Goal: Task Accomplishment & Management: Use online tool/utility

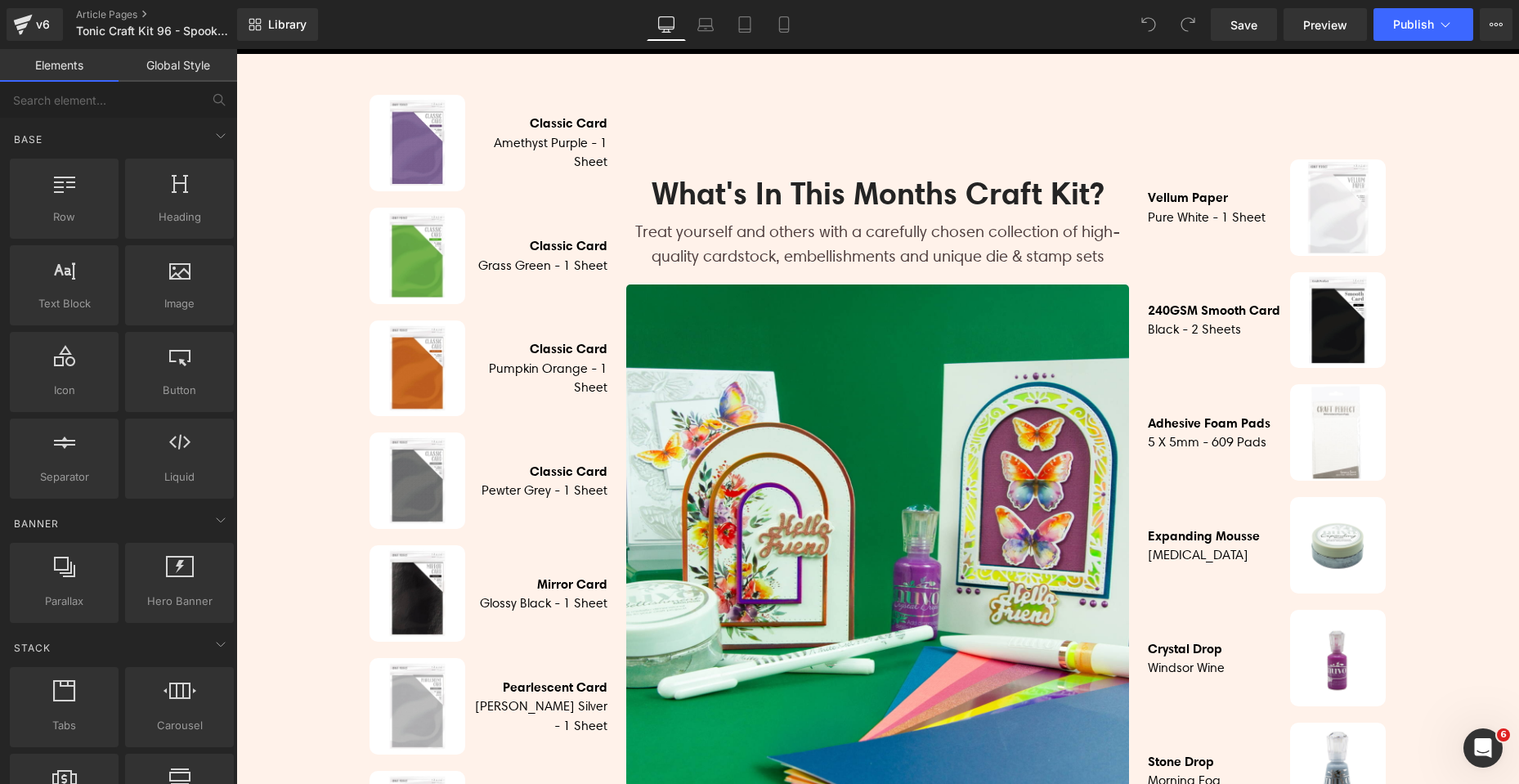
scroll to position [818, 0]
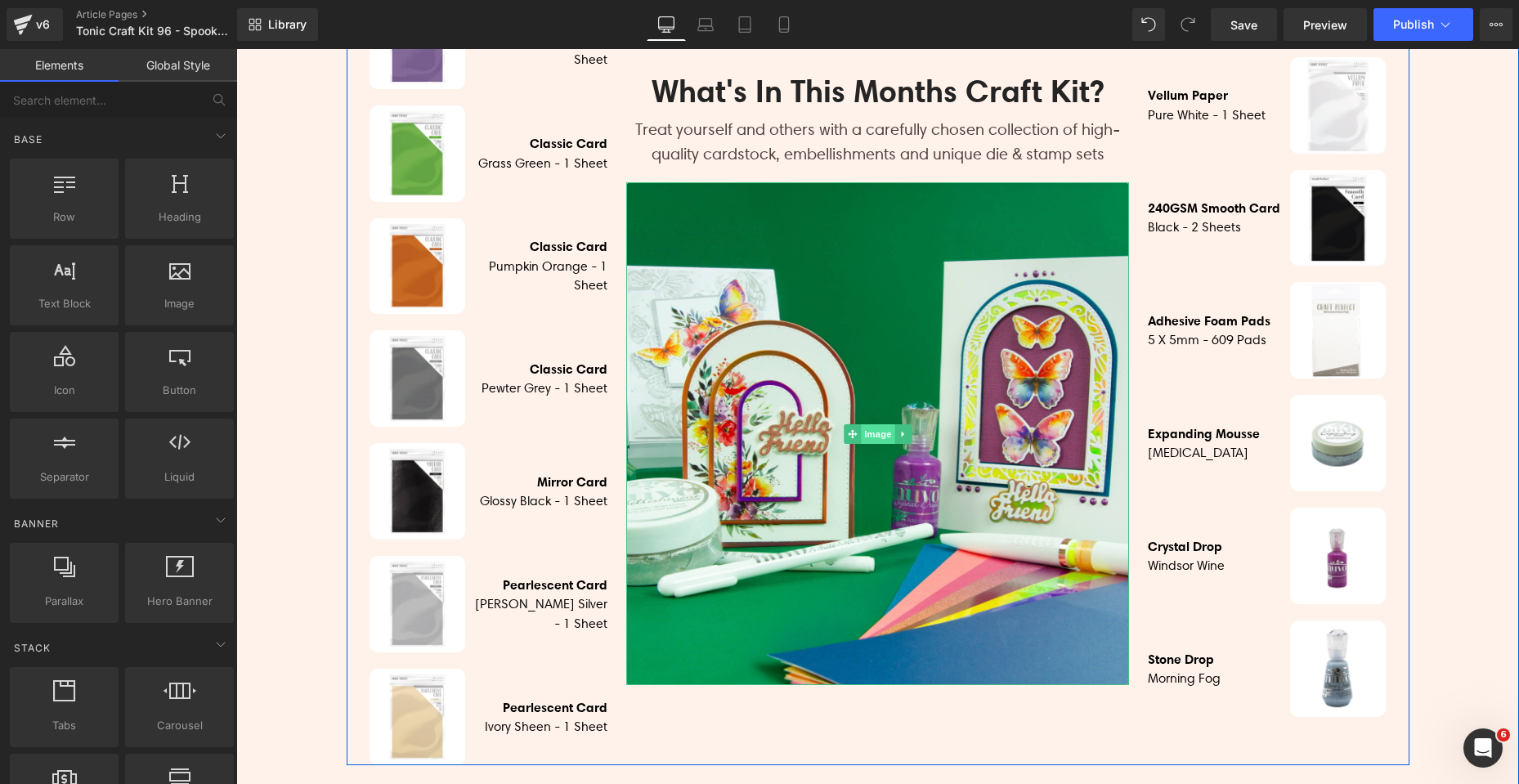
click at [861, 431] on span "Image" at bounding box center [878, 434] width 35 height 19
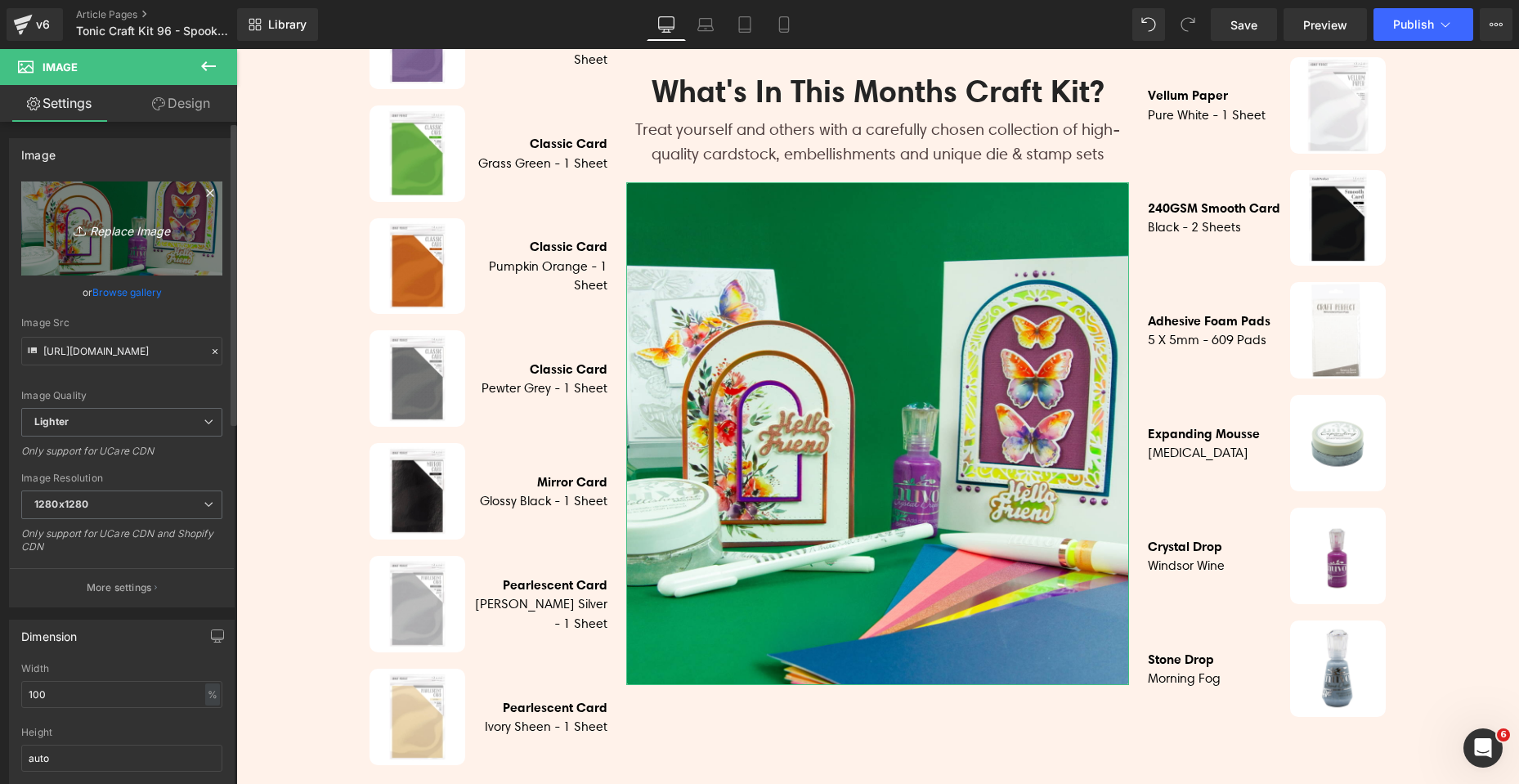
click at [122, 243] on link "Replace Image" at bounding box center [121, 228] width 201 height 94
type input "C:\fakepath\Spooky Sweet_SQUARE_07.jpg"
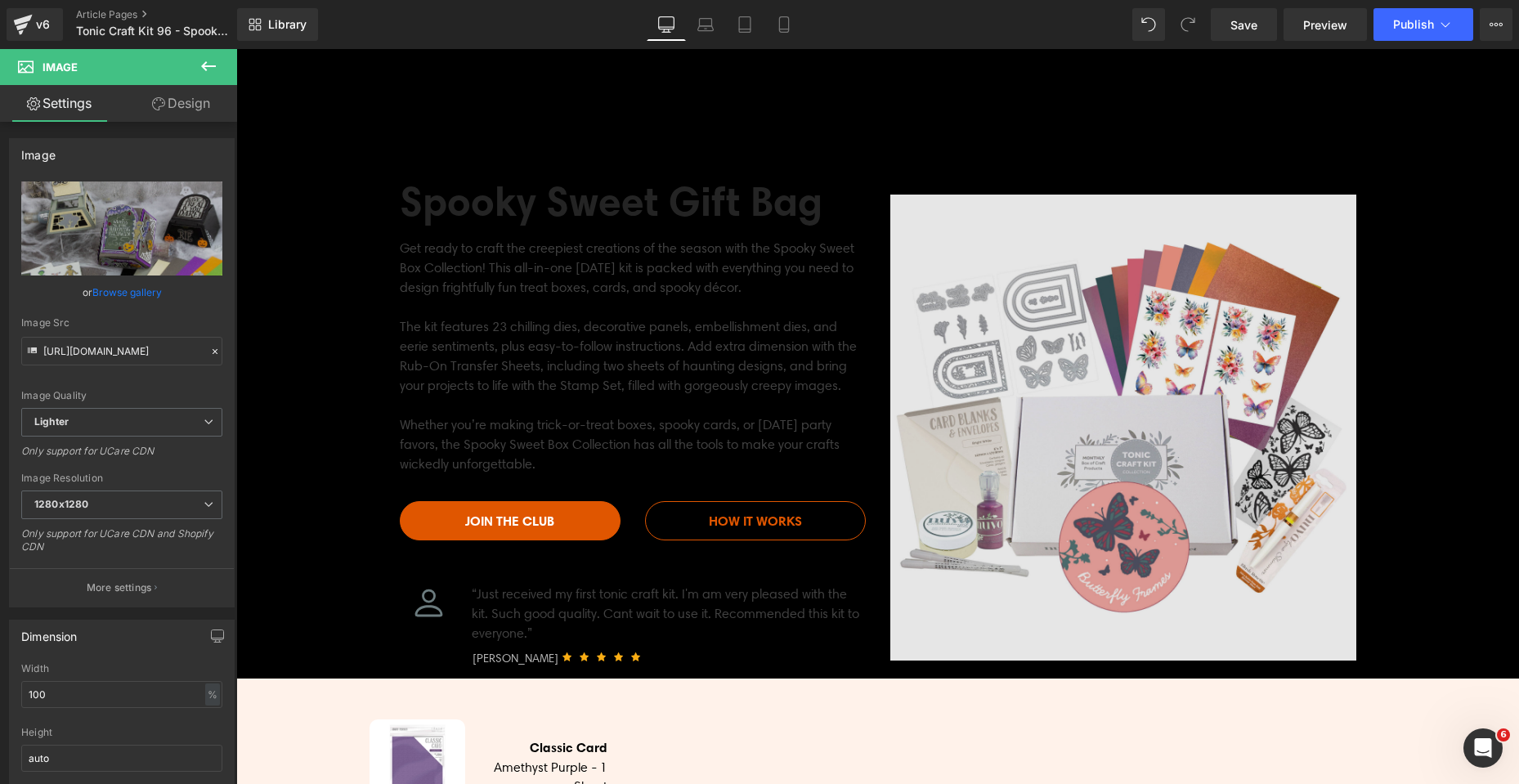
scroll to position [81, 0]
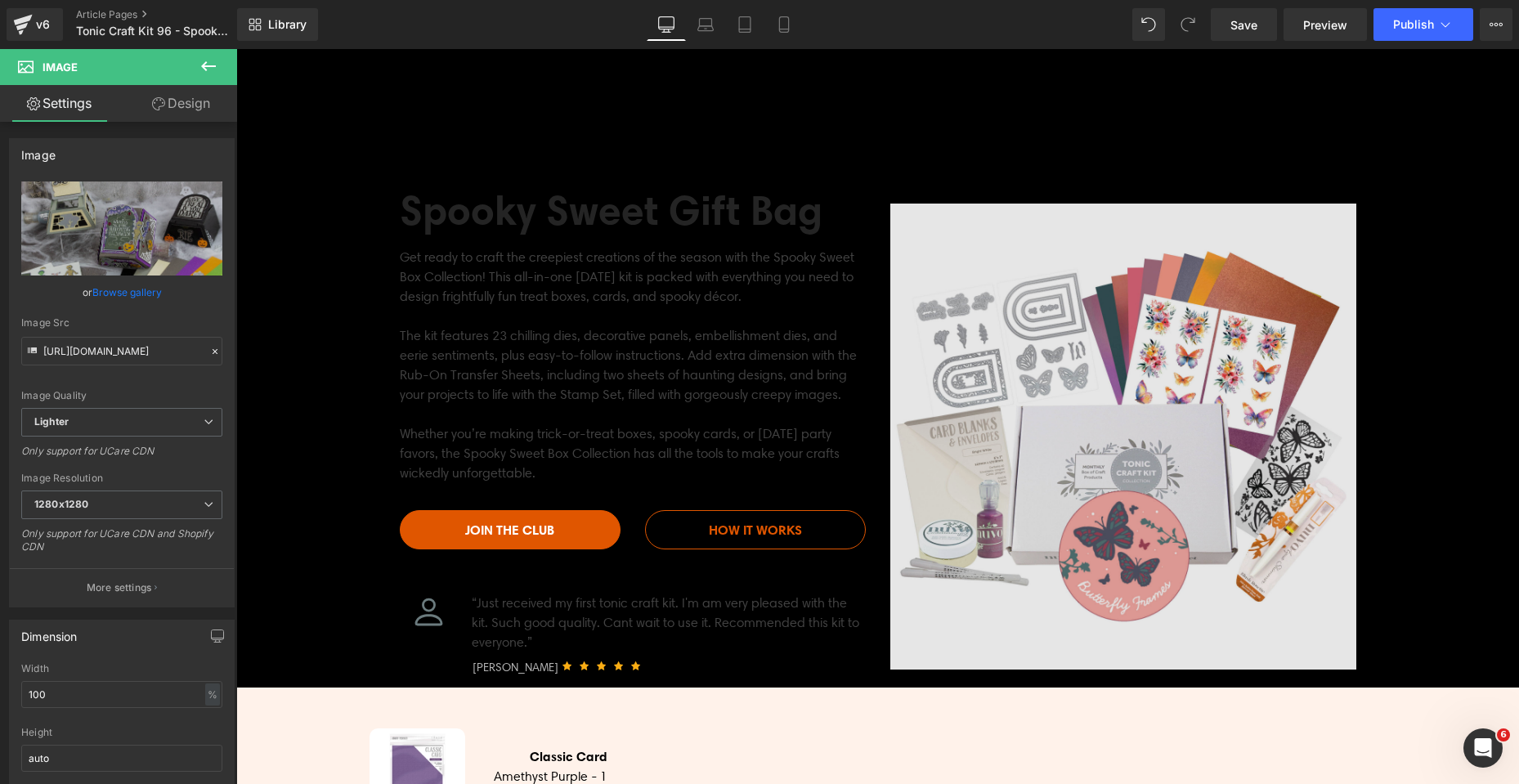
click at [1118, 487] on img at bounding box center [1124, 436] width 466 height 466
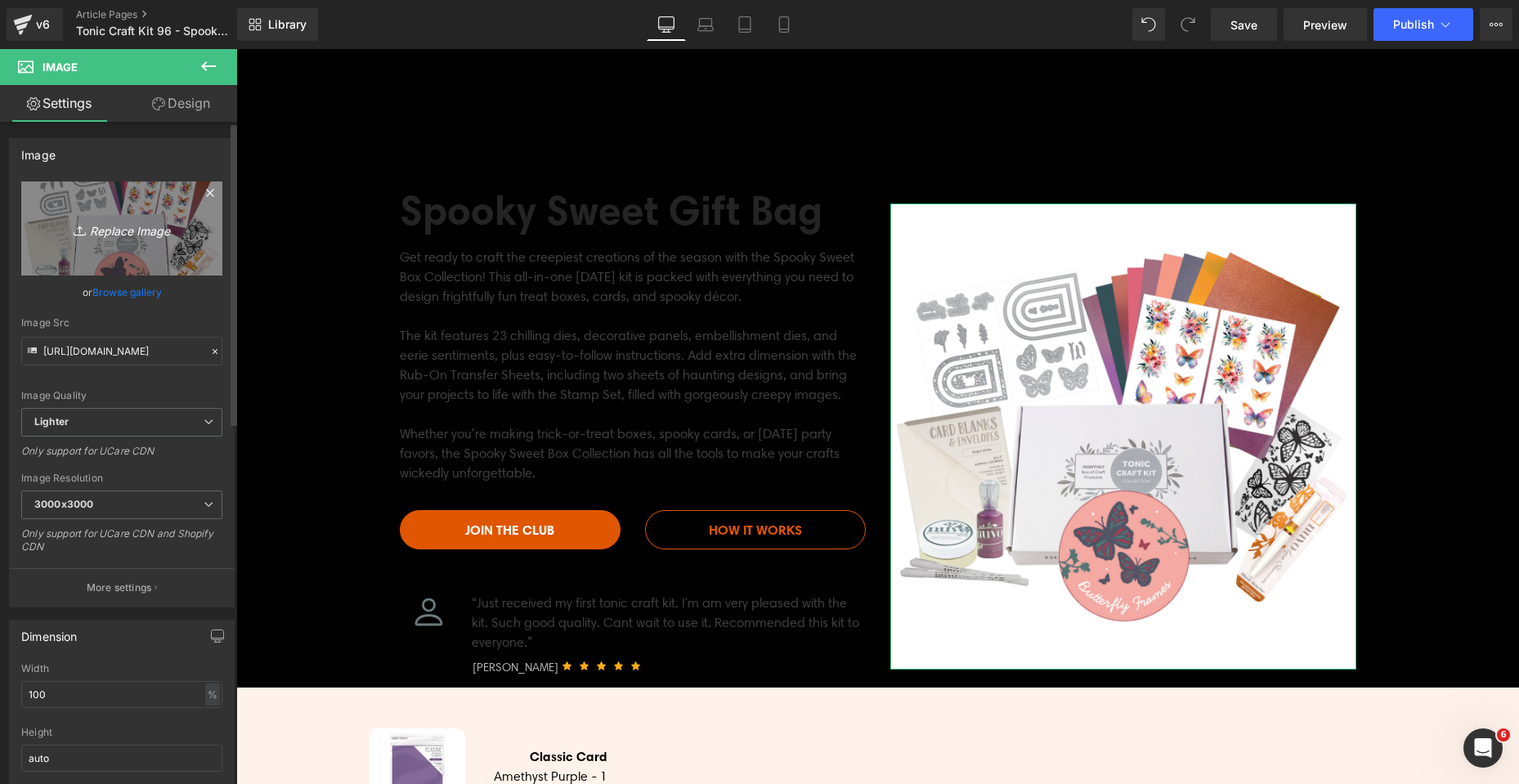
click at [121, 226] on icon "Replace Image" at bounding box center [122, 229] width 131 height 20
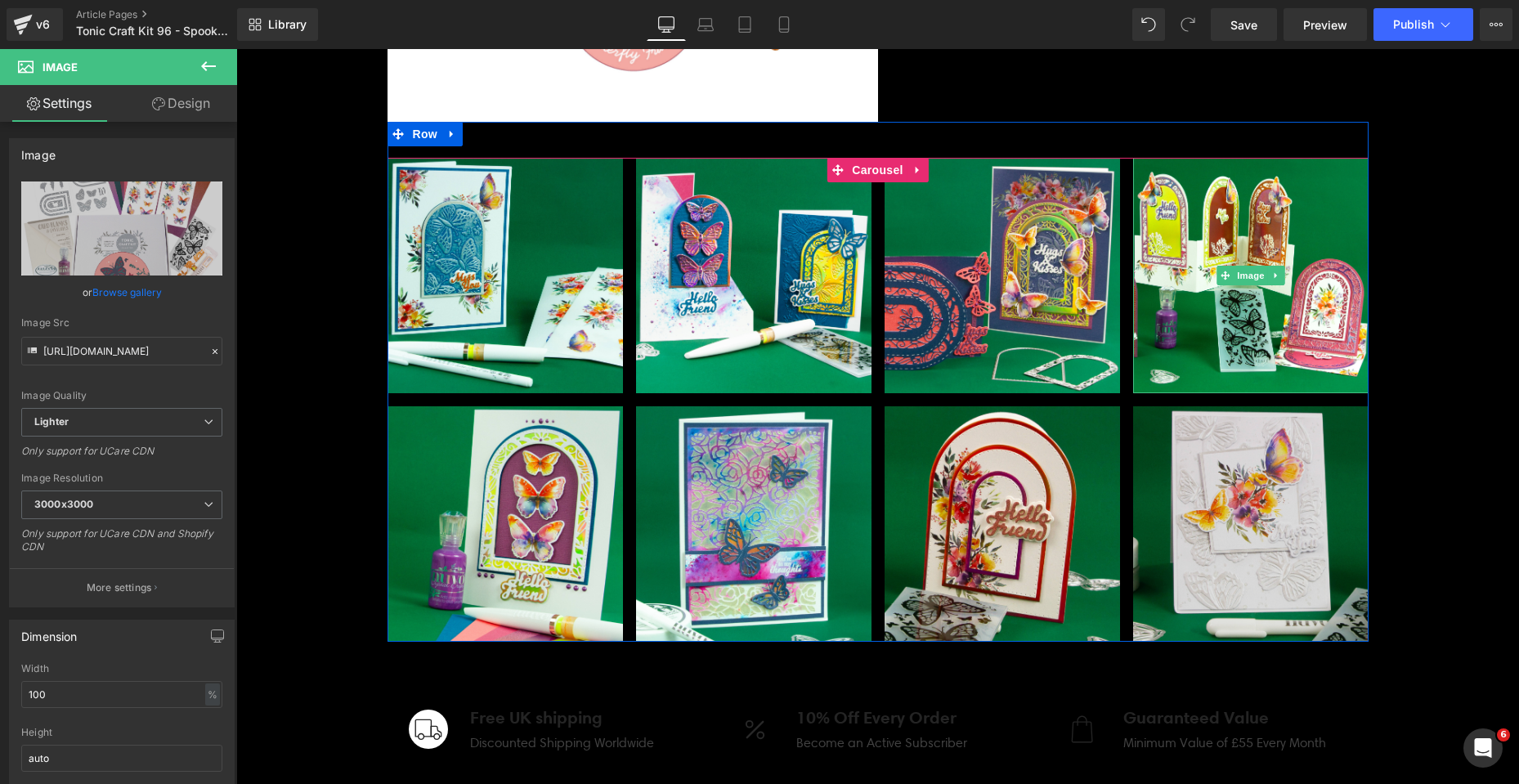
scroll to position [2289, 0]
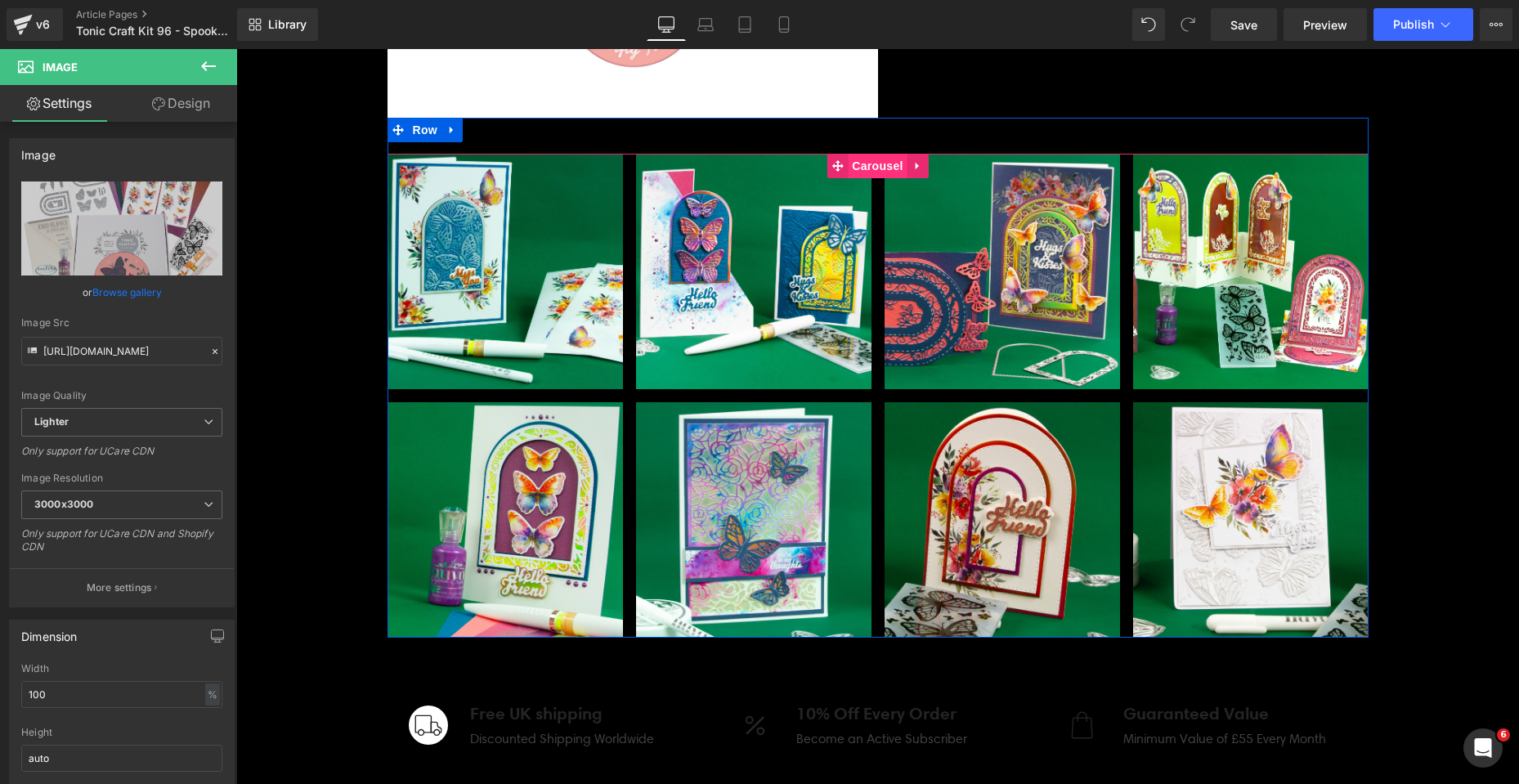
click at [864, 169] on span "Carousel" at bounding box center [876, 165] width 58 height 25
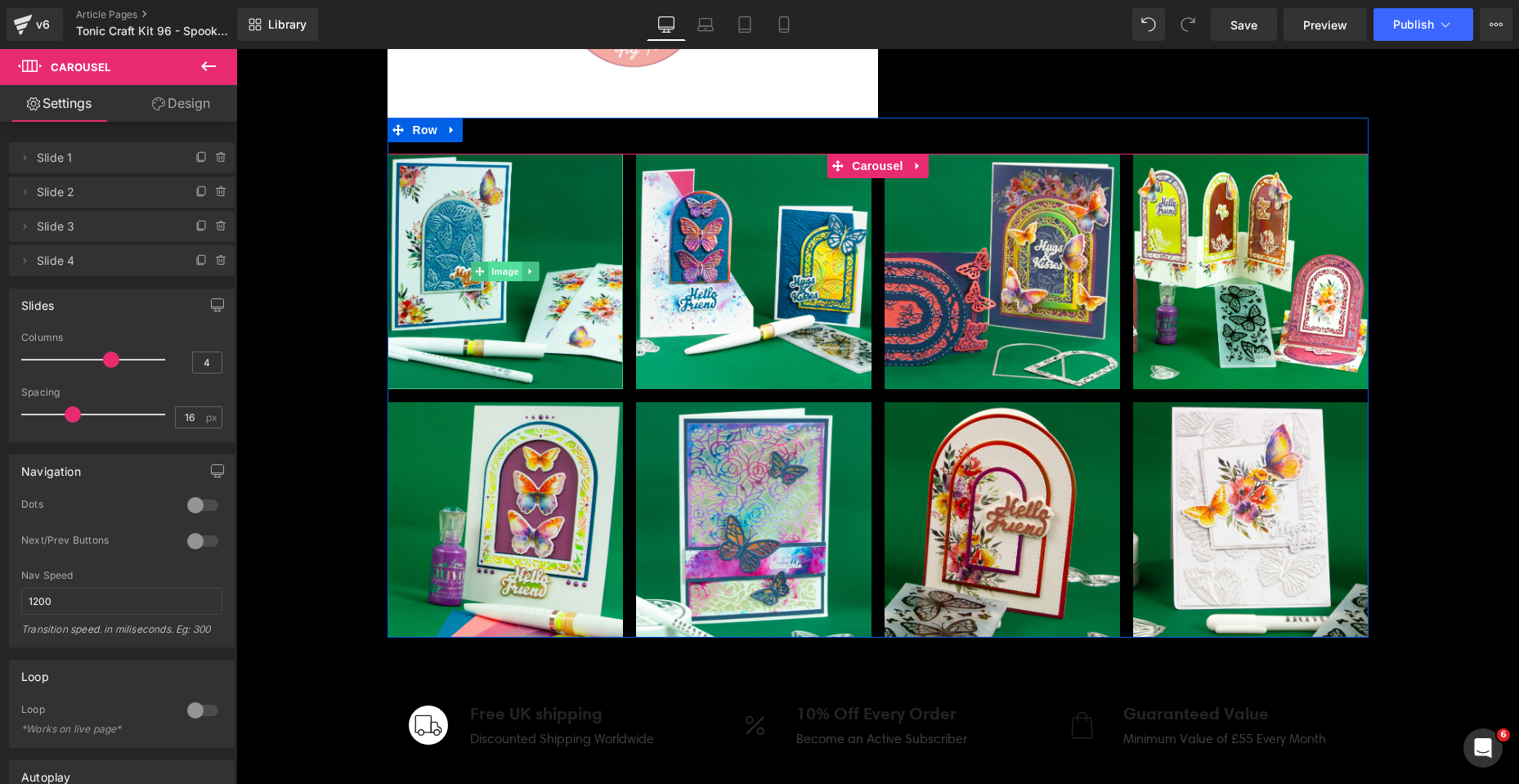
click at [498, 274] on span "Image" at bounding box center [505, 271] width 35 height 19
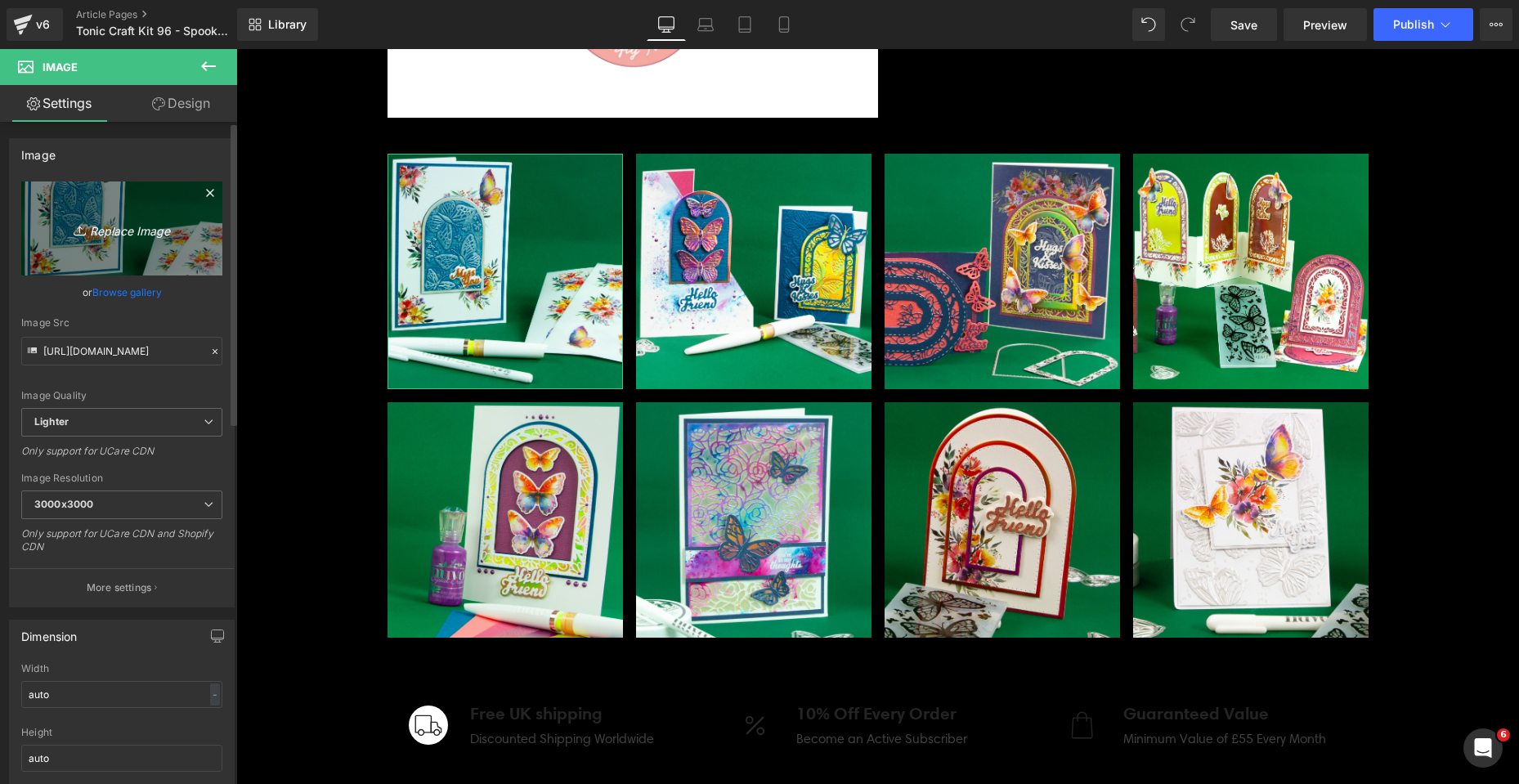
click at [125, 235] on icon "Replace Image" at bounding box center [122, 229] width 131 height 20
type input "C:\fakepath\Spooky Sweet_SQUARE_02.jpg"
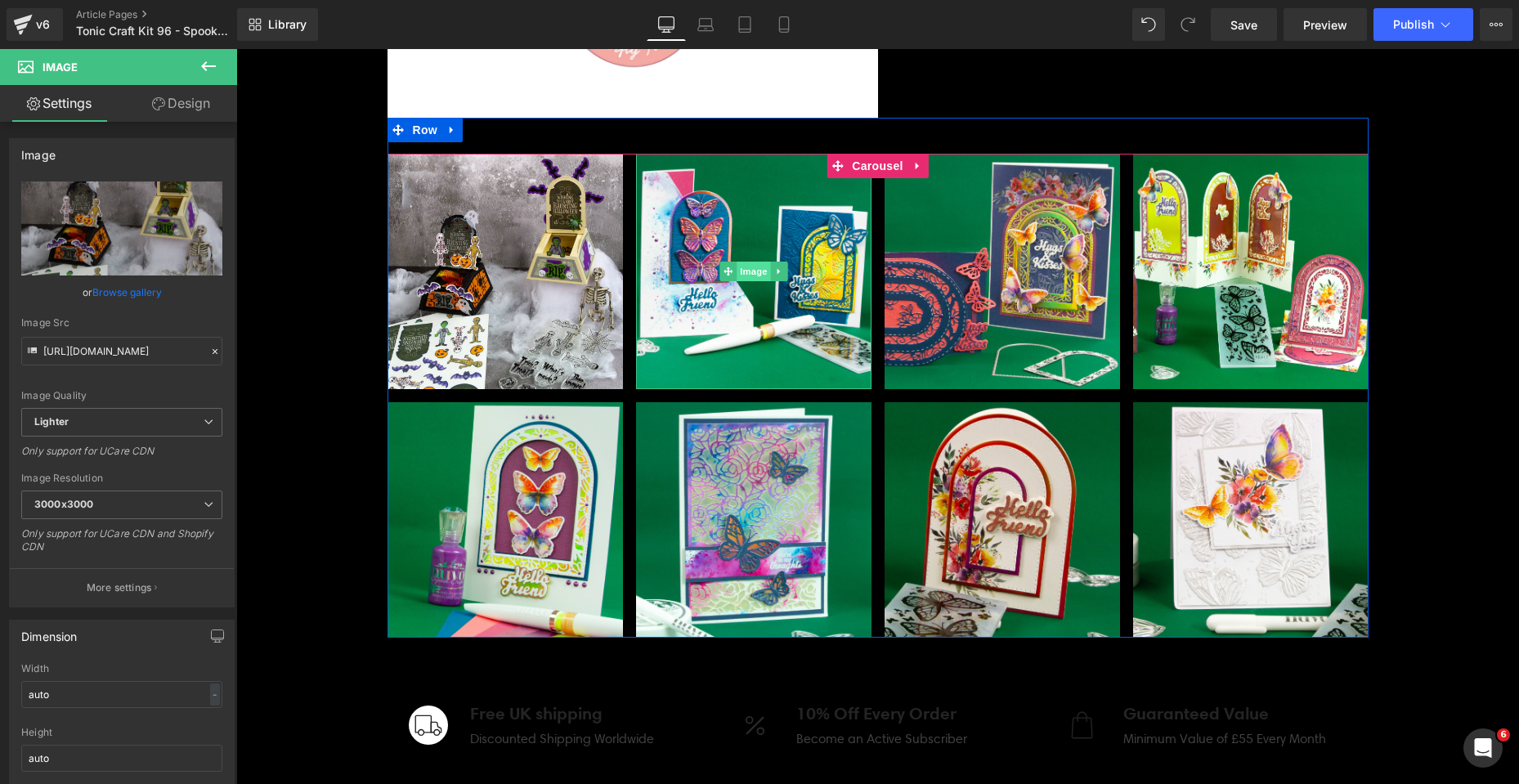
click at [746, 268] on span "Image" at bounding box center [754, 271] width 35 height 19
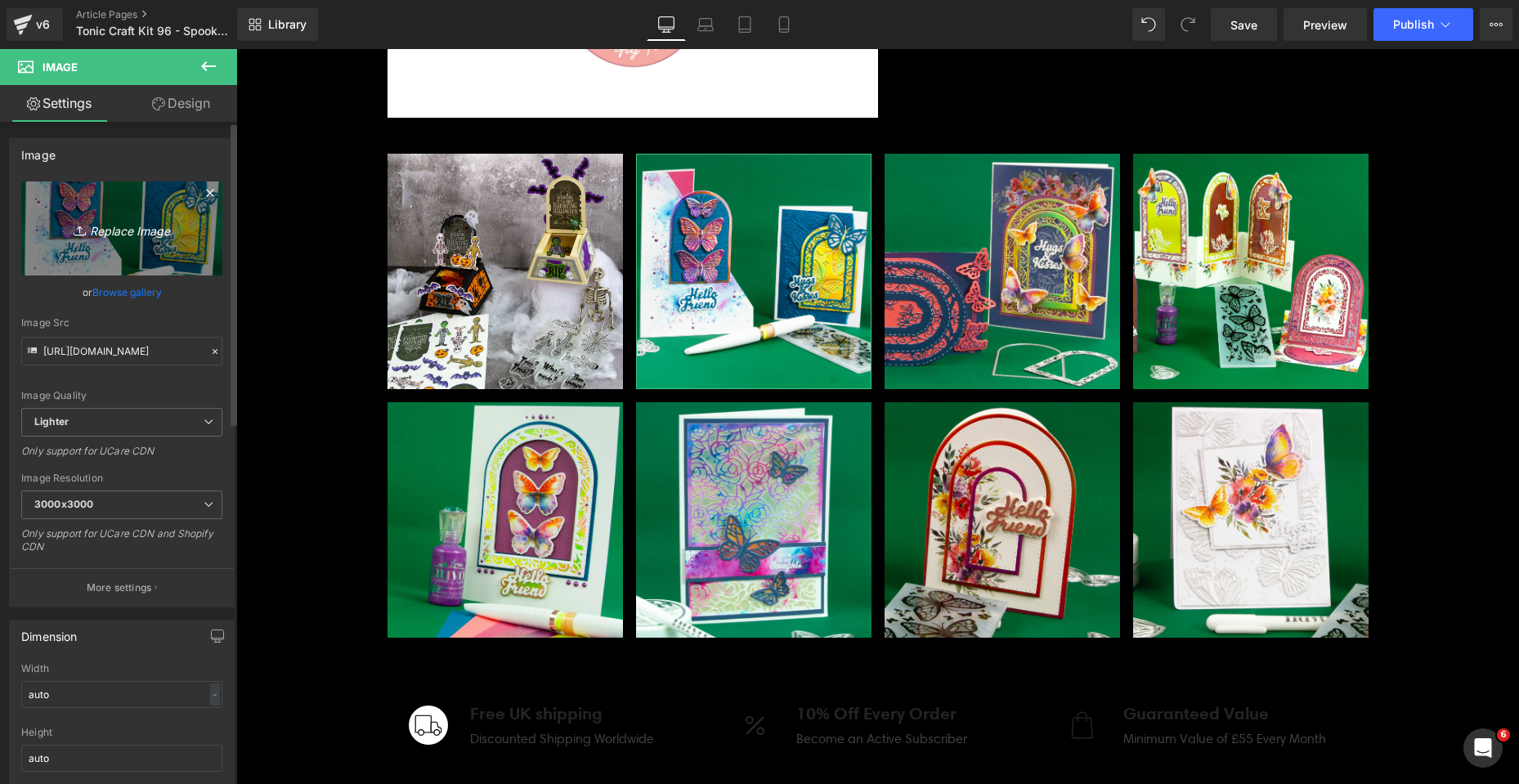
click at [131, 229] on icon "Replace Image" at bounding box center [122, 229] width 131 height 20
type input "C:\fakepath\Spooky Sweet_SQUARE_03.jpg"
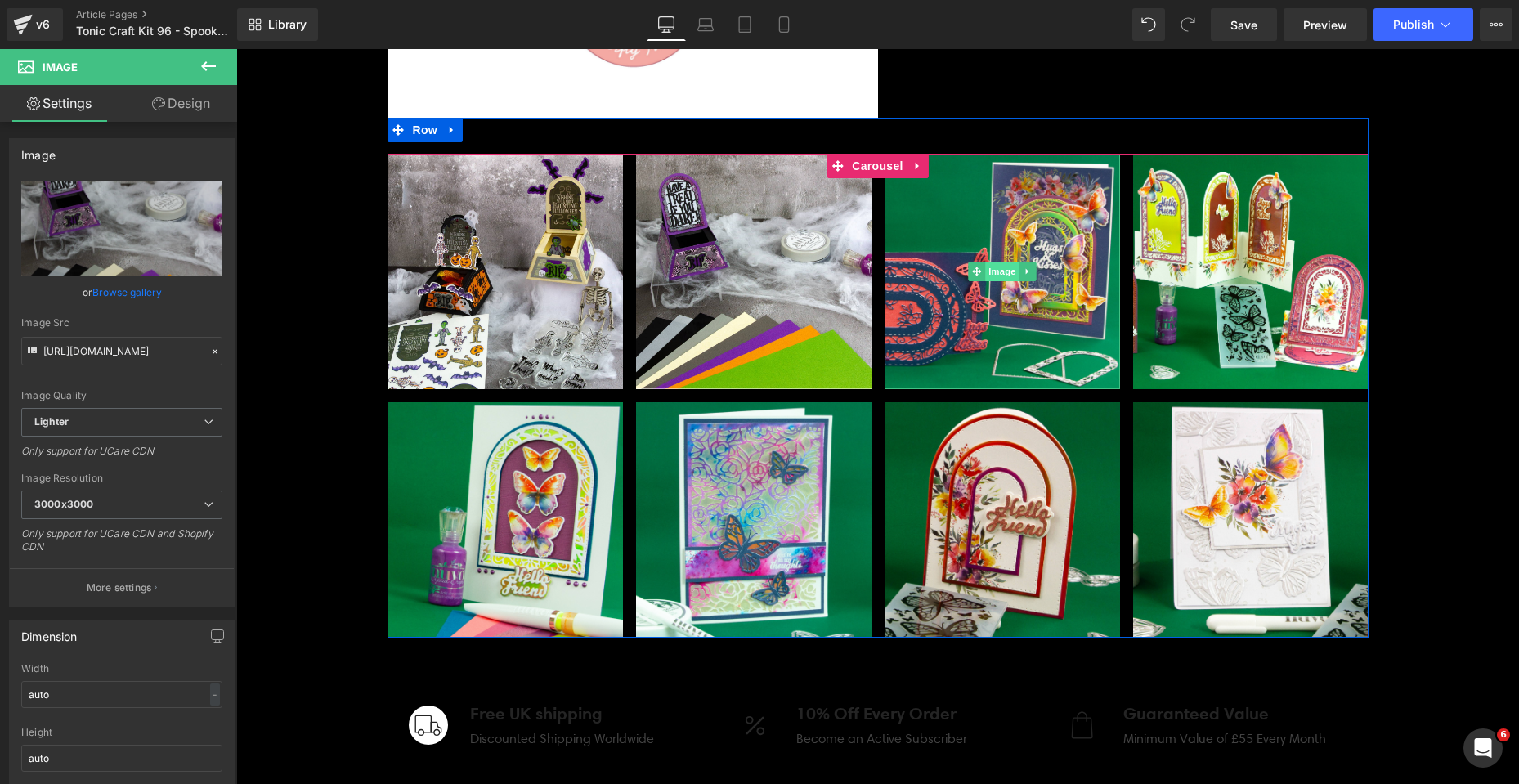
click at [989, 271] on span "Image" at bounding box center [1002, 271] width 35 height 19
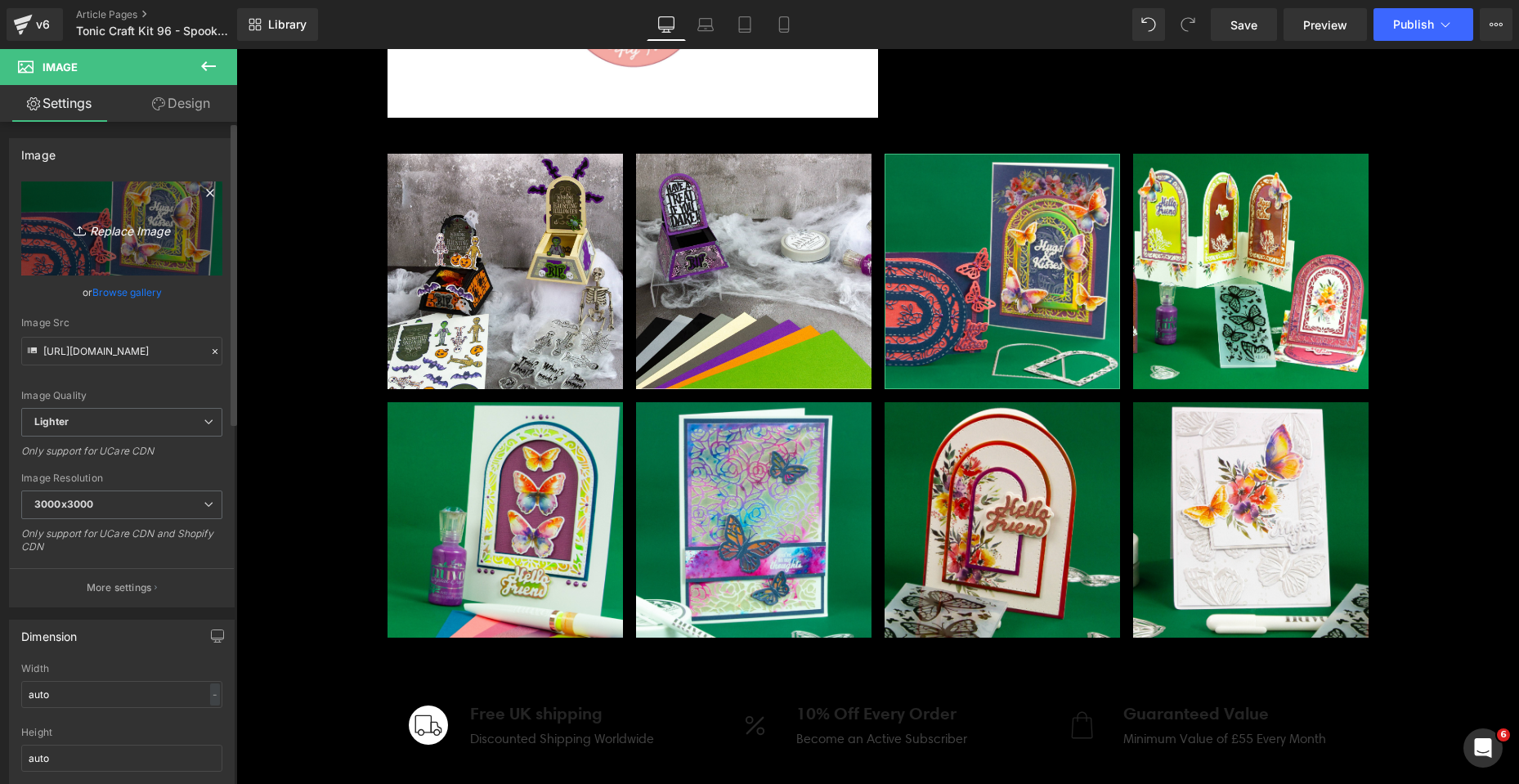
click at [125, 231] on icon "Replace Image" at bounding box center [122, 229] width 131 height 20
type input "C:\fakepath\Spooky Sweet_SQUARE_11.jpg"
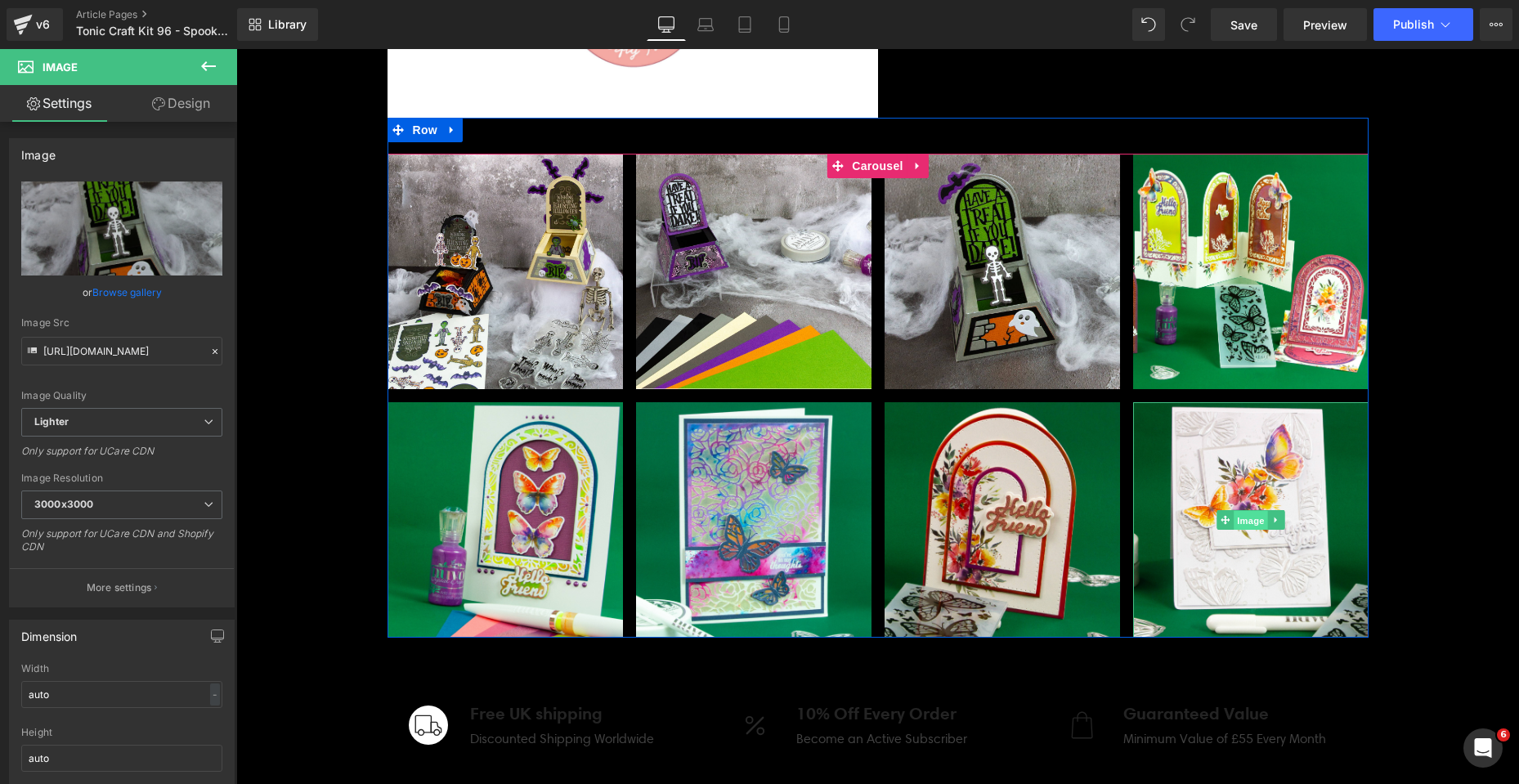
click at [1242, 520] on span "Image" at bounding box center [1251, 520] width 35 height 19
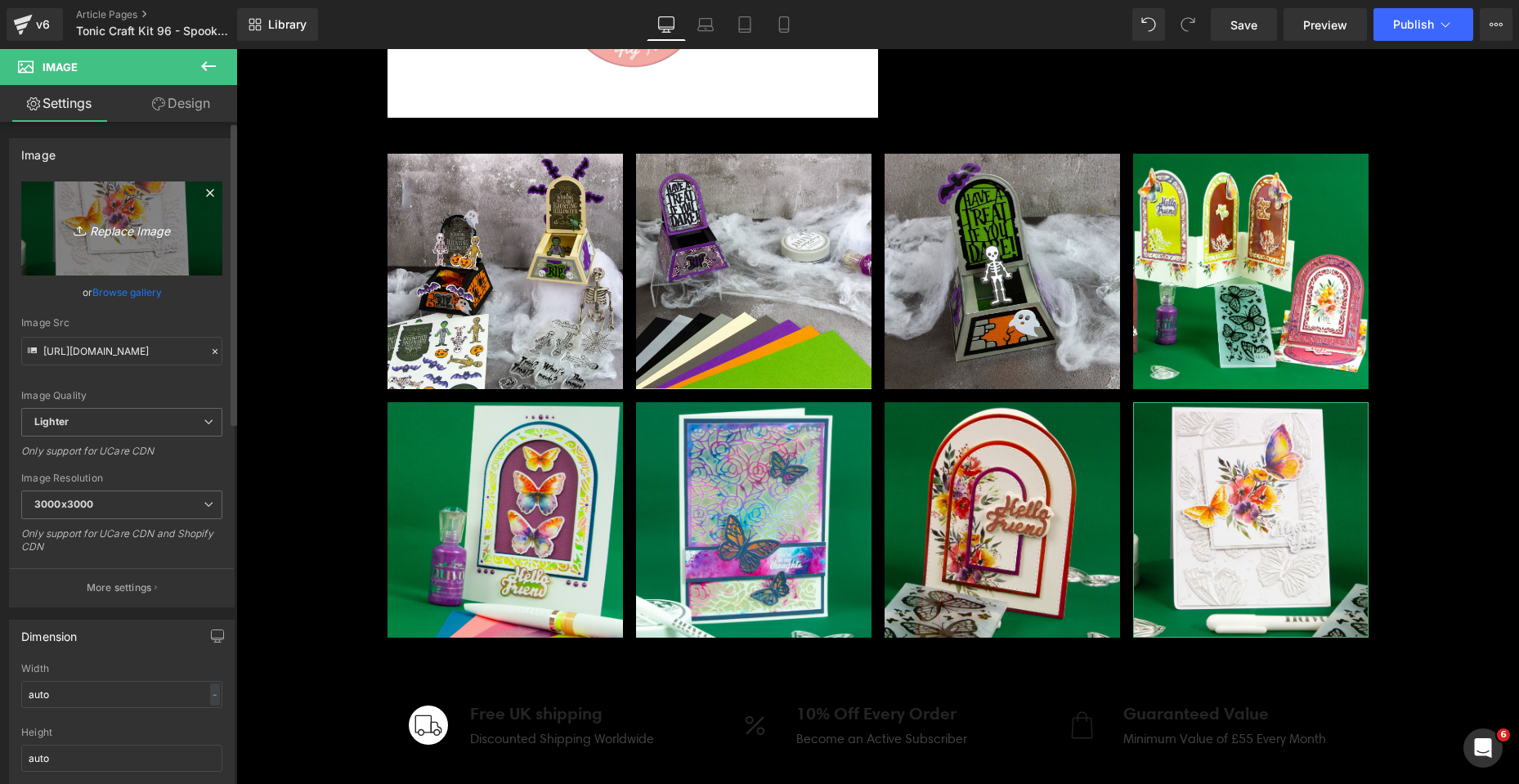
click at [122, 235] on icon "Replace Image" at bounding box center [122, 229] width 131 height 20
type input "C:\fakepath\Spooky Sweet_SQUARE_10.jpg"
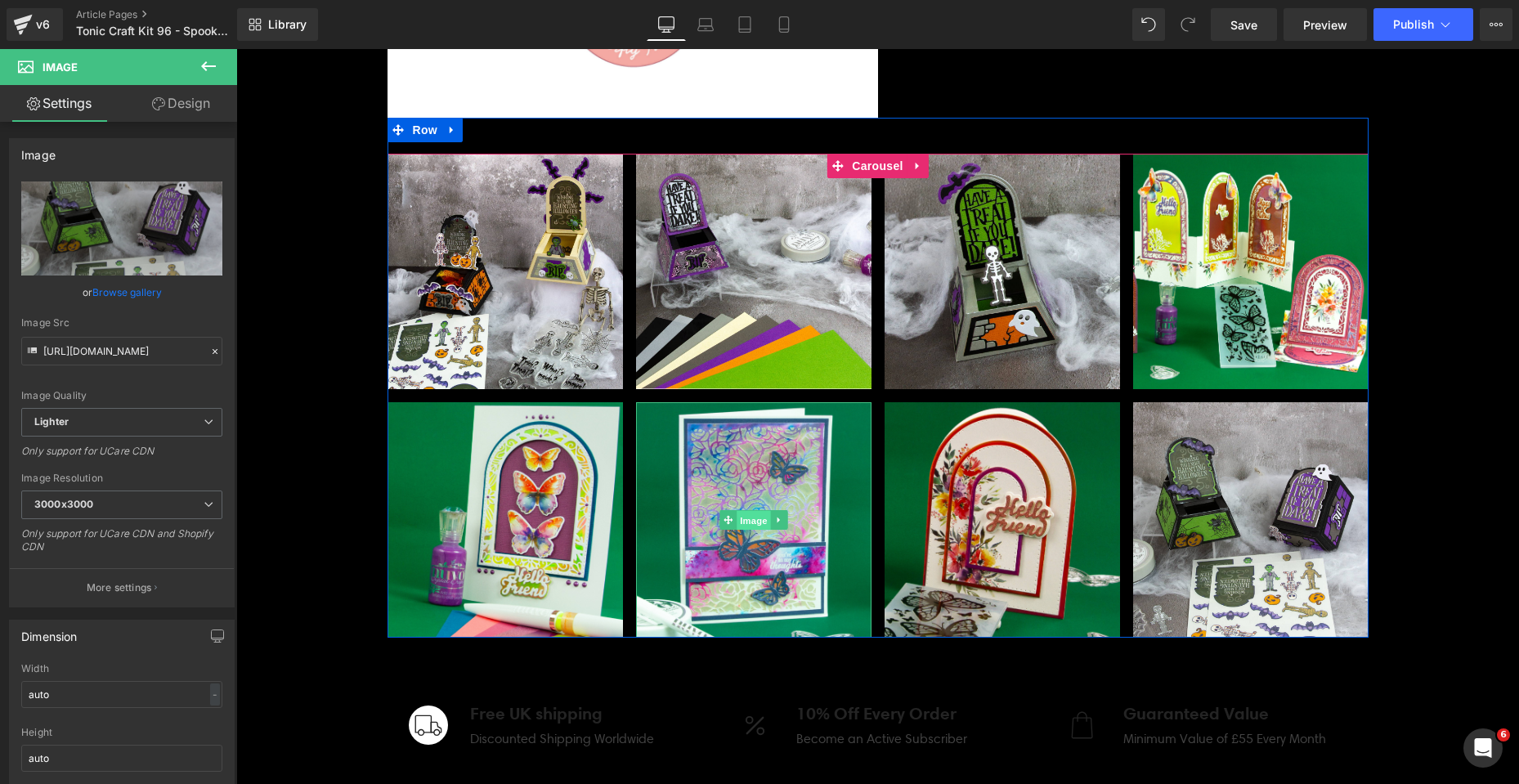
click at [738, 520] on span "Image" at bounding box center [754, 520] width 35 height 19
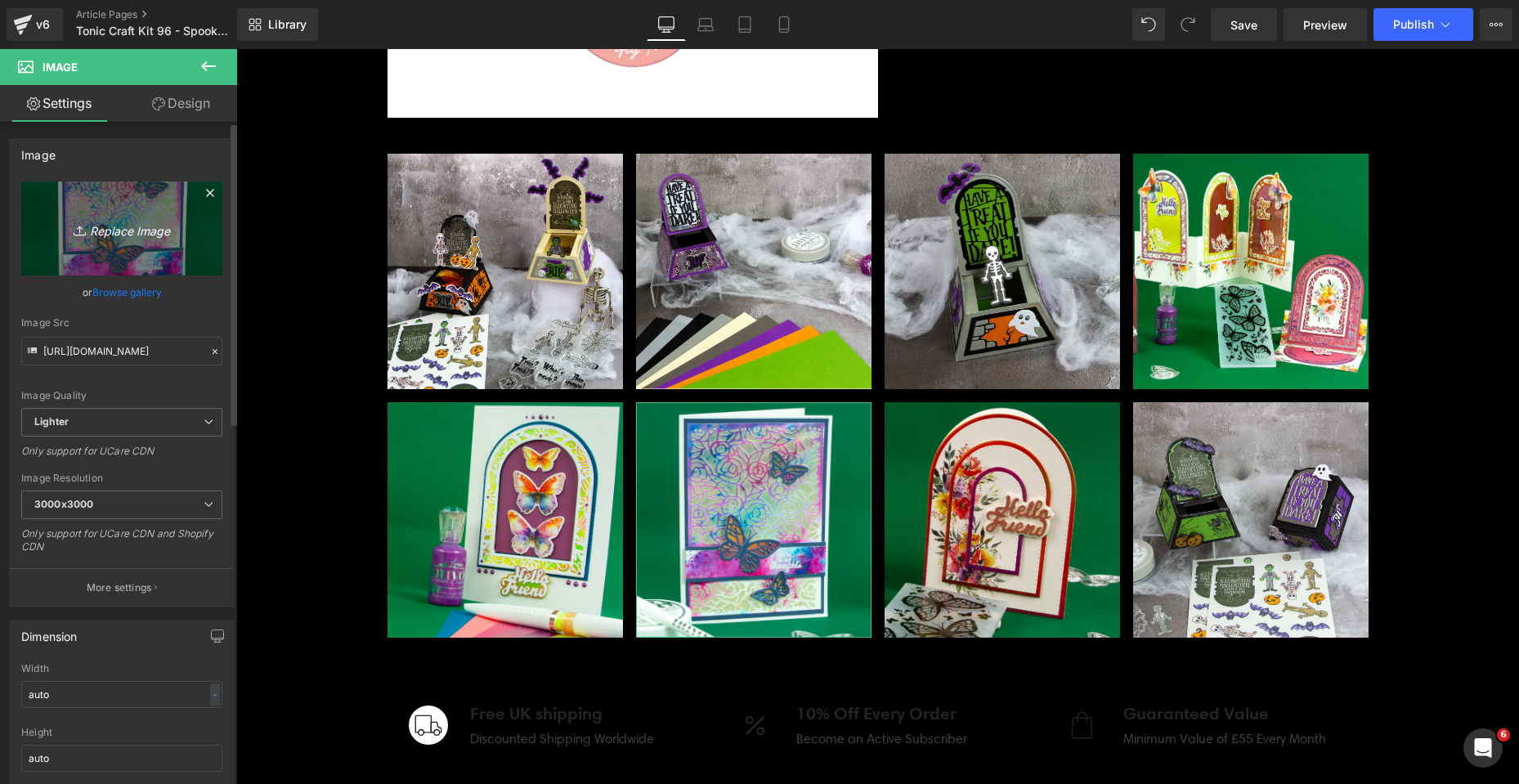
click at [124, 230] on icon "Replace Image" at bounding box center [122, 229] width 131 height 20
type input "C:\fakepath\Spooky Sweet_SQUARE_09.jpg"
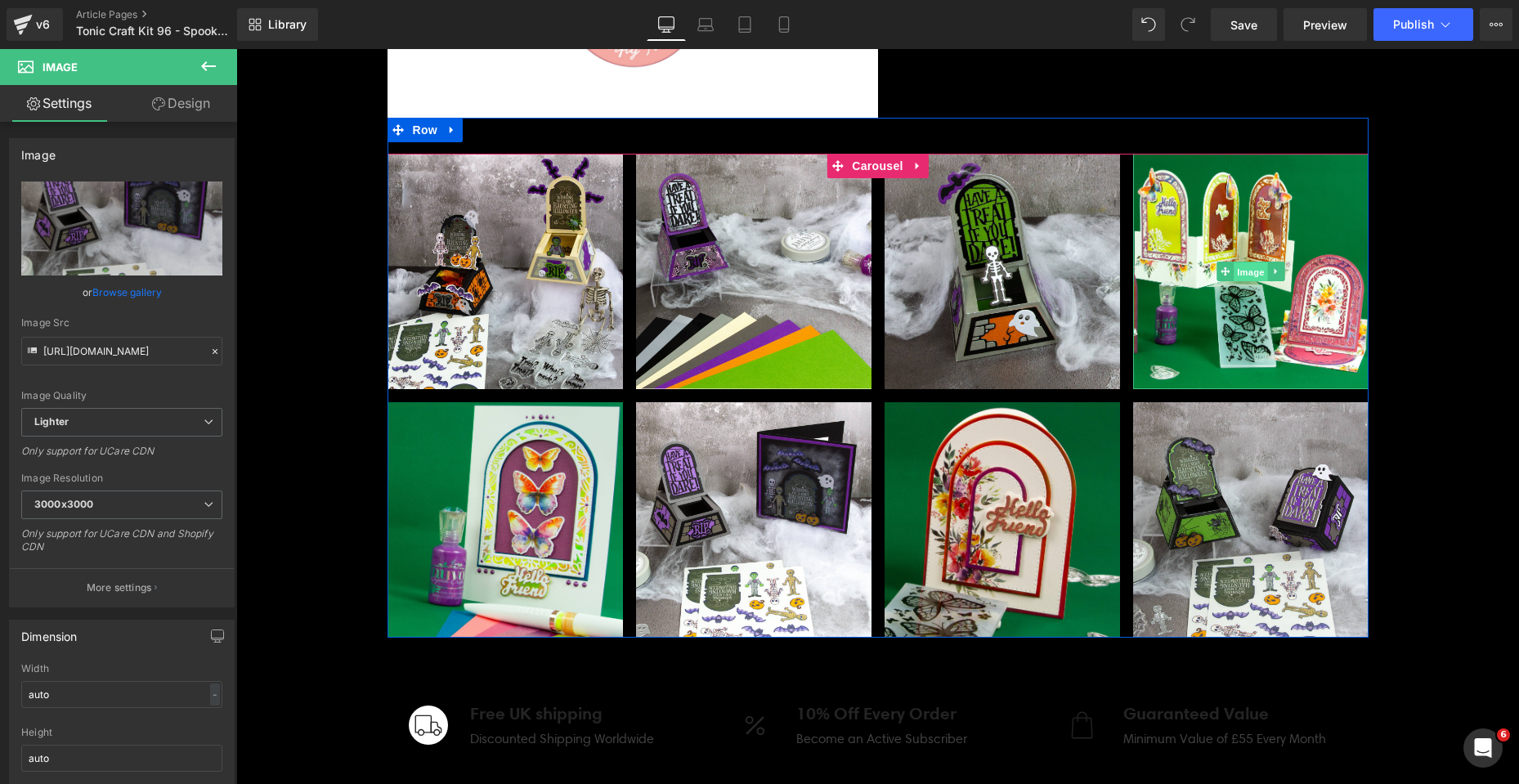
click at [1237, 272] on span "Image" at bounding box center [1251, 271] width 35 height 19
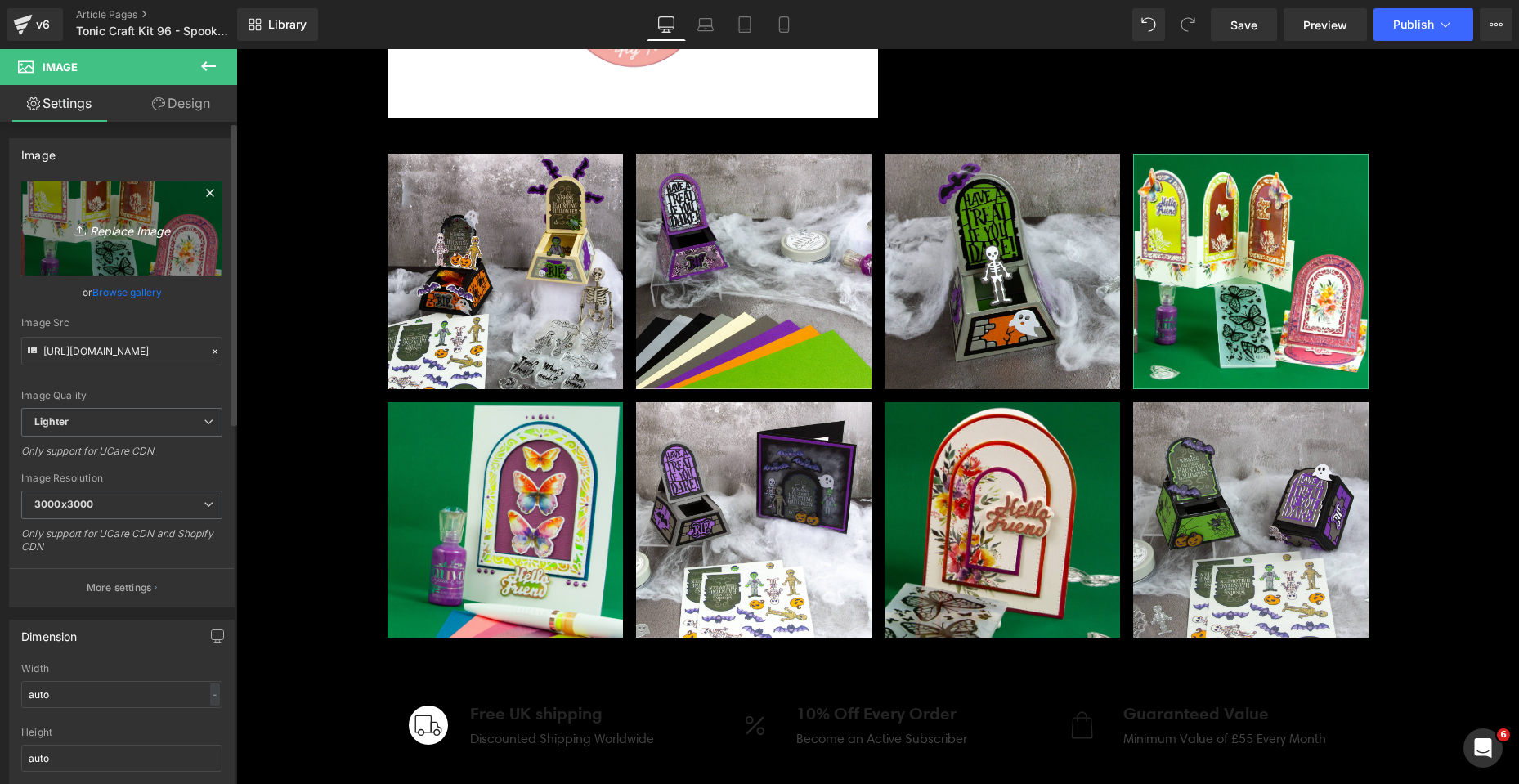
click at [114, 231] on icon "Replace Image" at bounding box center [122, 229] width 131 height 20
type input "C:\fakepath\Spooky Sweet_SQUARE_06.jpg"
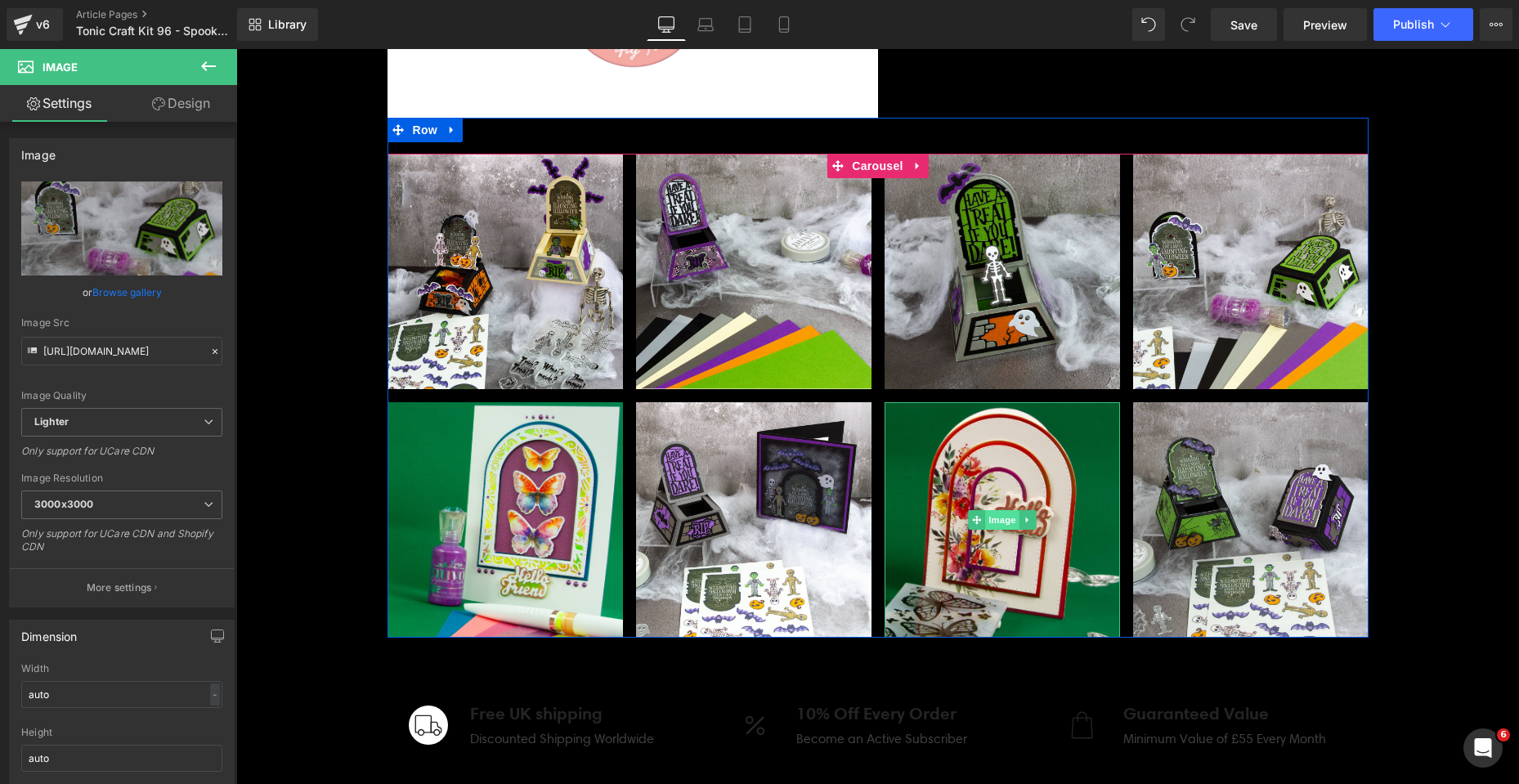
click at [992, 523] on span "Image" at bounding box center [1002, 520] width 35 height 19
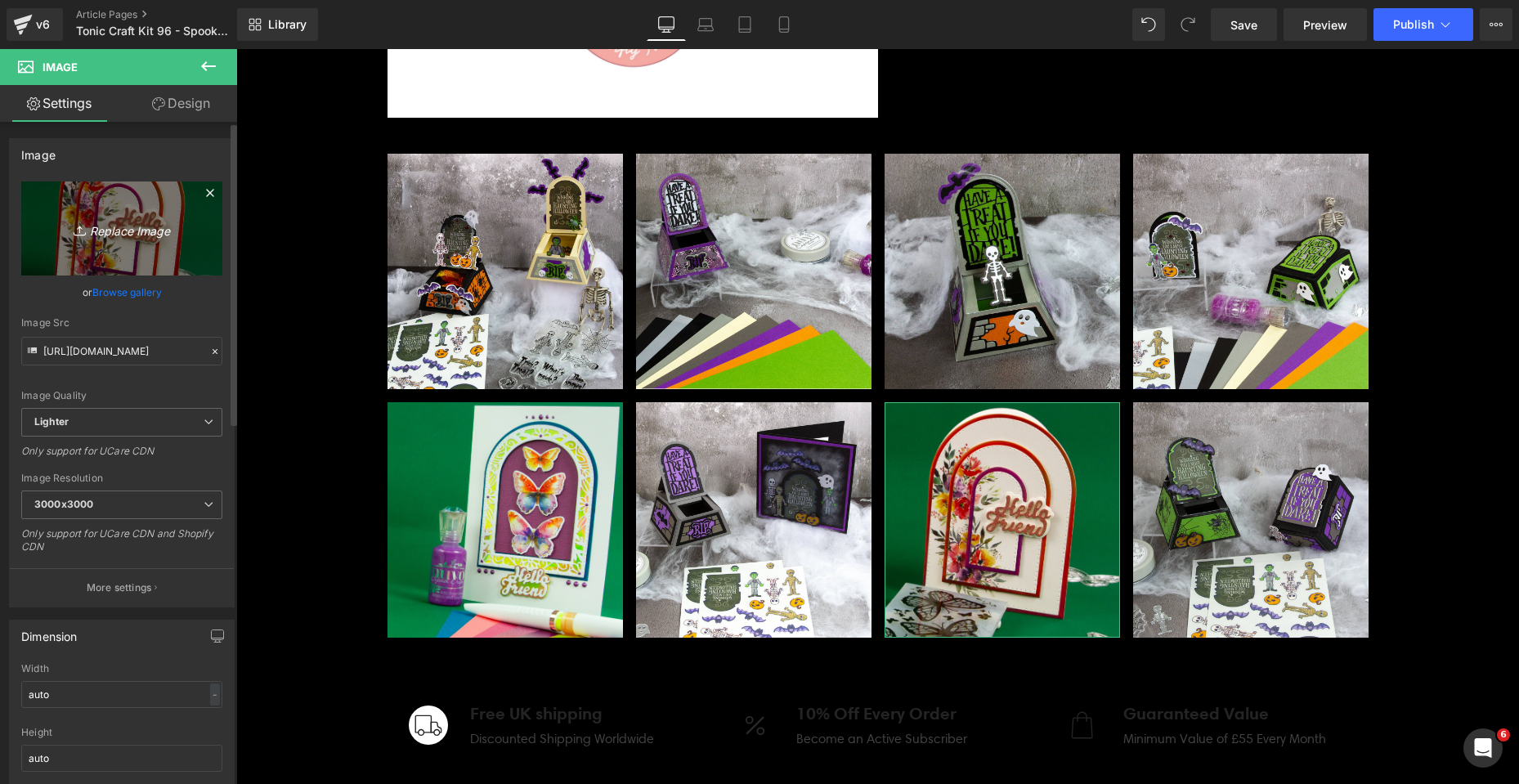
click at [127, 238] on icon "Replace Image" at bounding box center [122, 229] width 131 height 20
type input "C:\fakepath\Spooky Sweet_SQUARE_08.jpg"
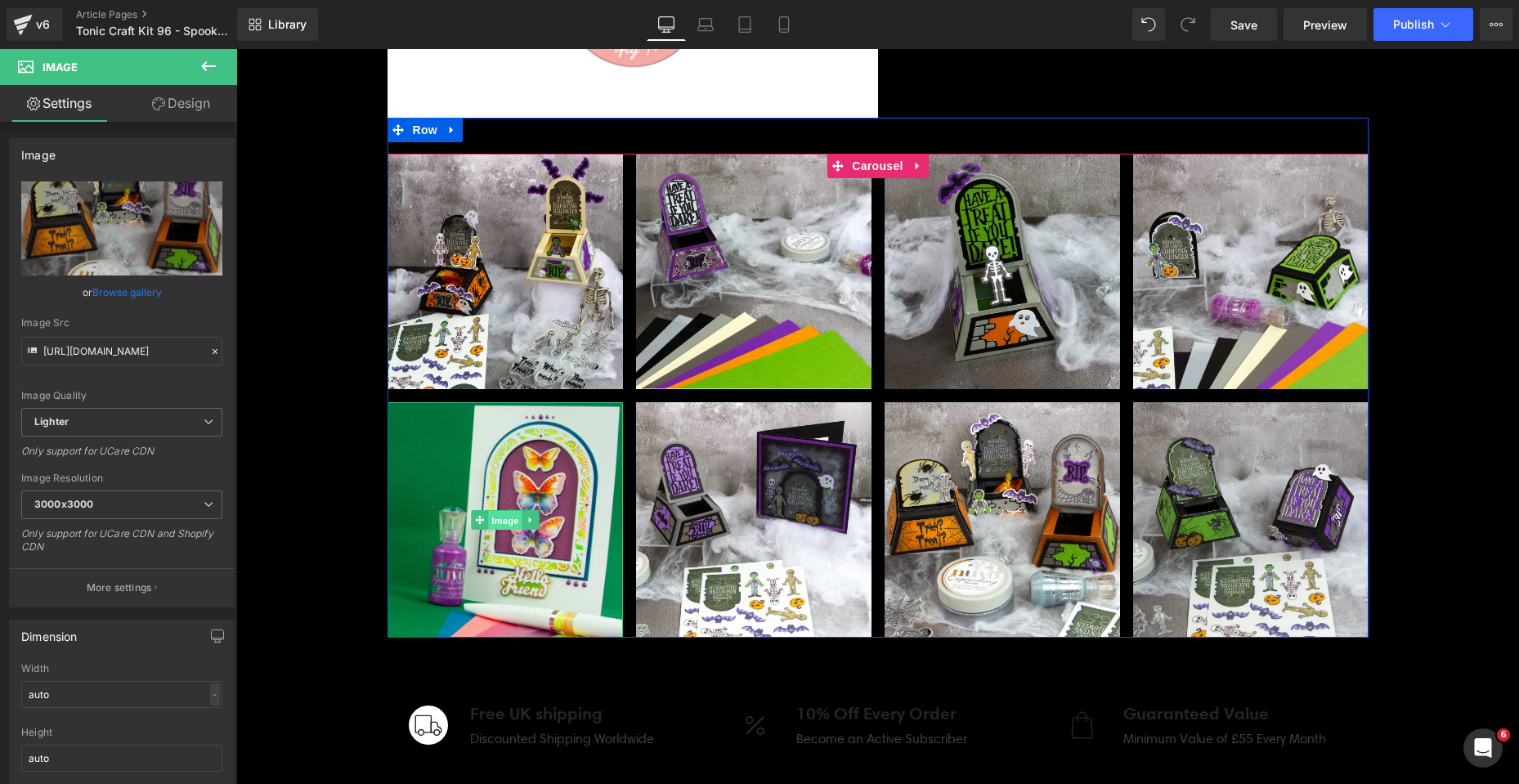
click at [498, 525] on span "Image" at bounding box center [505, 520] width 35 height 19
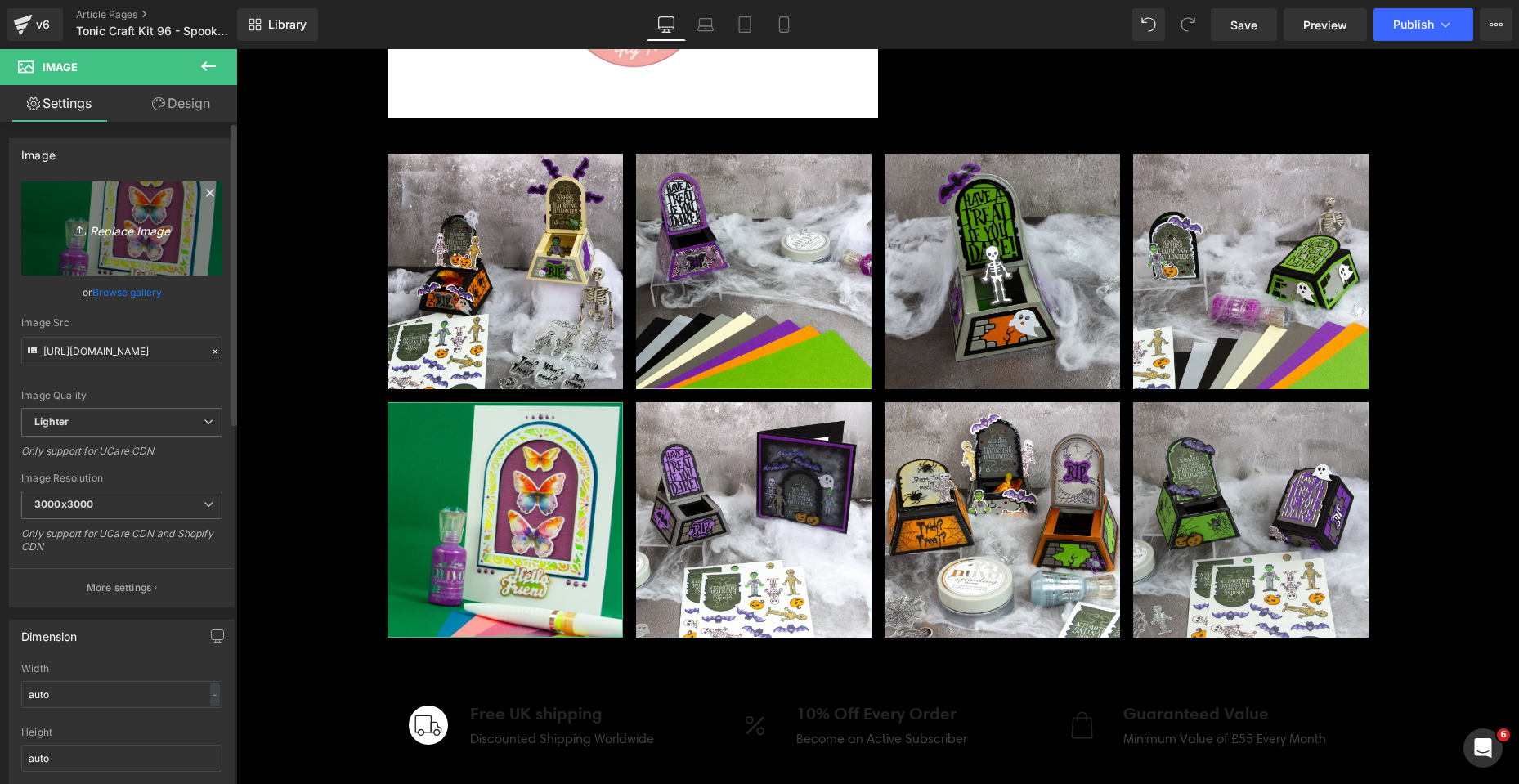
click at [125, 231] on icon "Replace Image" at bounding box center [122, 229] width 131 height 20
type input "C:\fakepath\Spooky Sweet_SQUARE_01.jpg"
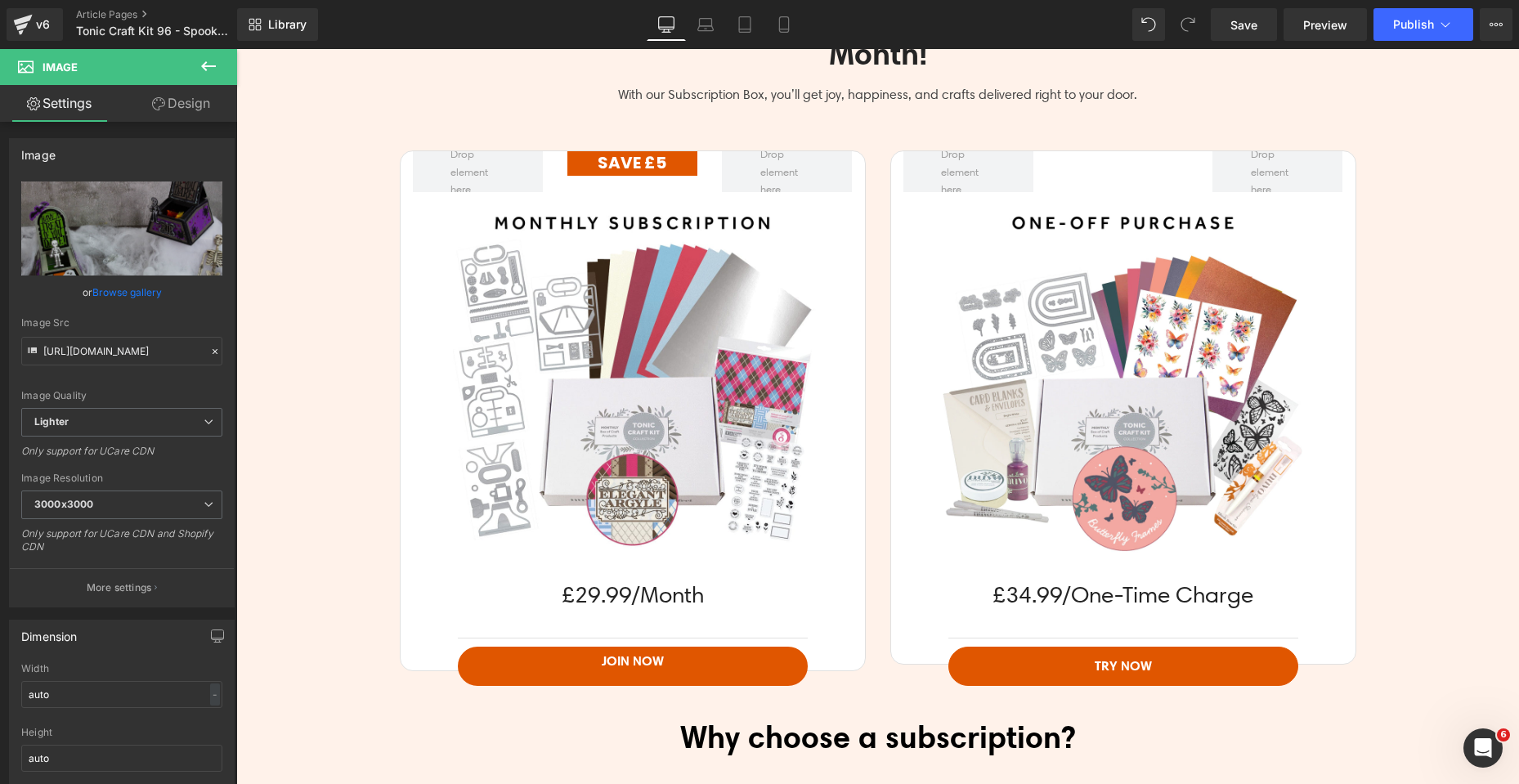
scroll to position [3761, 0]
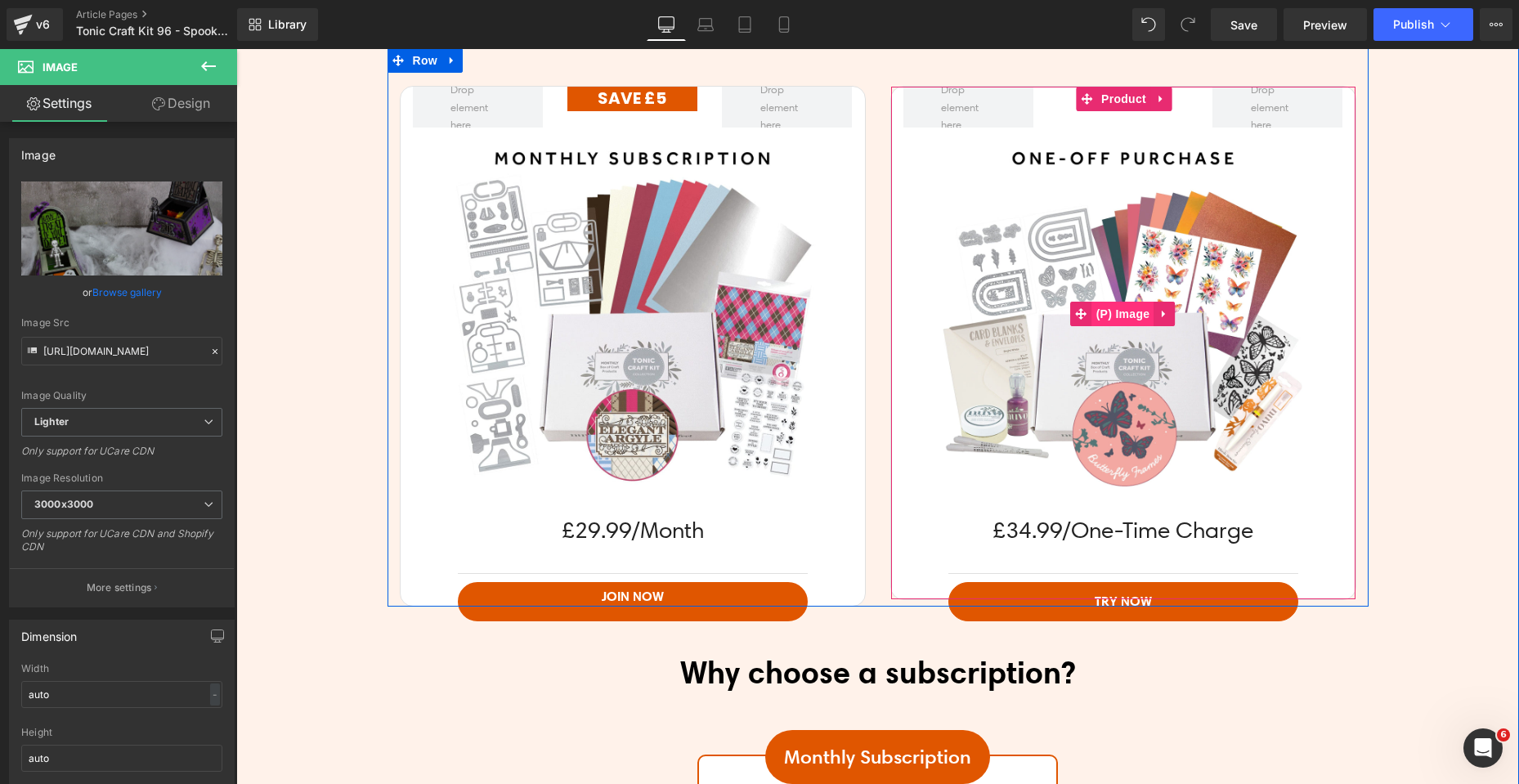
click at [1126, 317] on span "(P) Image" at bounding box center [1123, 314] width 62 height 25
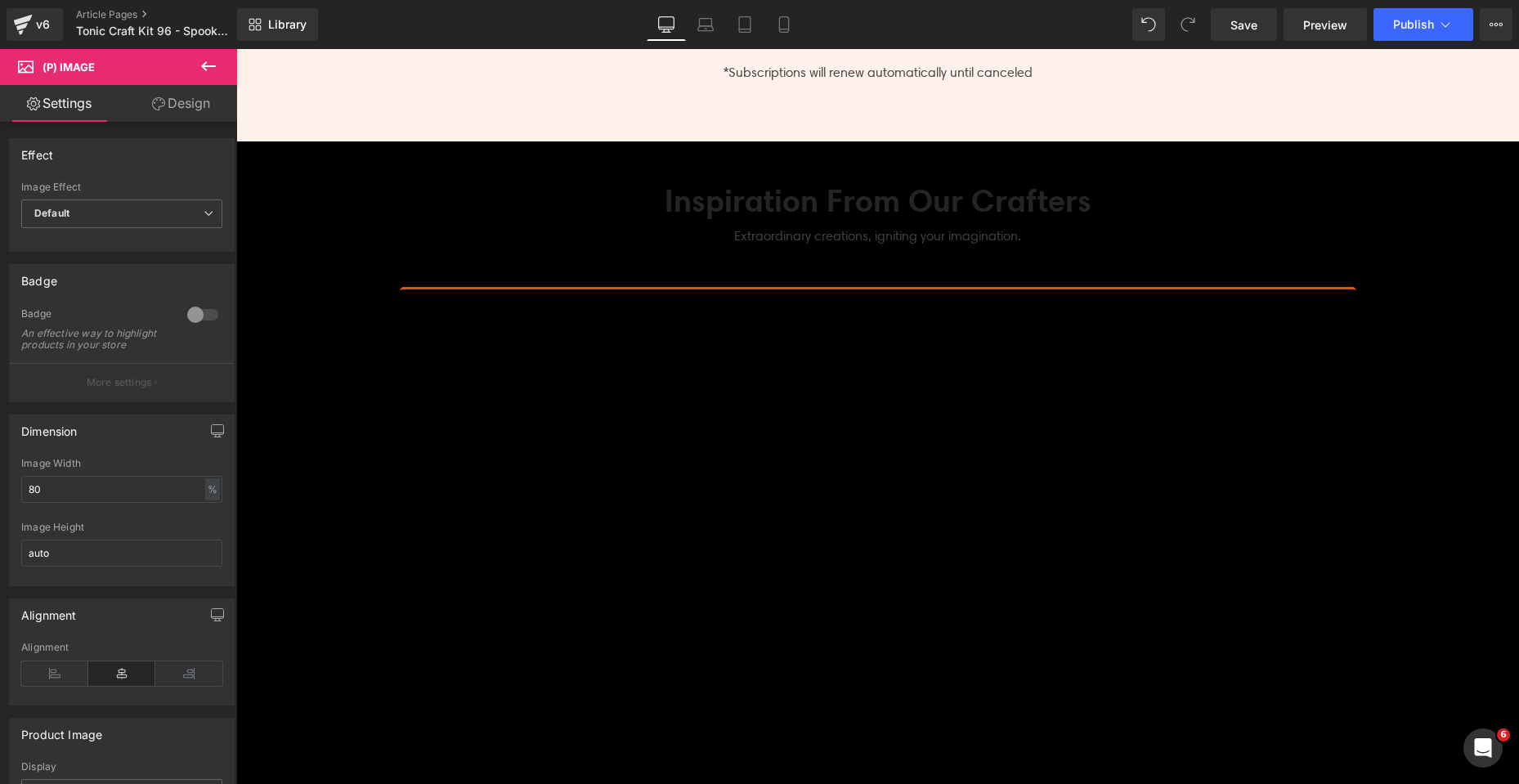
scroll to position [4742, 0]
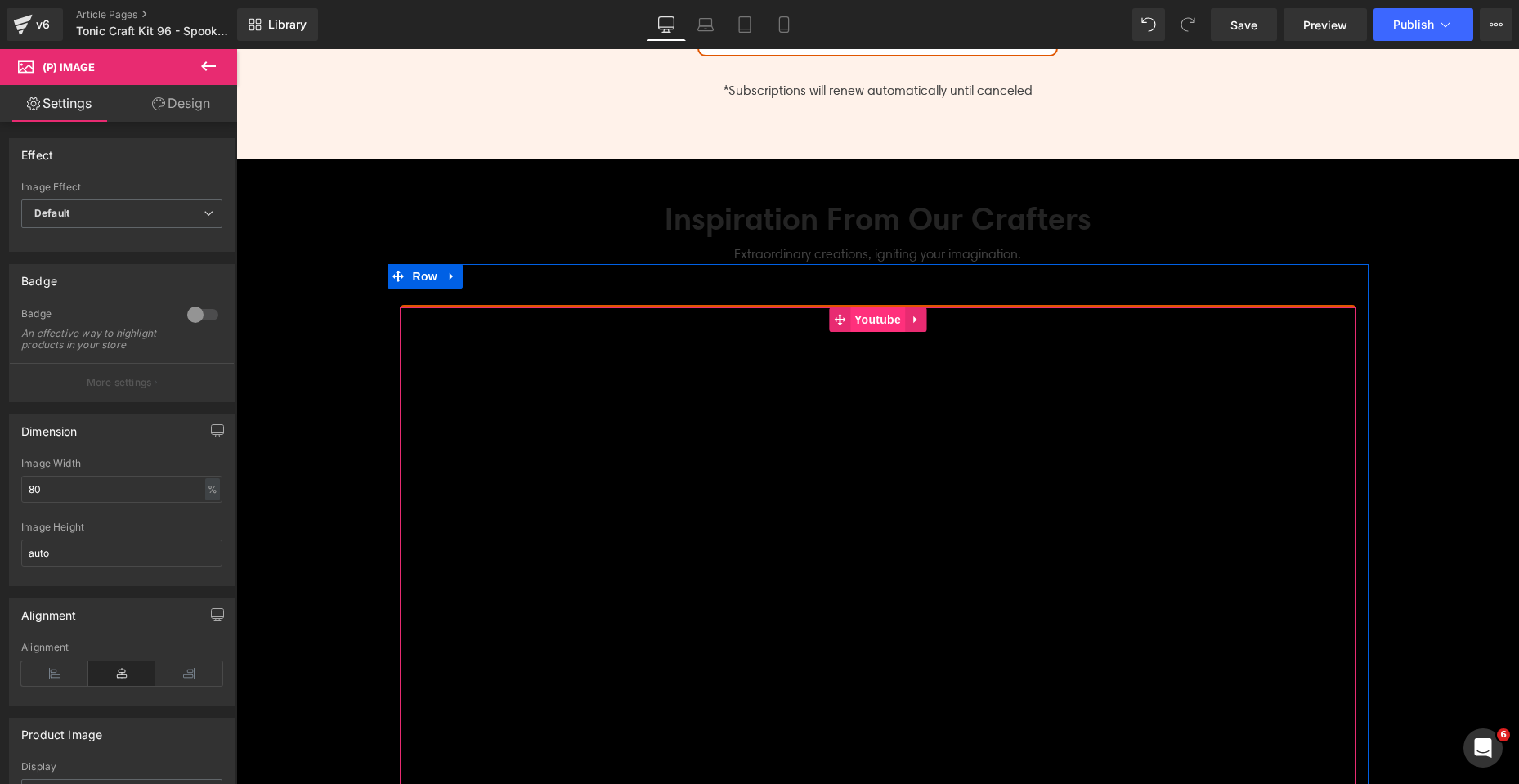
click at [870, 319] on span "Youtube" at bounding box center [877, 320] width 55 height 25
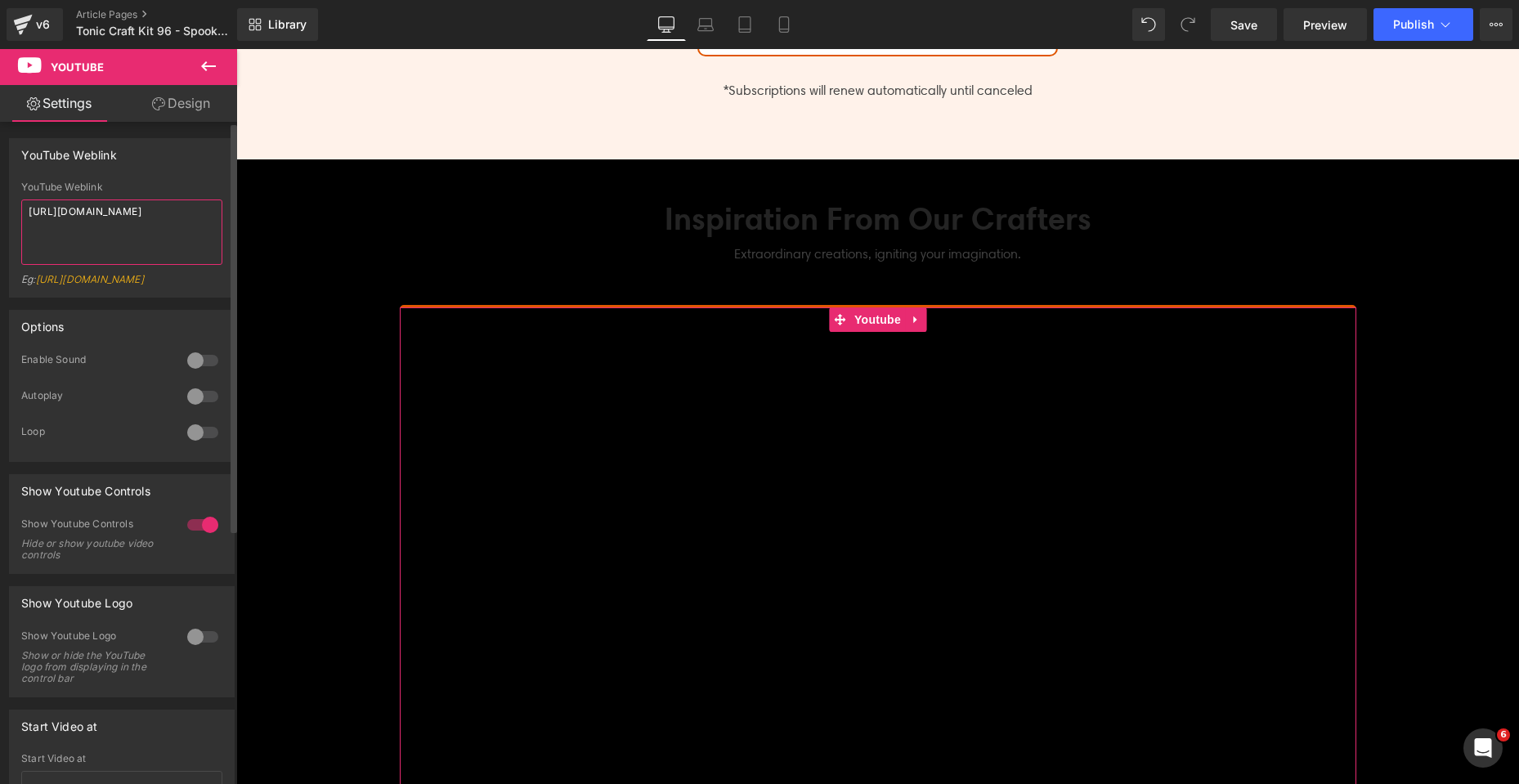
drag, startPoint x: 202, startPoint y: 214, endPoint x: 0, endPoint y: 211, distance: 202.0
click at [0, 211] on div "YouTube Weblink YouTube Weblink [URL][DOMAIN_NAME] Eg: [URL][DOMAIN_NAME]" at bounding box center [122, 212] width 244 height 172
paste textarea "sPVkIW68QLQ"
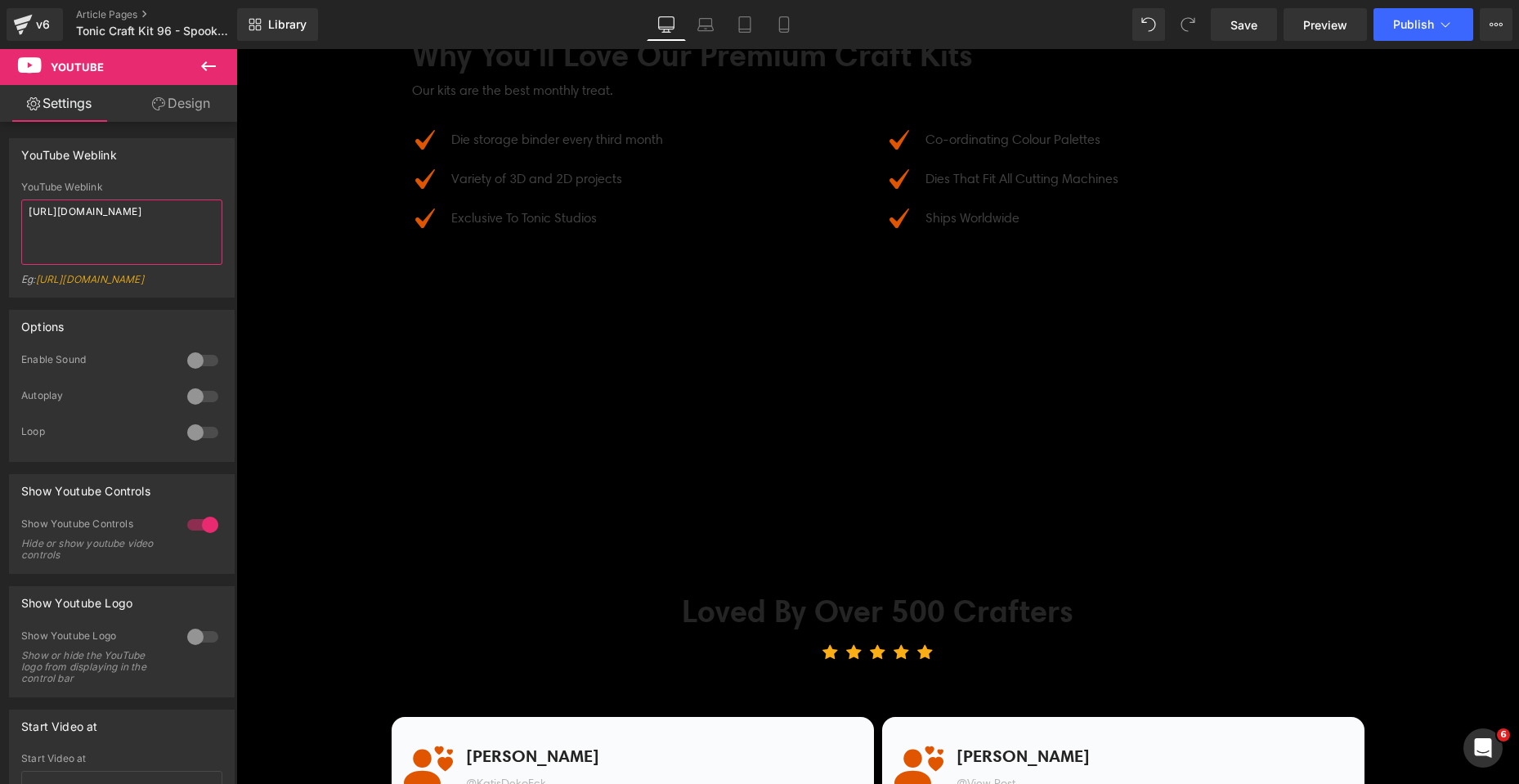
scroll to position [5641, 0]
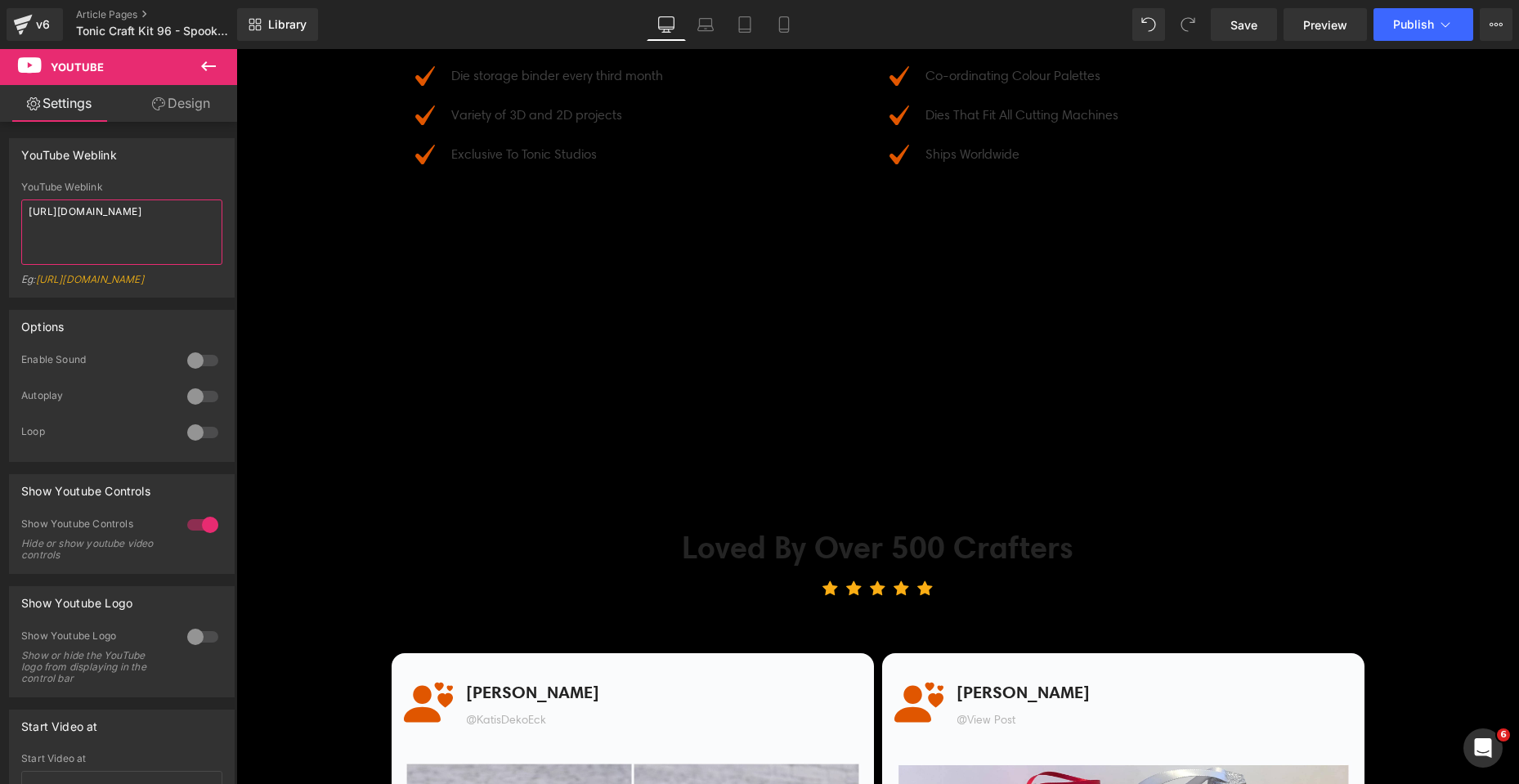
type textarea "[URL][DOMAIN_NAME]"
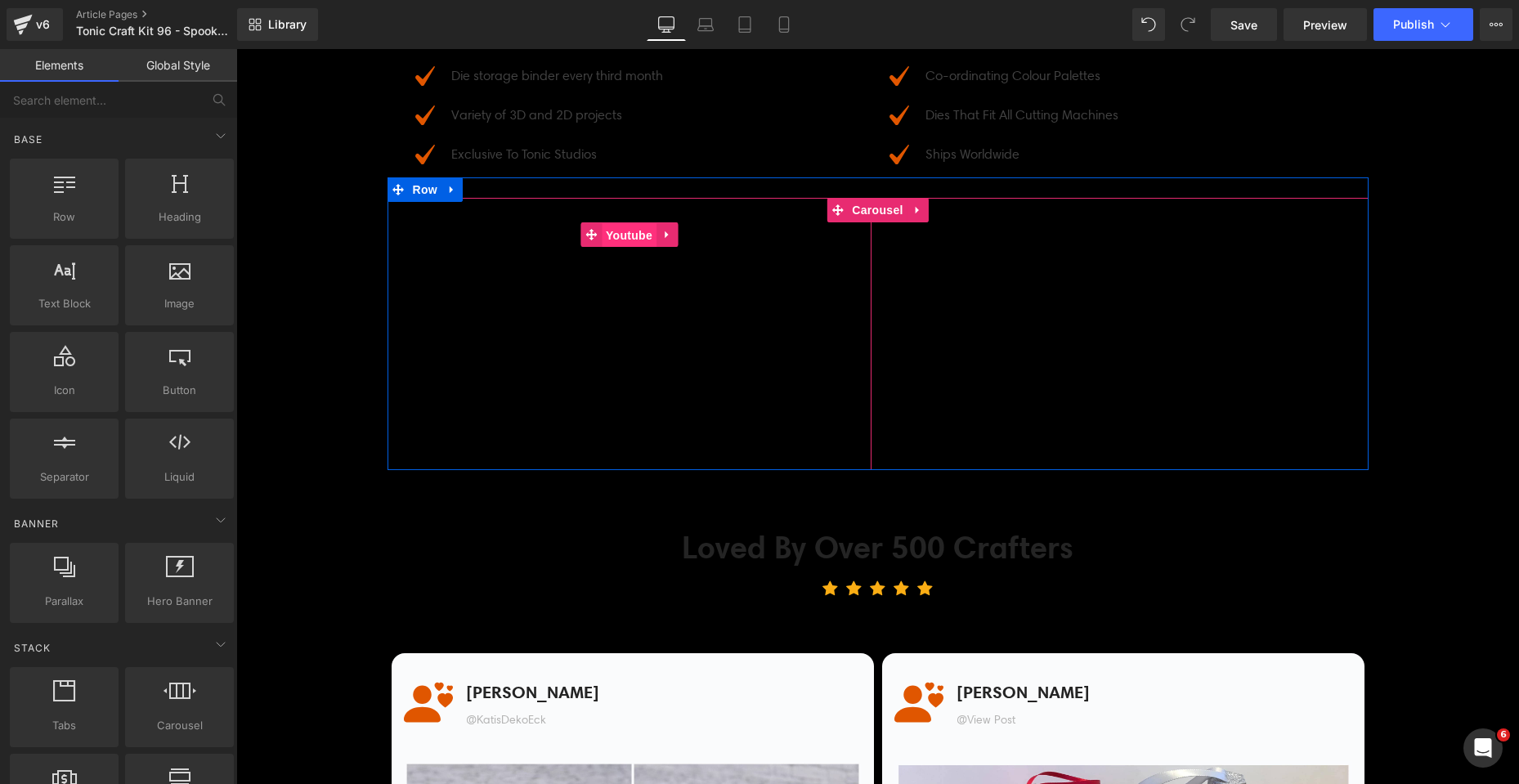
click at [624, 236] on span "Youtube" at bounding box center [629, 235] width 55 height 25
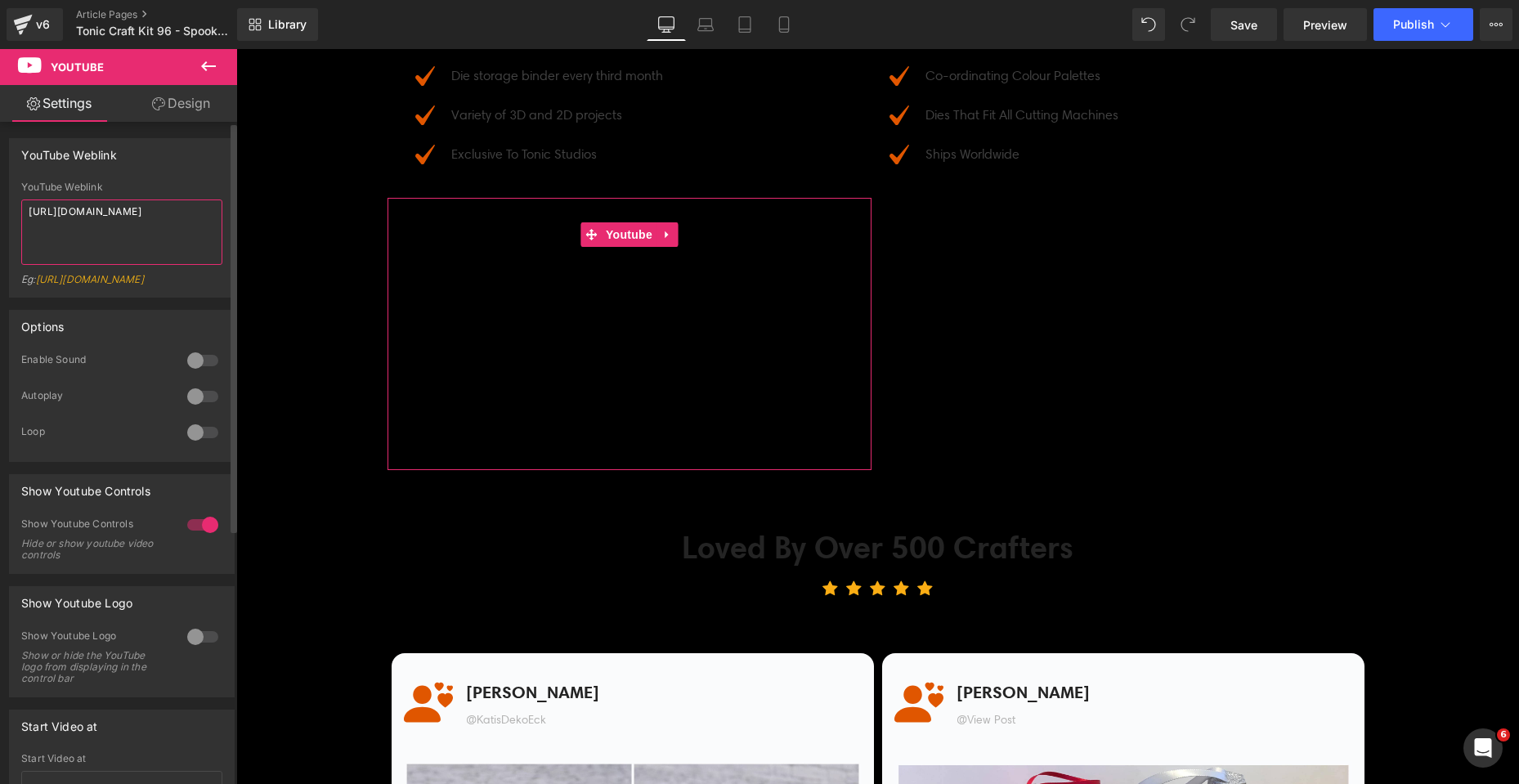
drag, startPoint x: 181, startPoint y: 204, endPoint x: 6, endPoint y: 203, distance: 175.0
click at [6, 203] on div "YouTube Weblink YouTube Weblink [URL][DOMAIN_NAME] Eg: [URL][DOMAIN_NAME]" at bounding box center [122, 212] width 244 height 172
type textarea "[URL][DOMAIN_NAME]"
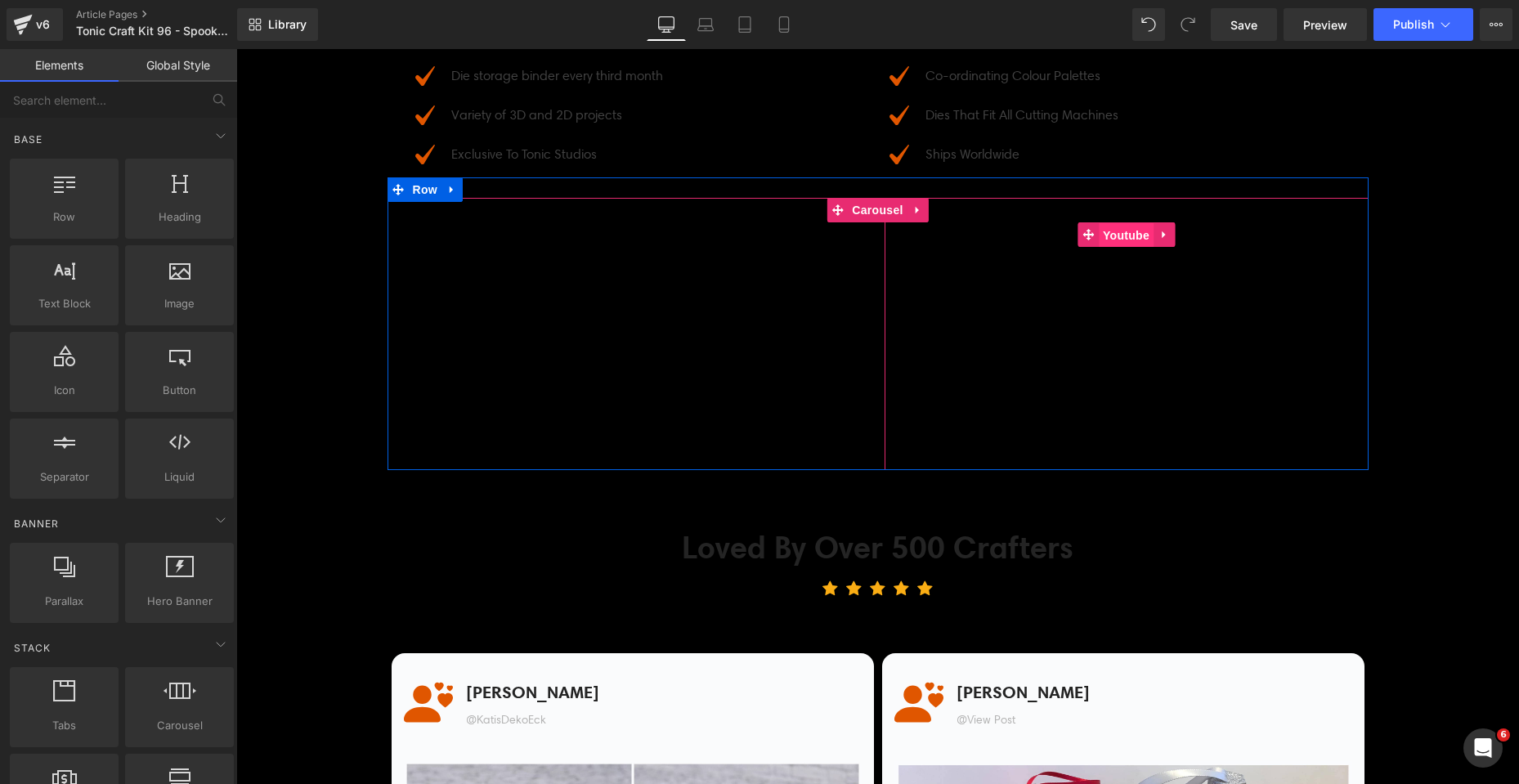
click at [1119, 236] on span "Youtube" at bounding box center [1126, 235] width 55 height 25
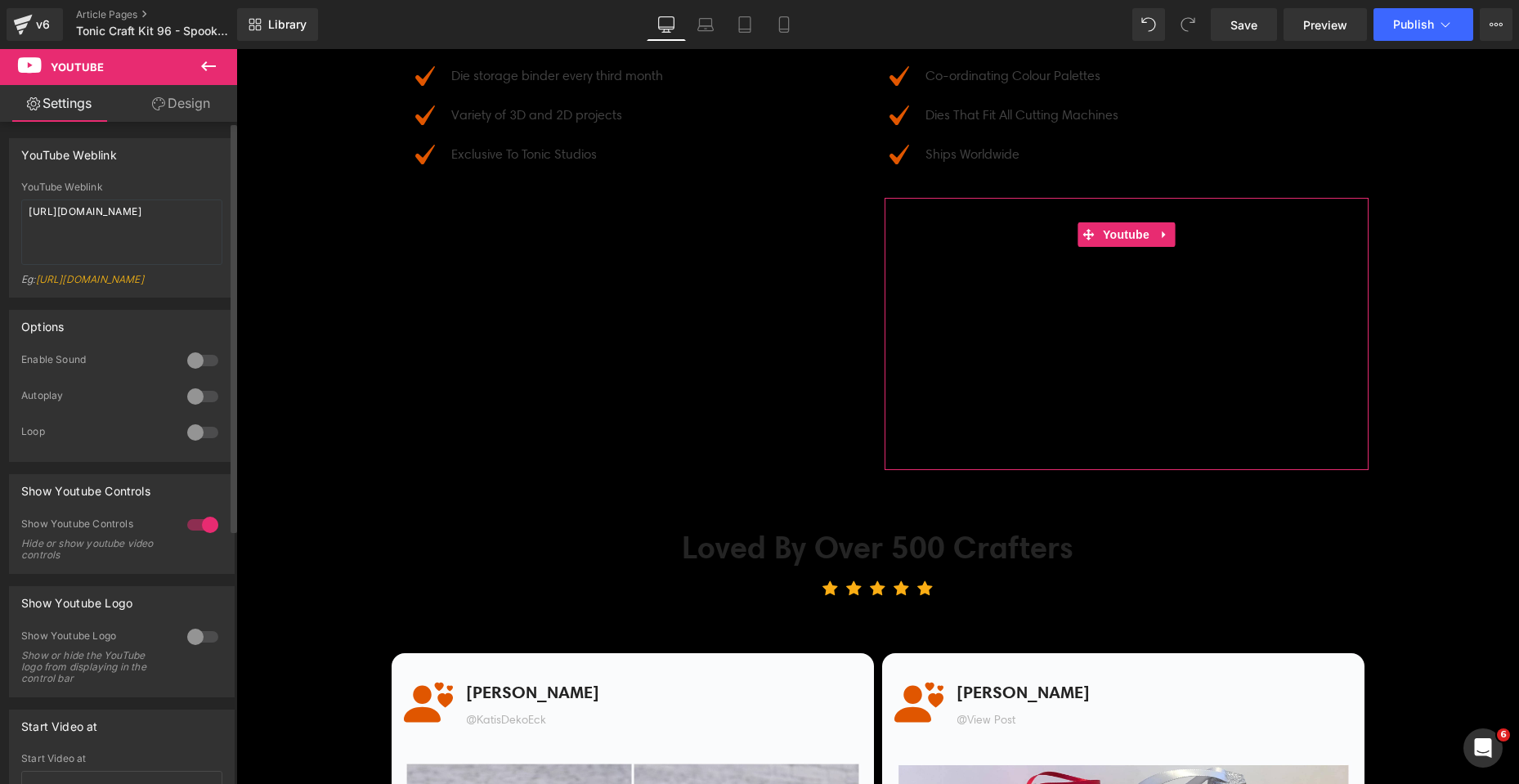
drag, startPoint x: 142, startPoint y: 227, endPoint x: 5, endPoint y: 204, distance: 138.9
click at [5, 204] on div "YouTube Weblink YouTube Weblink [URL][DOMAIN_NAME] Eg: [URL][DOMAIN_NAME]" at bounding box center [122, 212] width 244 height 172
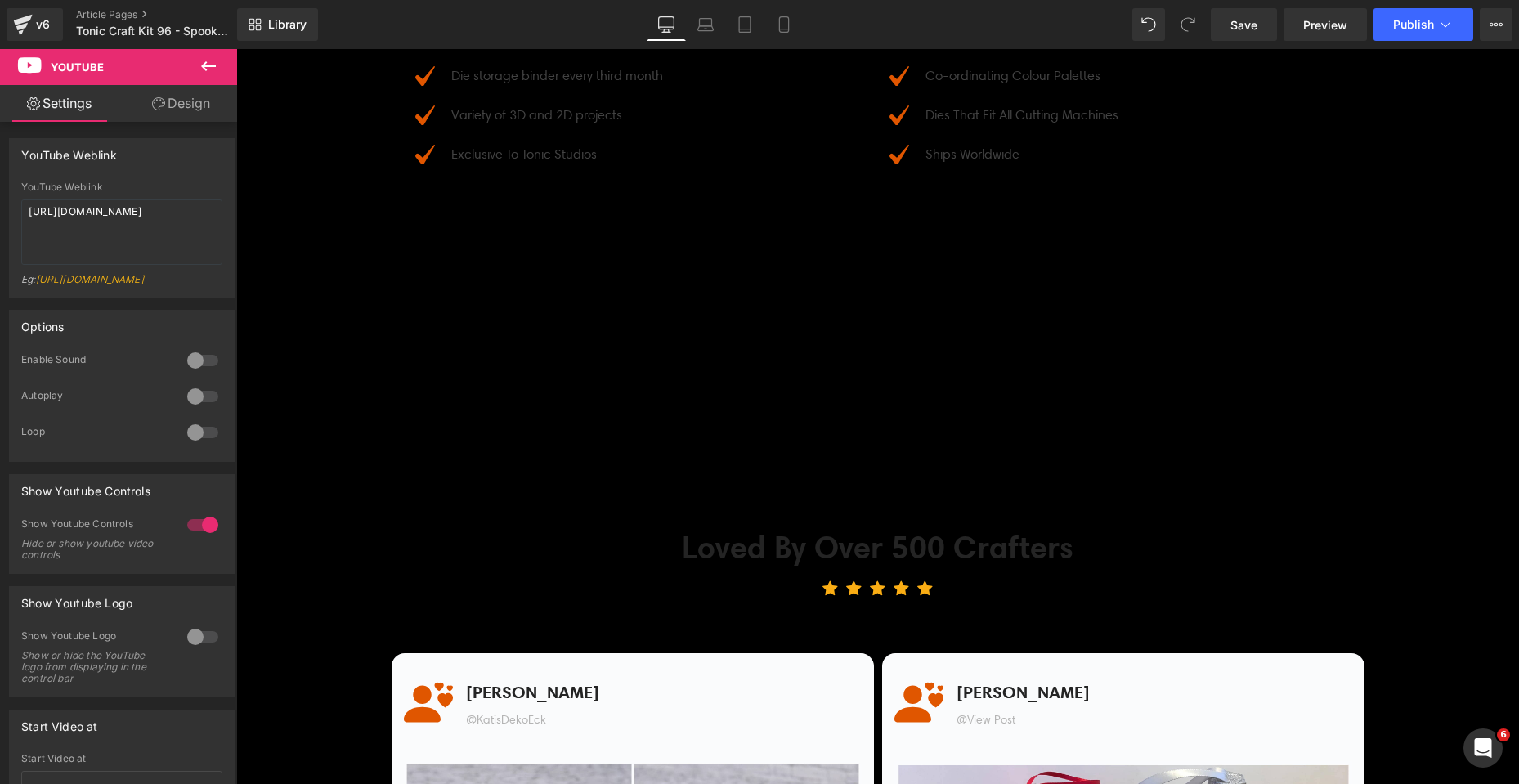
type textarea "[URL][DOMAIN_NAME]"
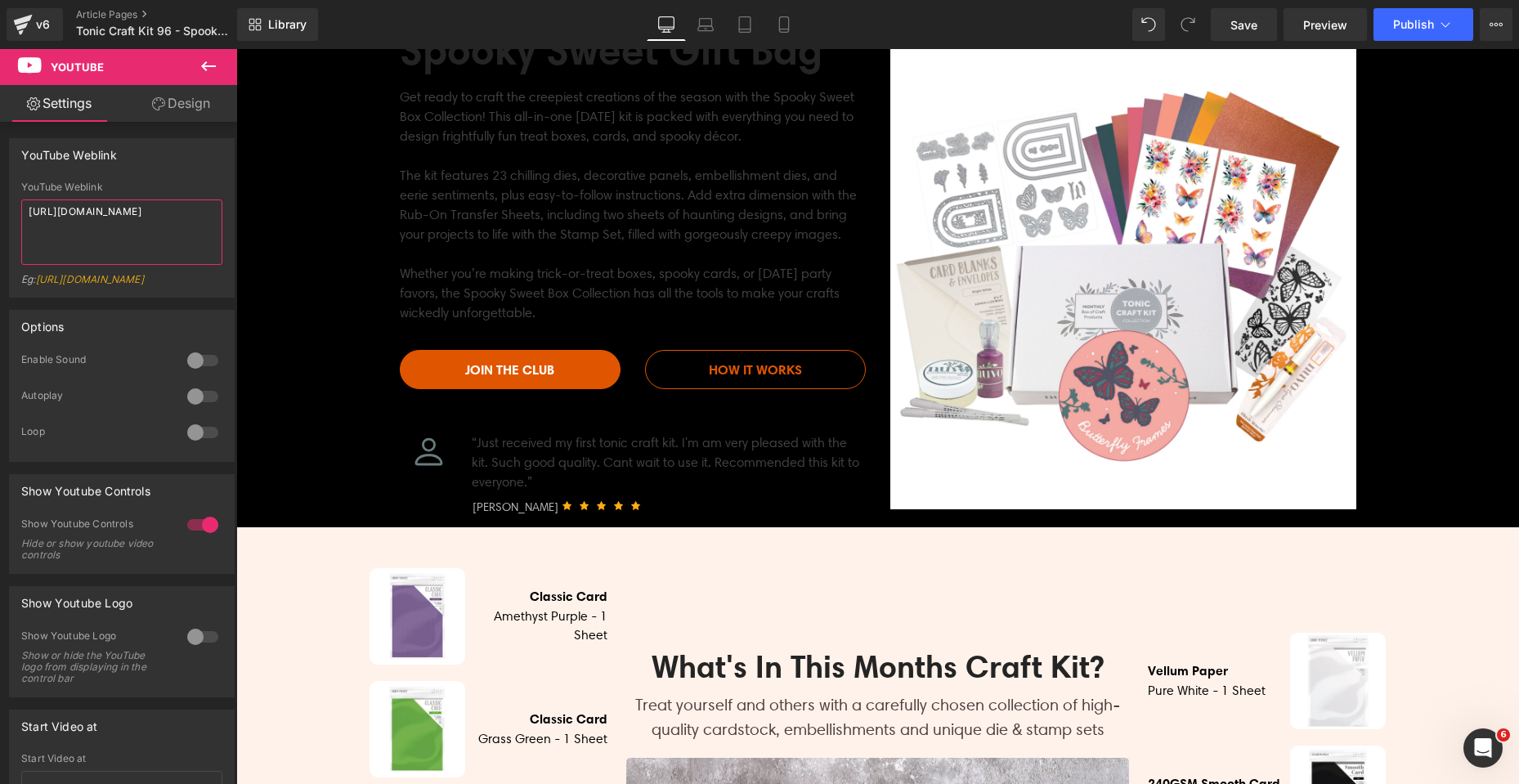
scroll to position [0, 0]
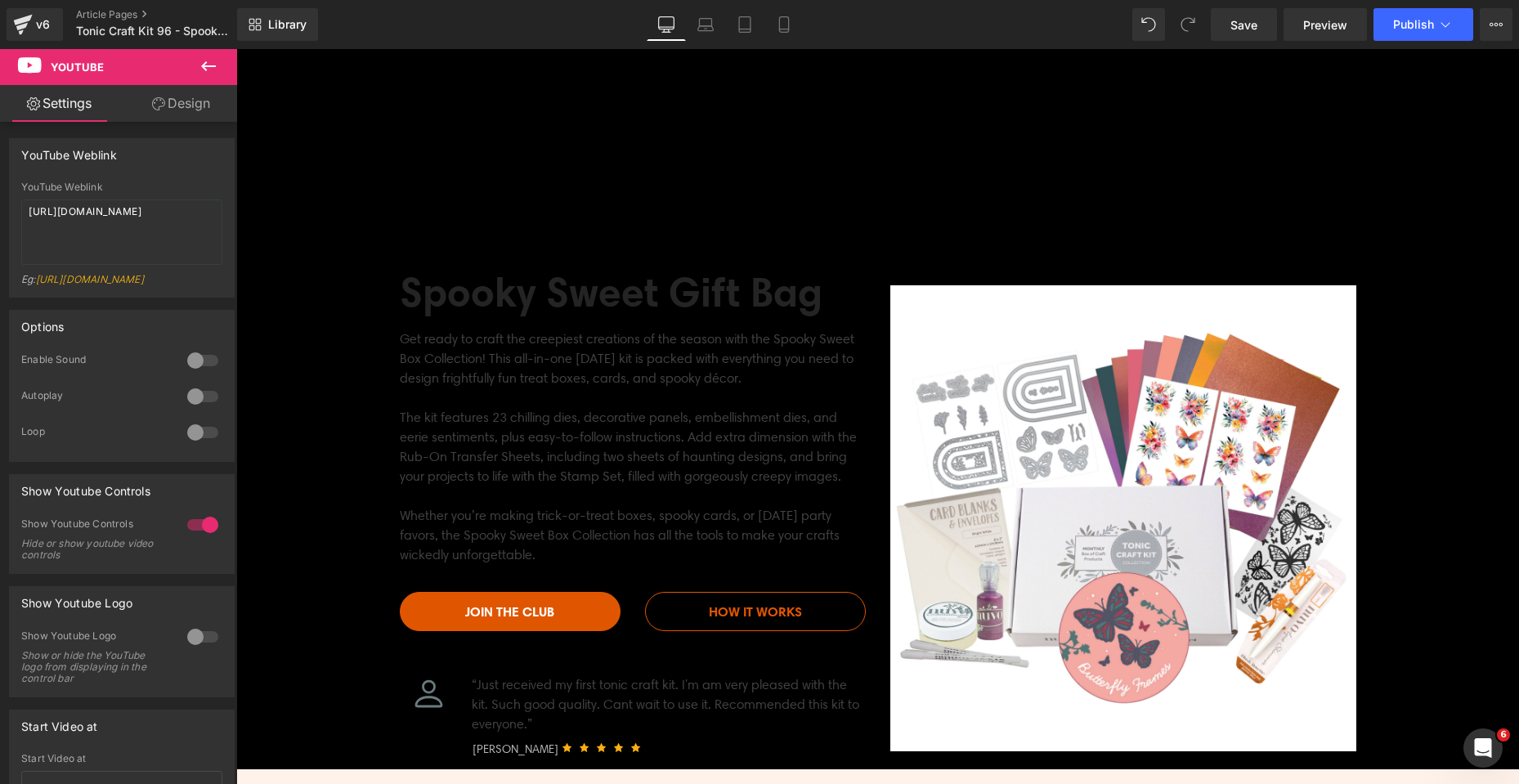
click at [210, 70] on icon at bounding box center [208, 66] width 19 height 19
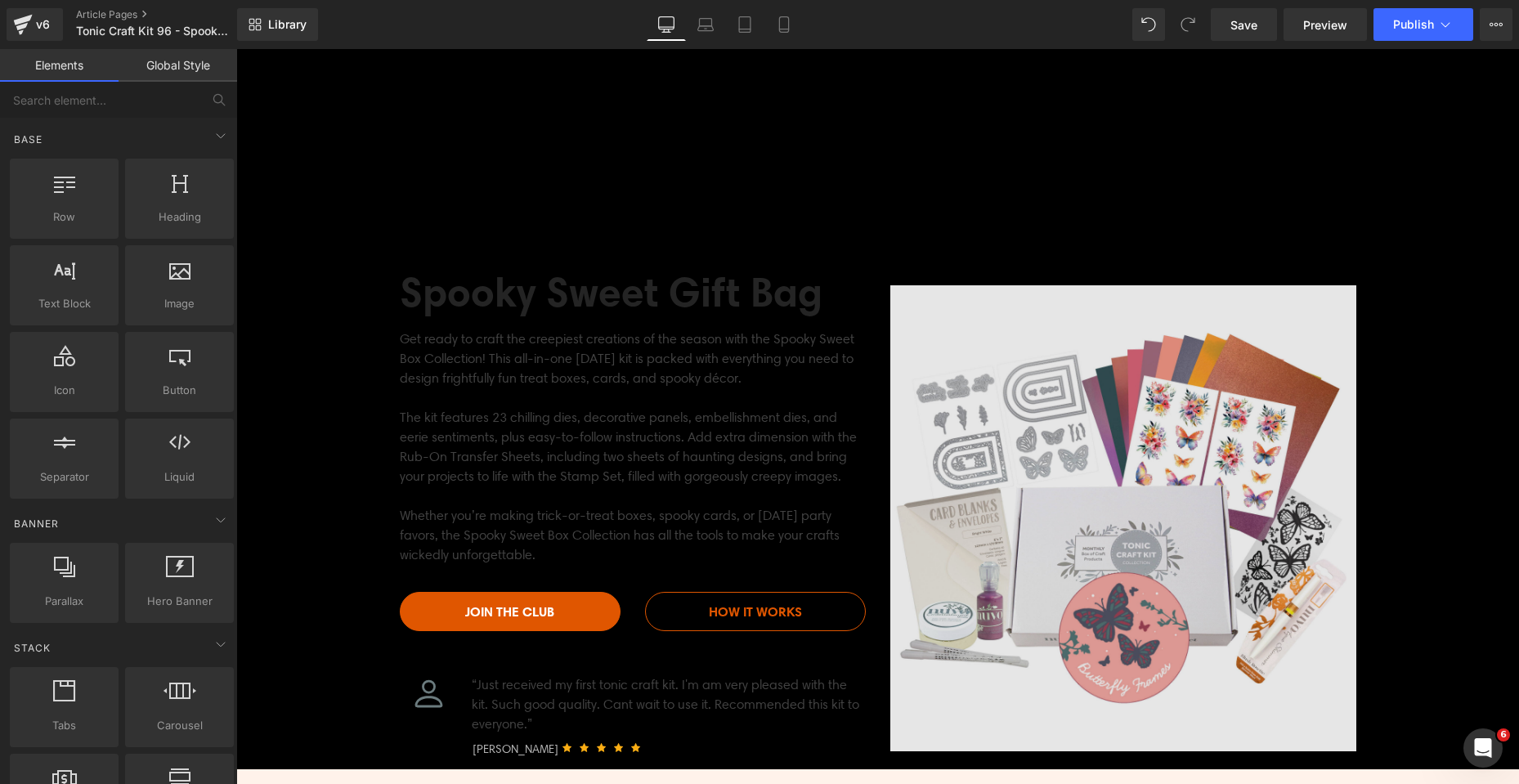
click at [1154, 481] on img at bounding box center [1124, 519] width 466 height 466
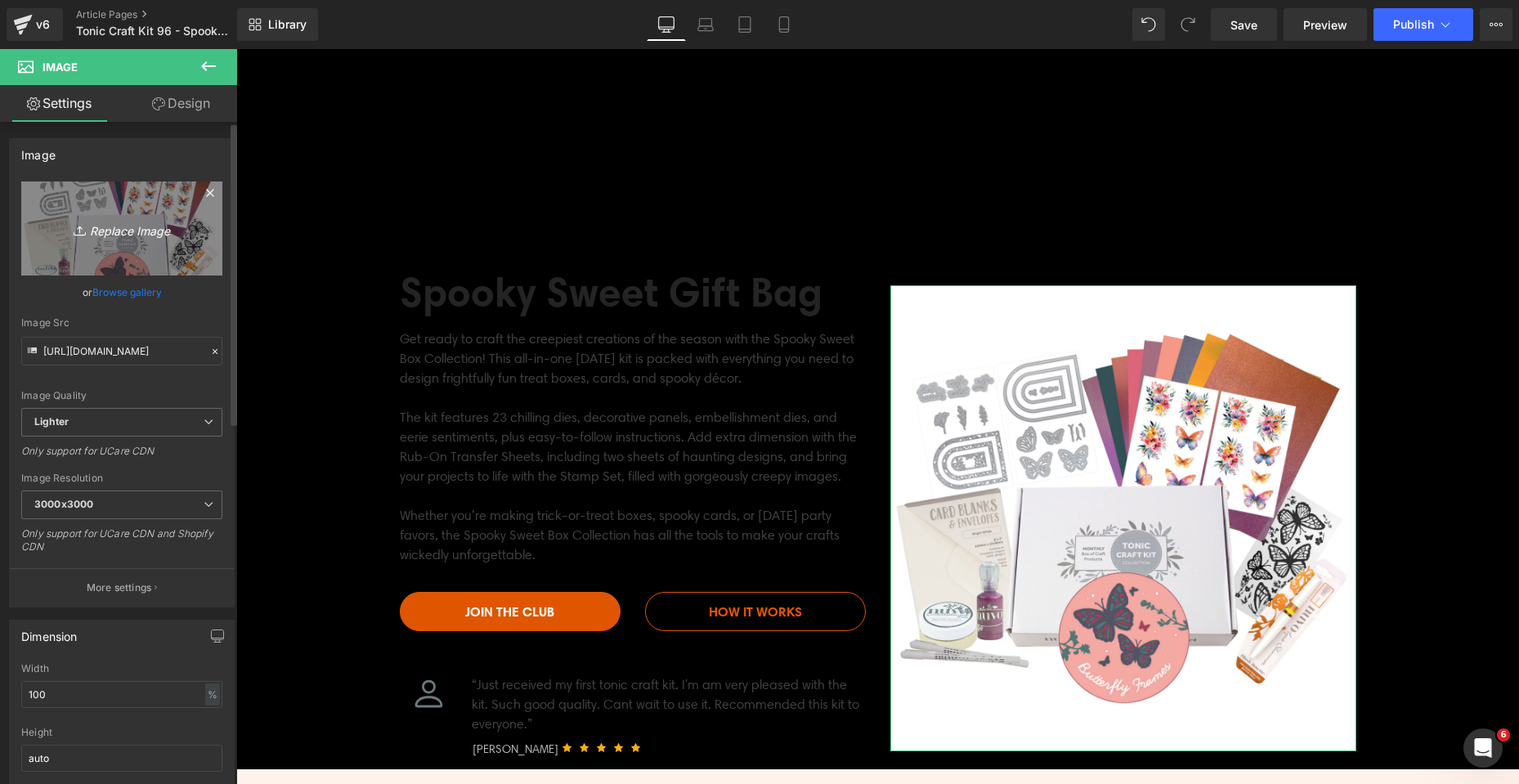
click at [121, 232] on icon "Replace Image" at bounding box center [122, 229] width 131 height 20
type input "C:\fakepath\Spooky Sweet Sub Banner_Blank.jpg"
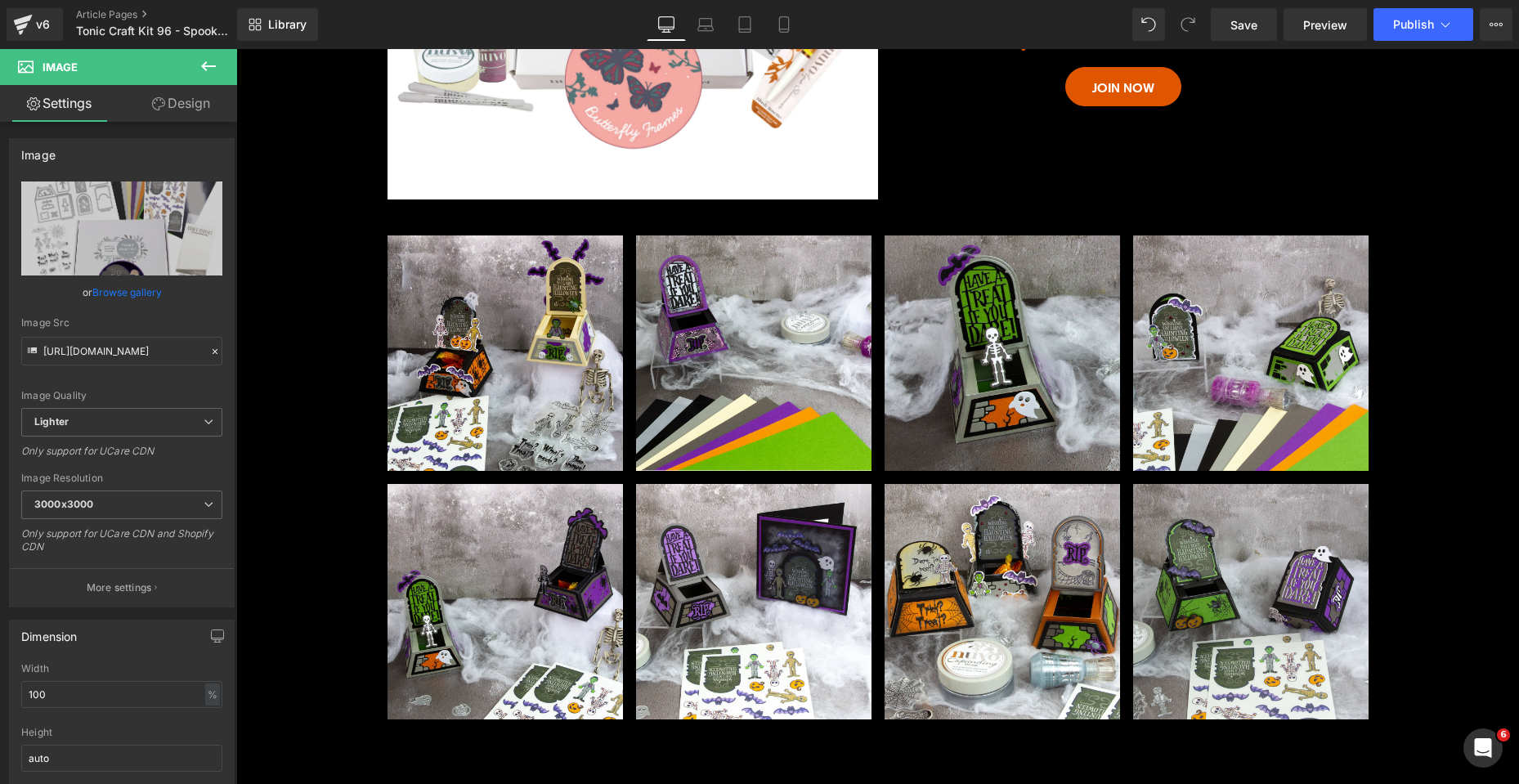
scroll to position [1717, 0]
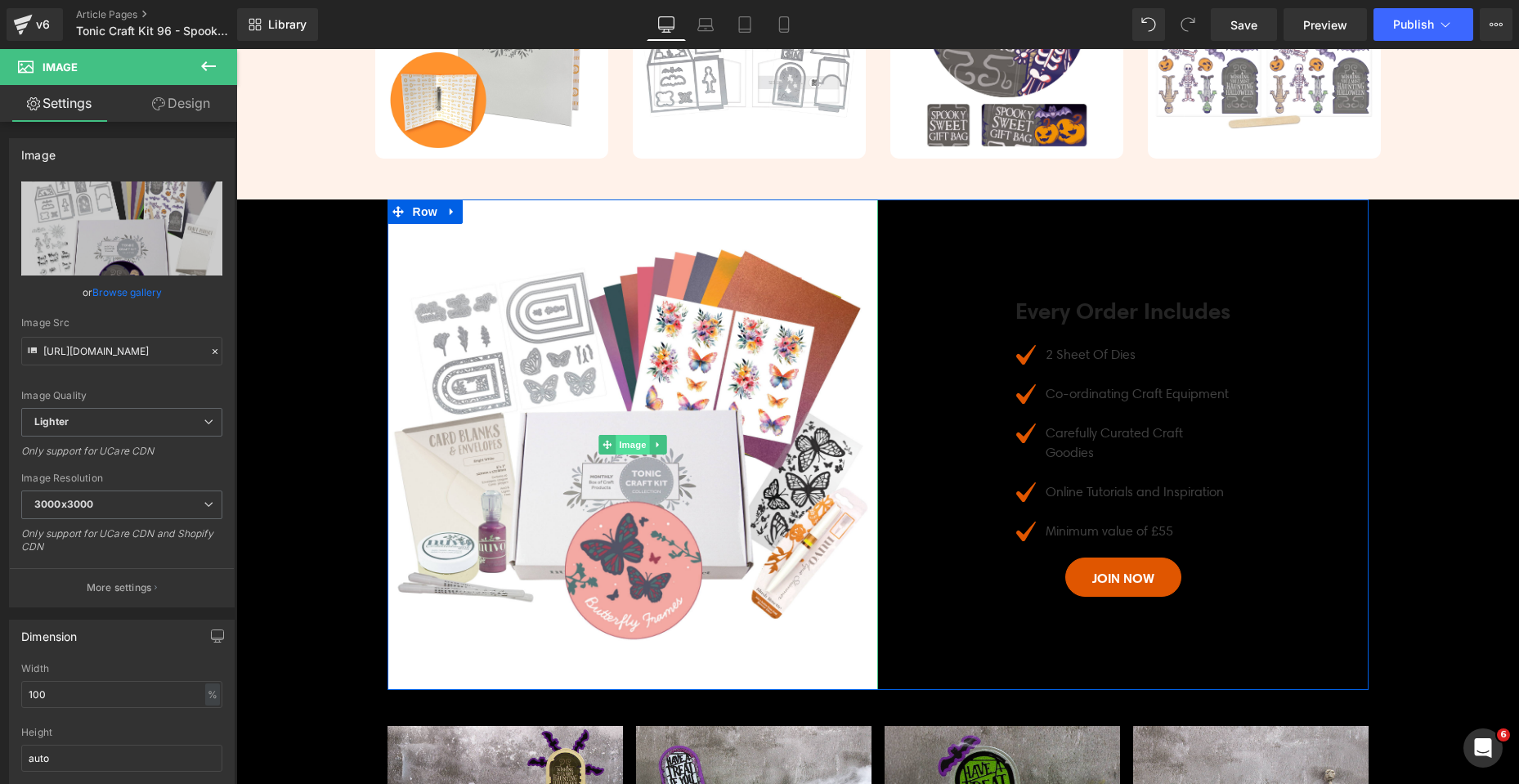
click at [625, 445] on span "Image" at bounding box center [632, 444] width 35 height 19
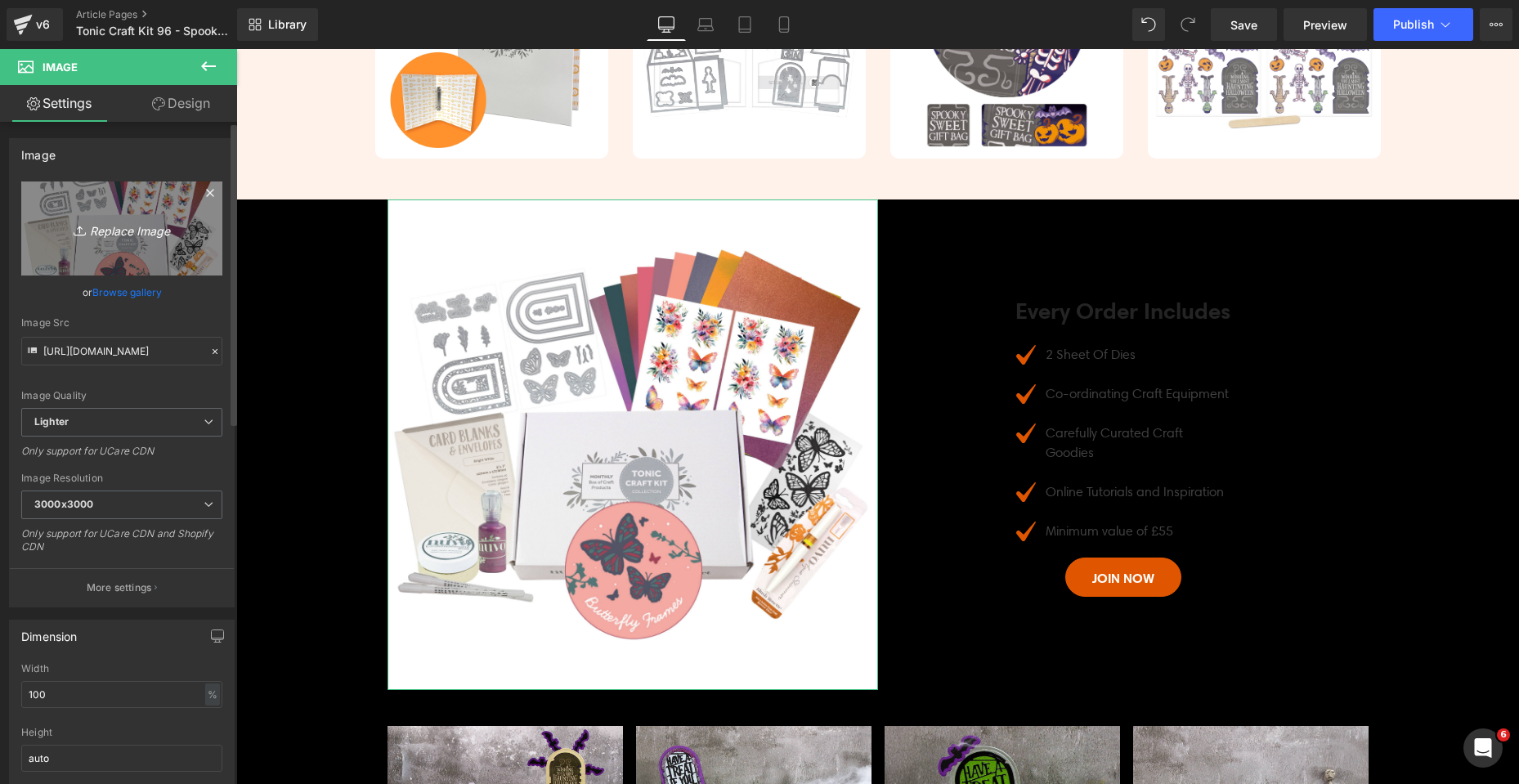
click at [130, 225] on icon "Replace Image" at bounding box center [122, 229] width 131 height 20
type input "C:\fakepath\Spooky Sweet Sub Banner_Blank.jpg"
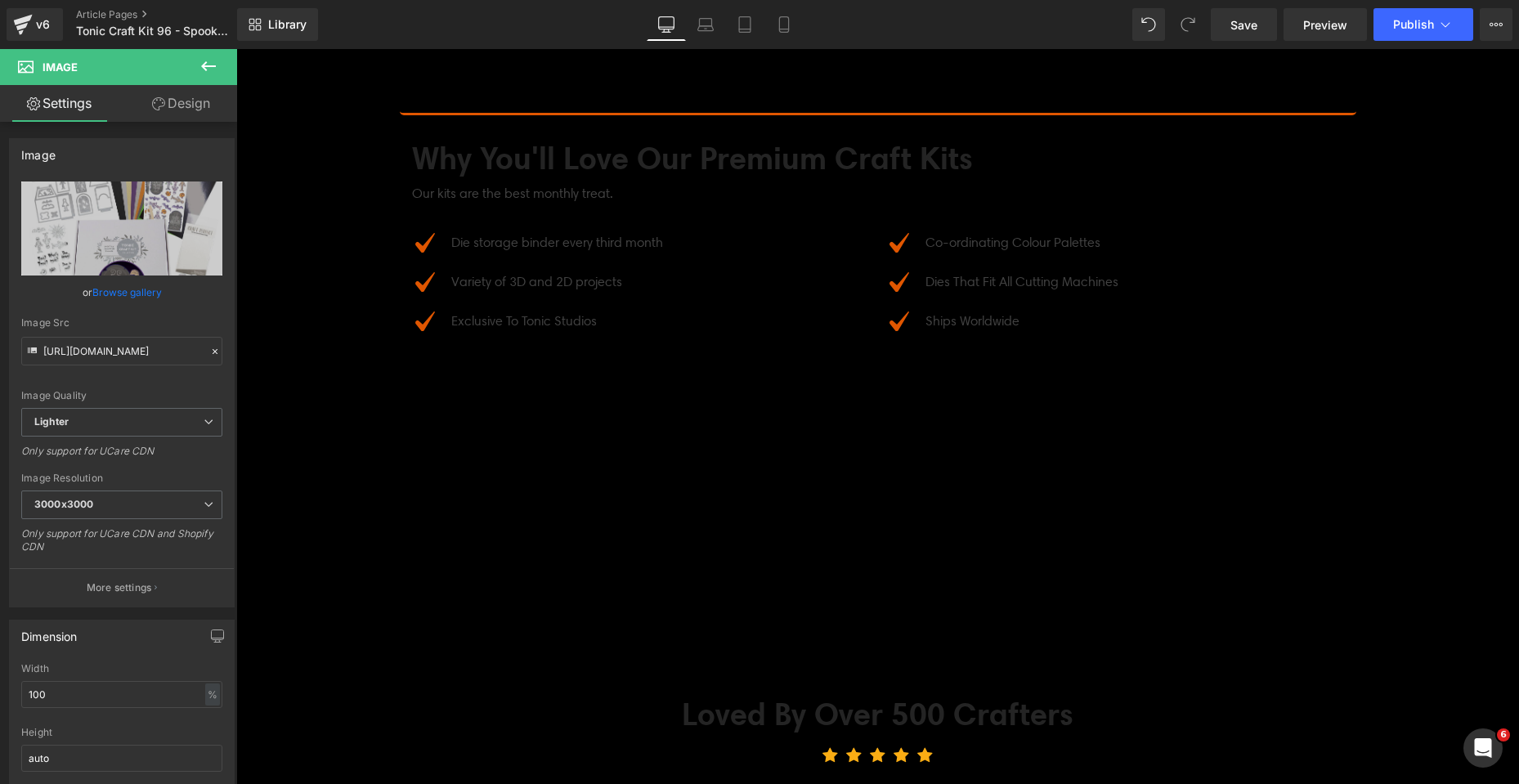
scroll to position [5478, 0]
click at [213, 60] on icon at bounding box center [208, 66] width 19 height 19
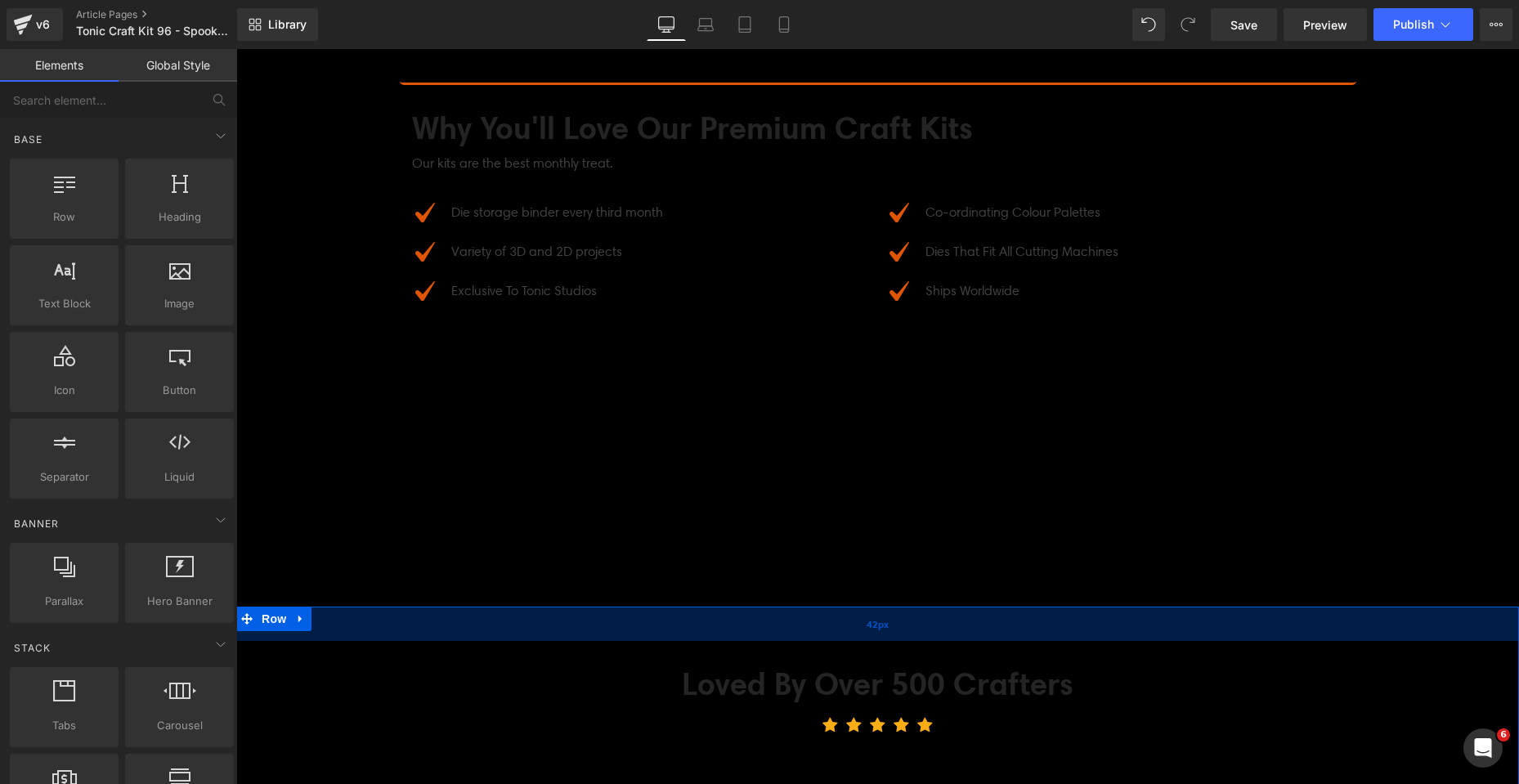
scroll to position [5457, 0]
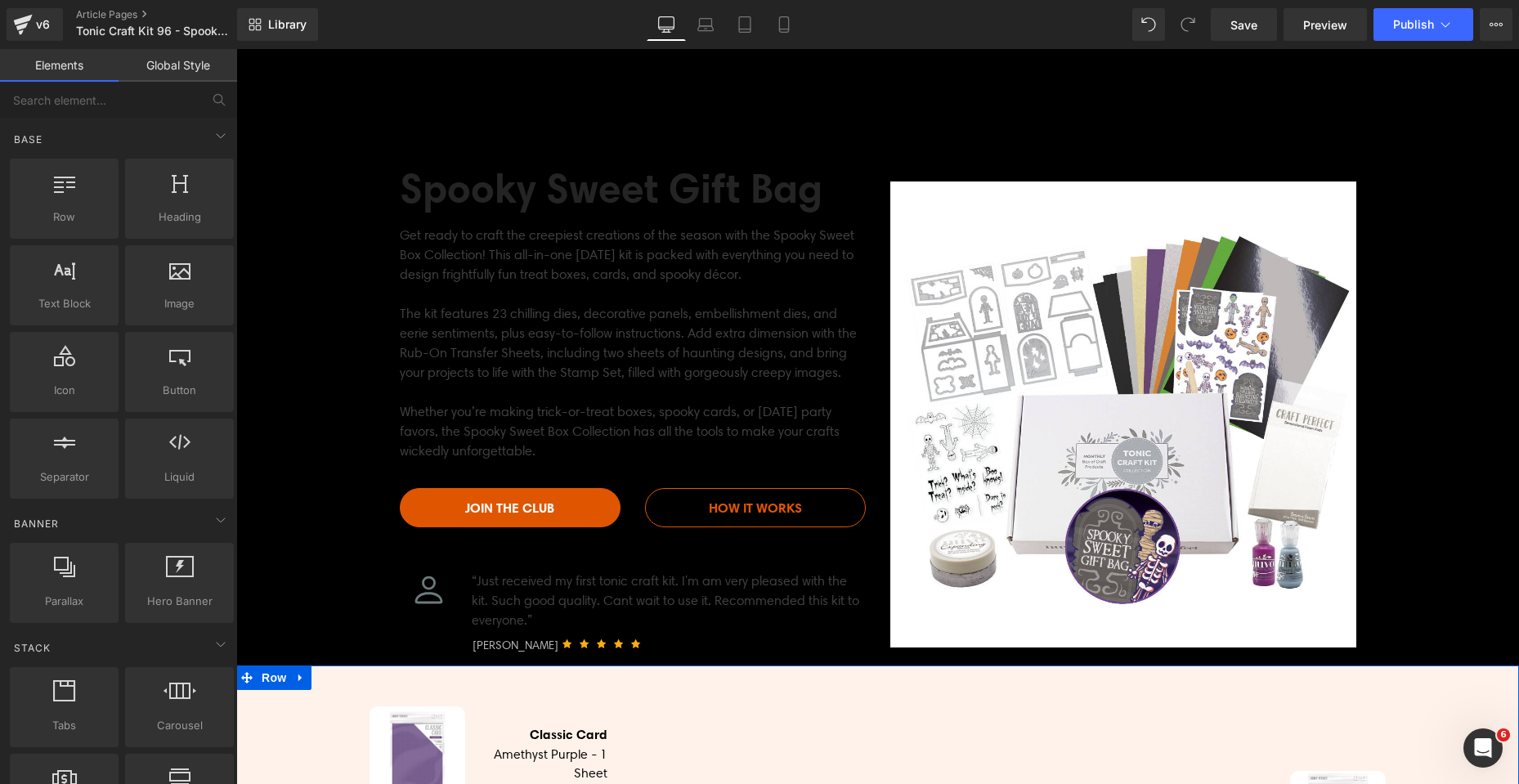
scroll to position [60, 0]
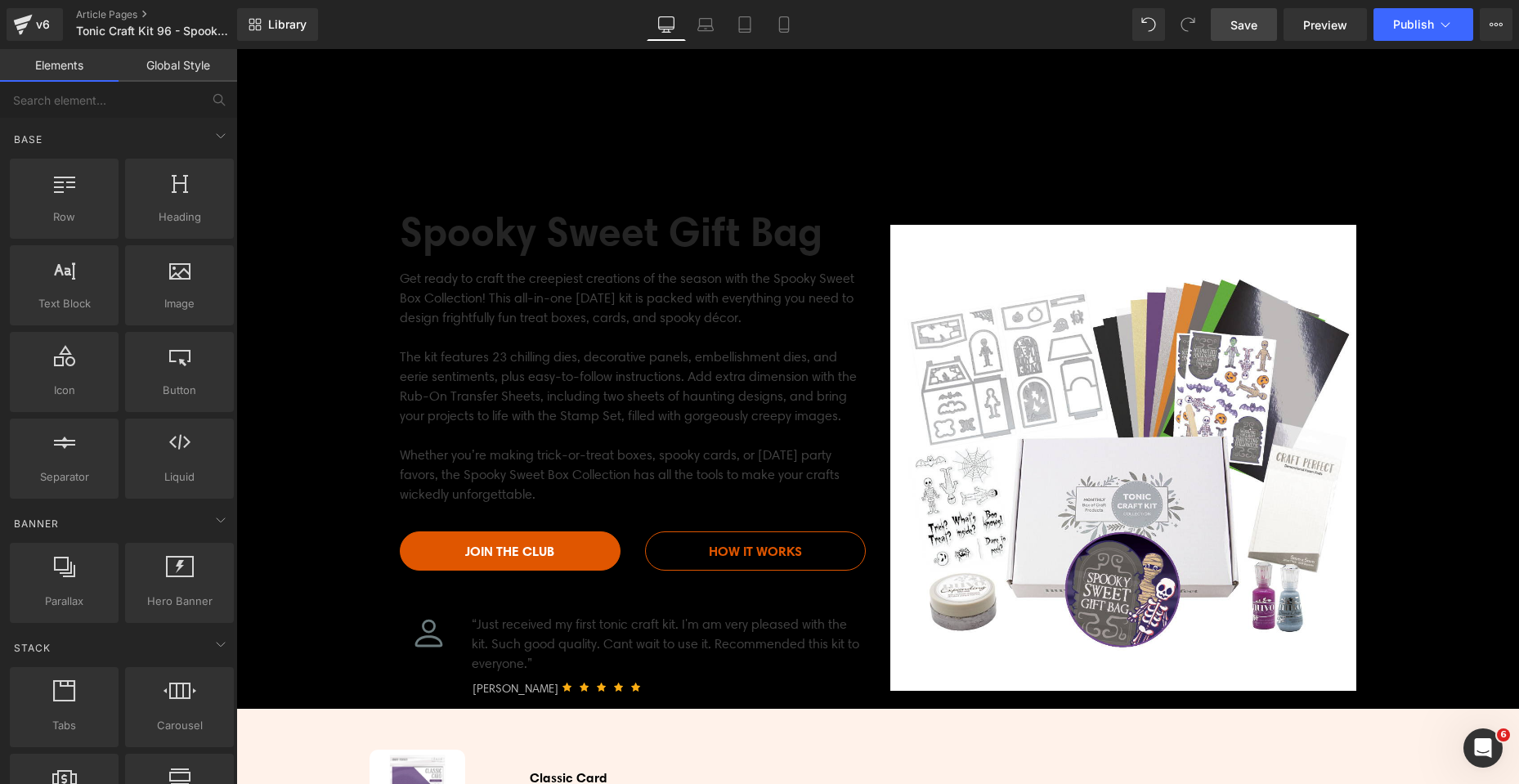
drag, startPoint x: 1255, startPoint y: 24, endPoint x: 1056, endPoint y: 123, distance: 222.3
click at [1255, 24] on span "Save" at bounding box center [1244, 25] width 27 height 17
click at [1494, 27] on icon at bounding box center [1496, 24] width 13 height 13
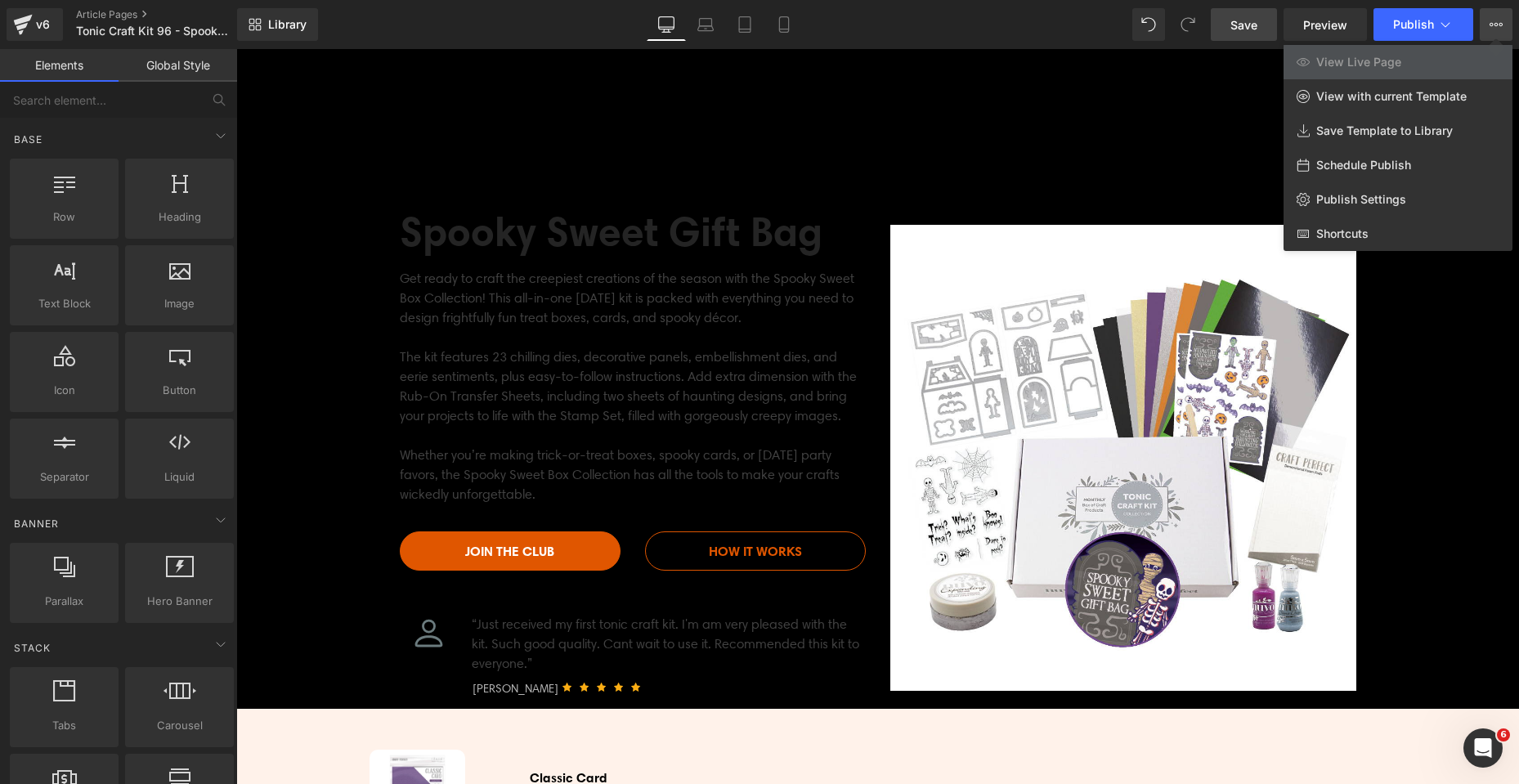
click at [1438, 423] on div at bounding box center [878, 416] width 1283 height 735
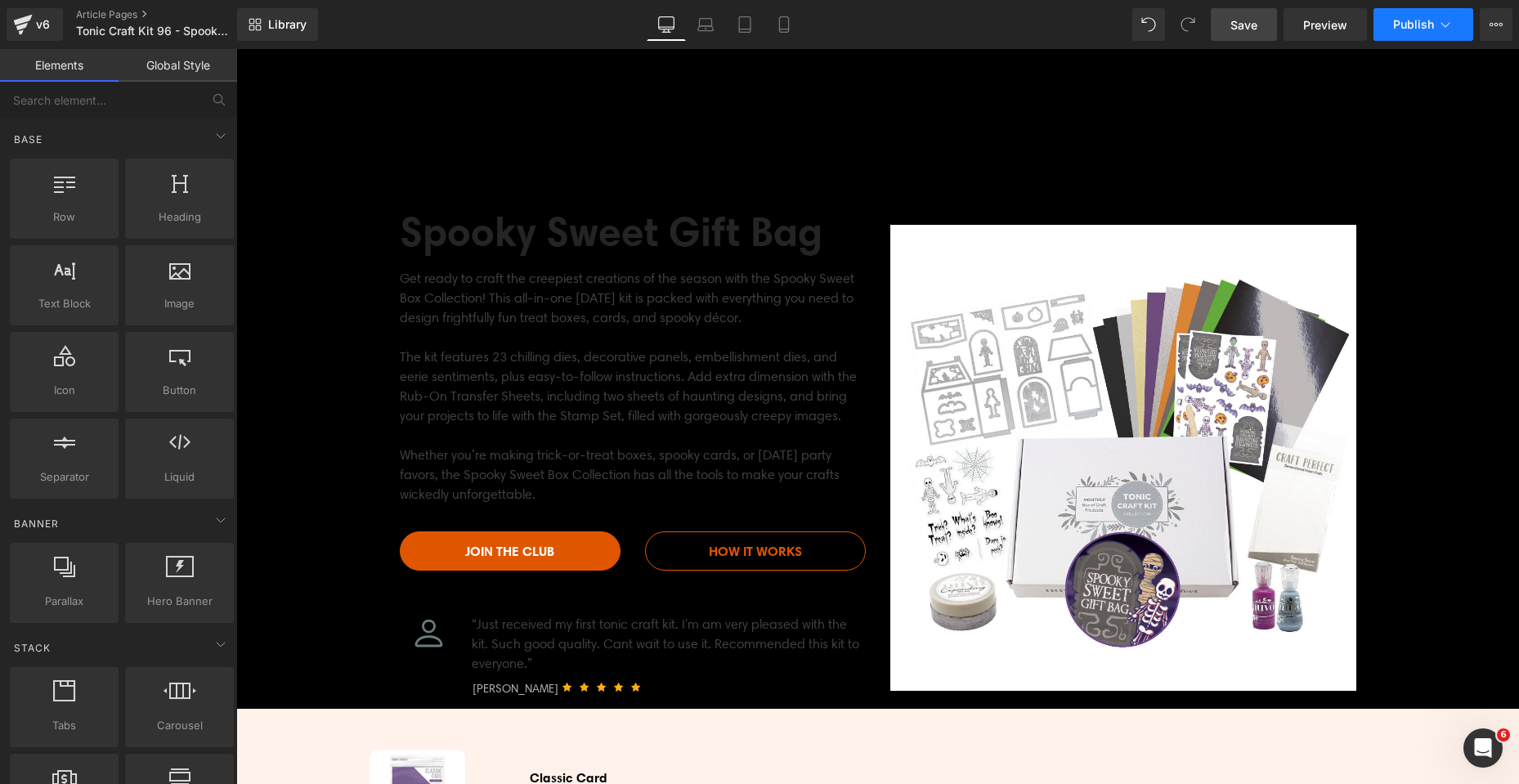
click at [1449, 24] on icon at bounding box center [1446, 25] width 9 height 5
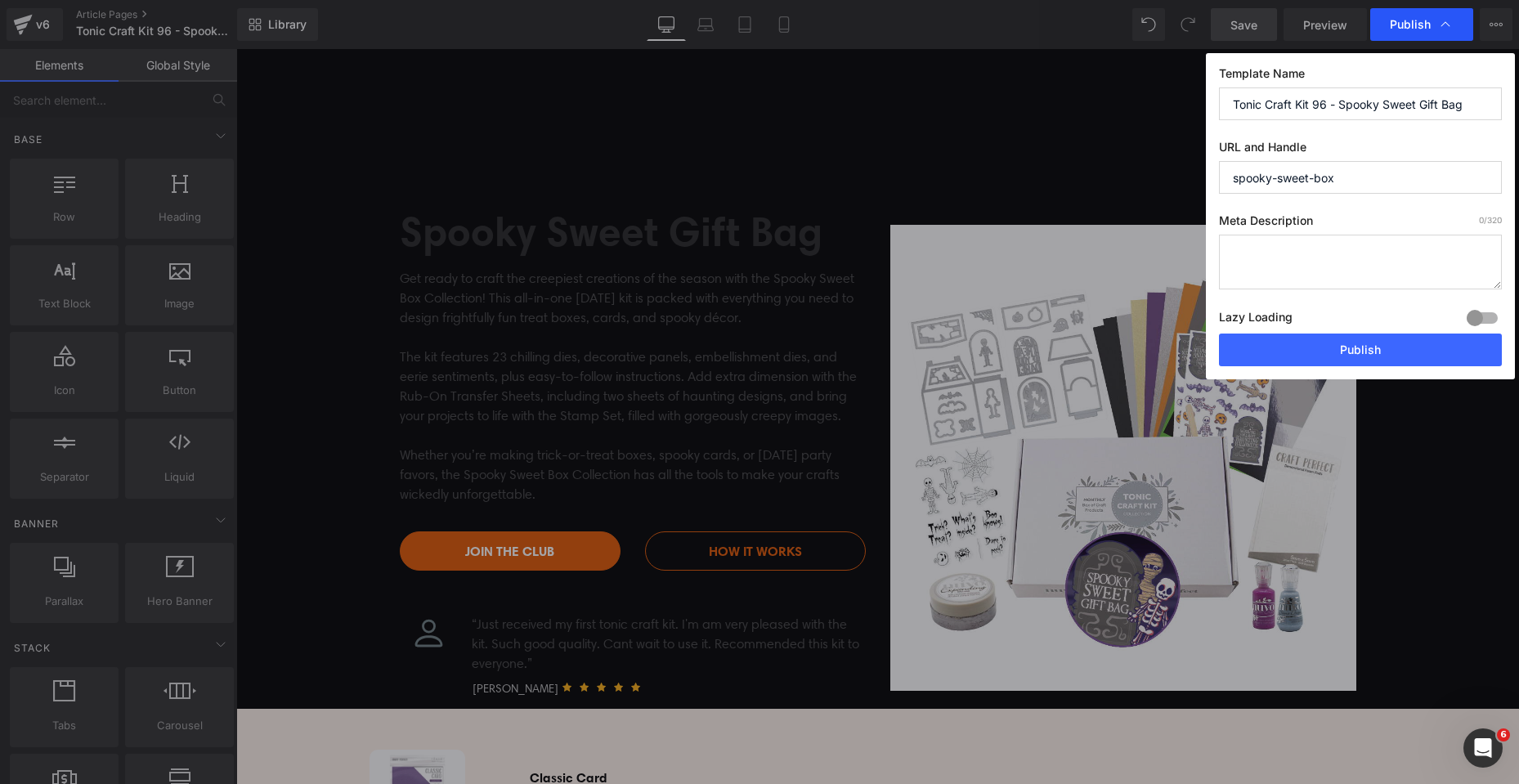
click at [1455, 27] on div "Publish" at bounding box center [1422, 25] width 103 height 33
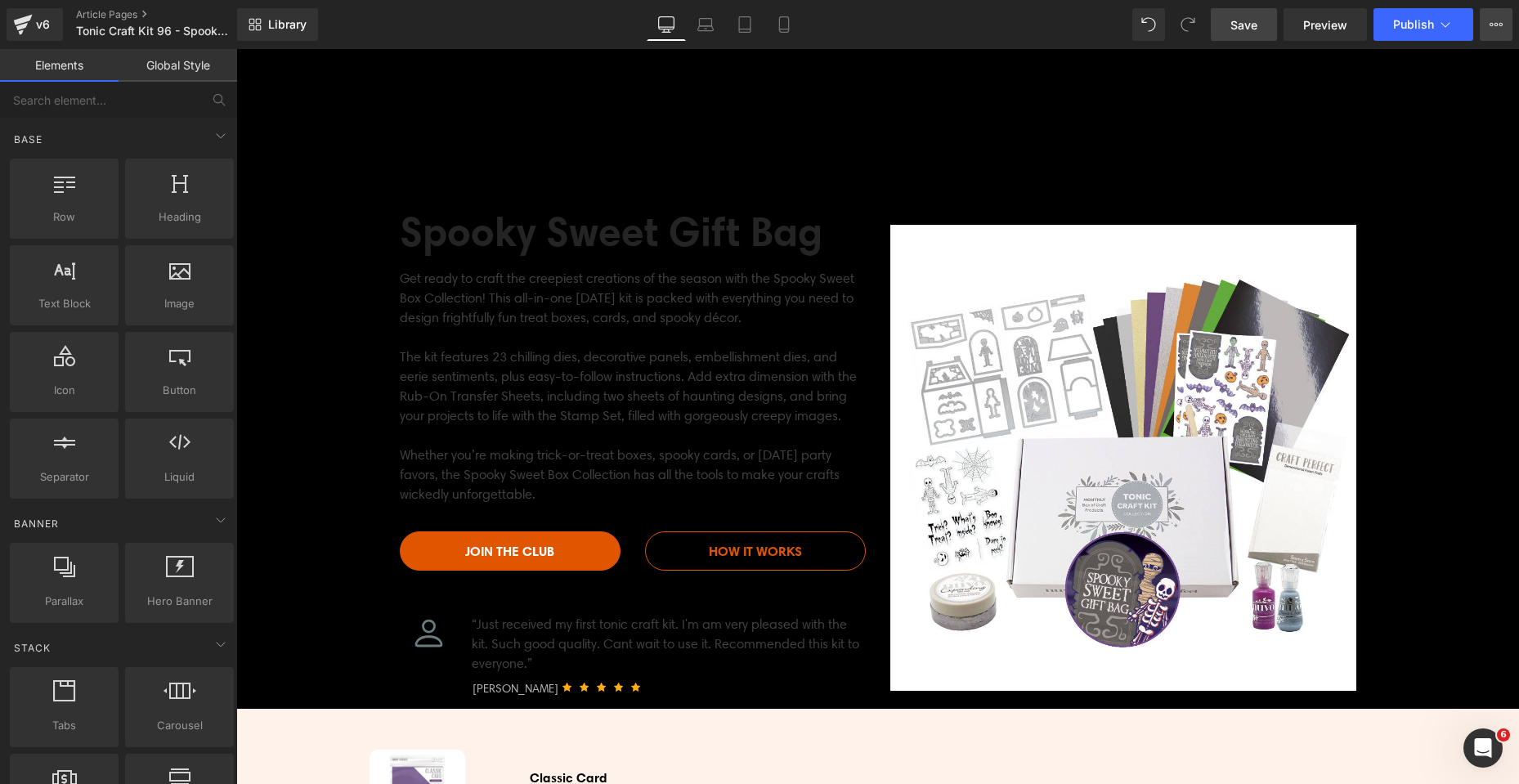
click at [1488, 23] on button "View Live Page View with current Template Save Template to Library Schedule Pub…" at bounding box center [1496, 25] width 33 height 33
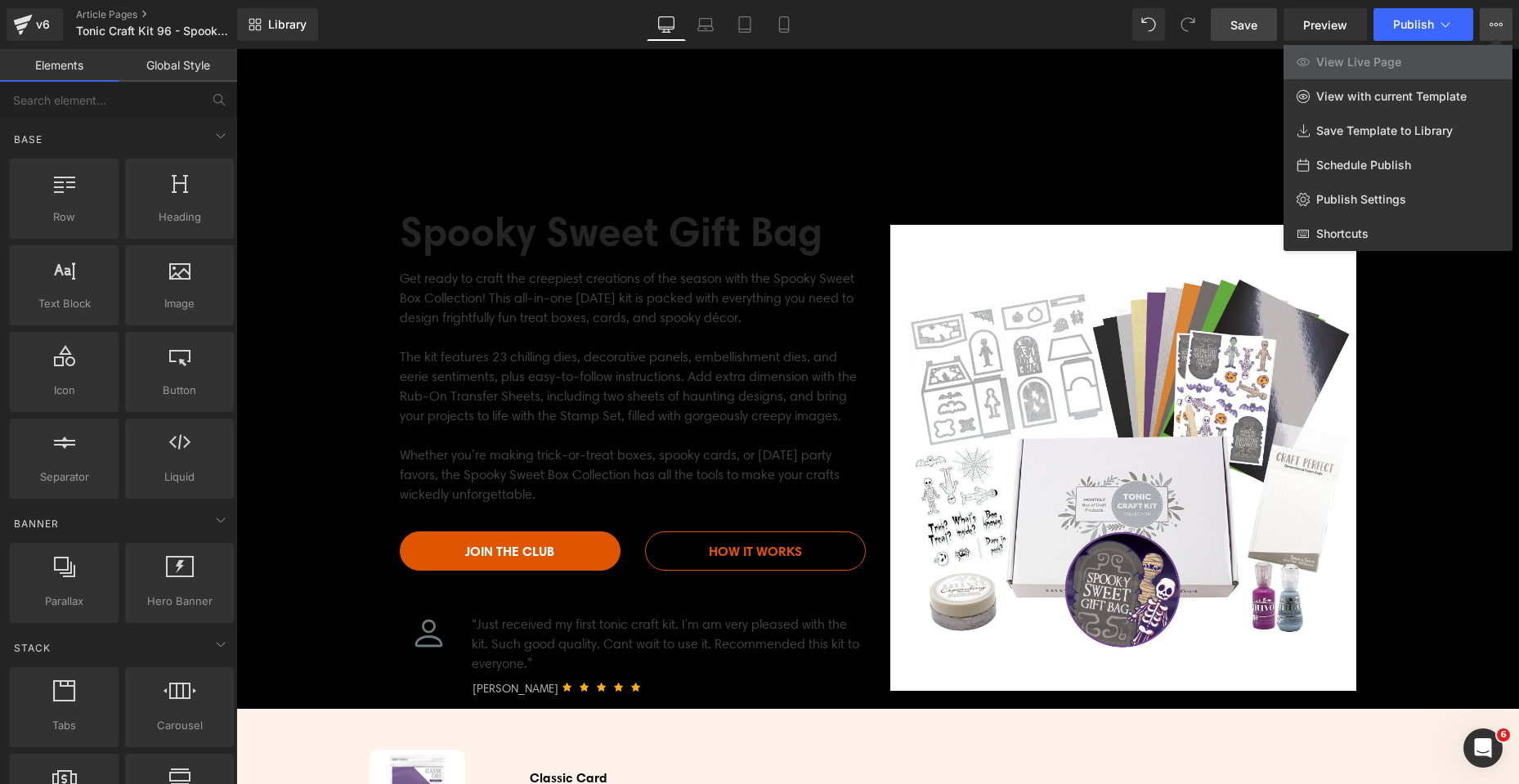
click at [1445, 440] on div at bounding box center [878, 416] width 1283 height 735
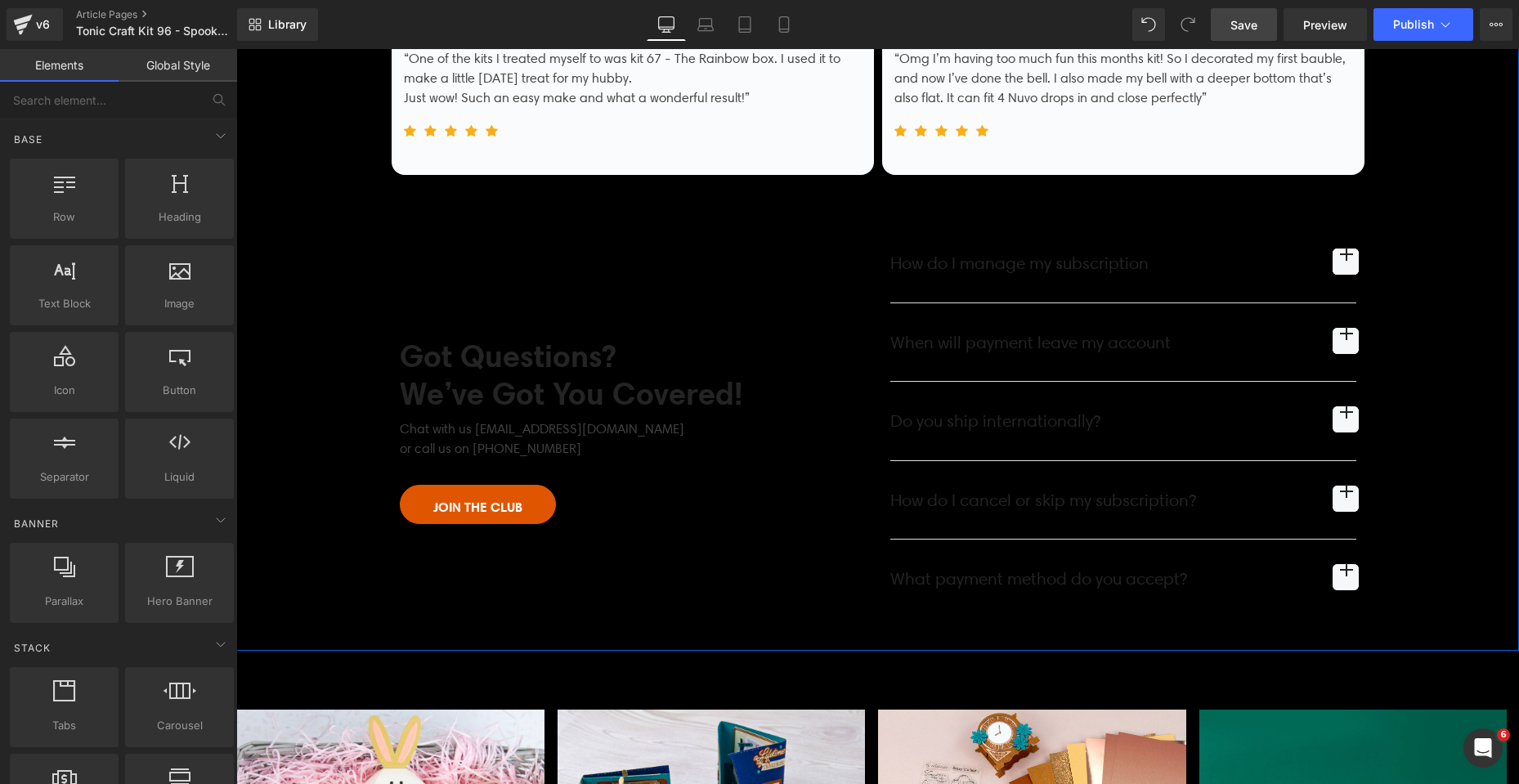
scroll to position [7010, 0]
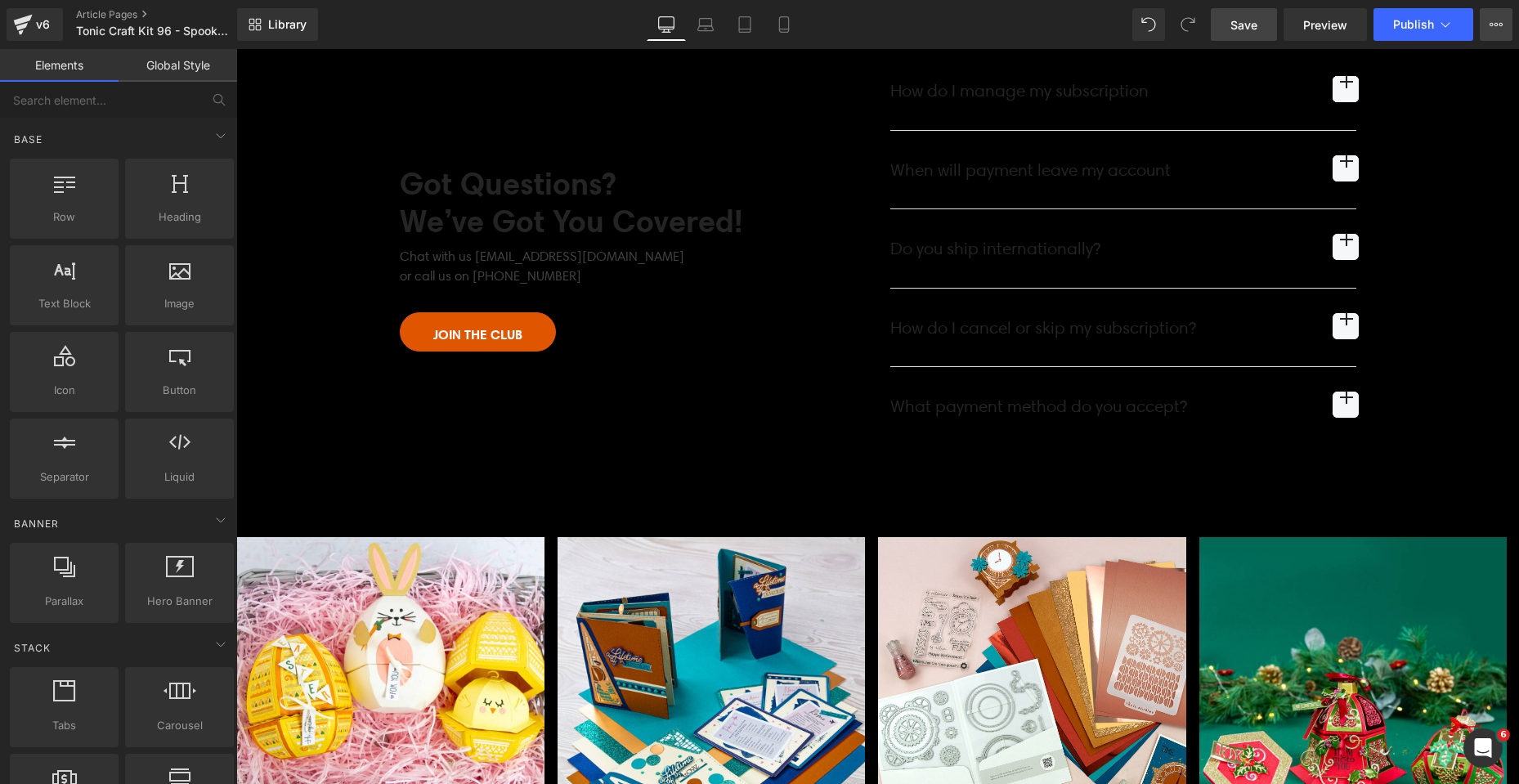
click at [1497, 25] on icon at bounding box center [1496, 24] width 13 height 13
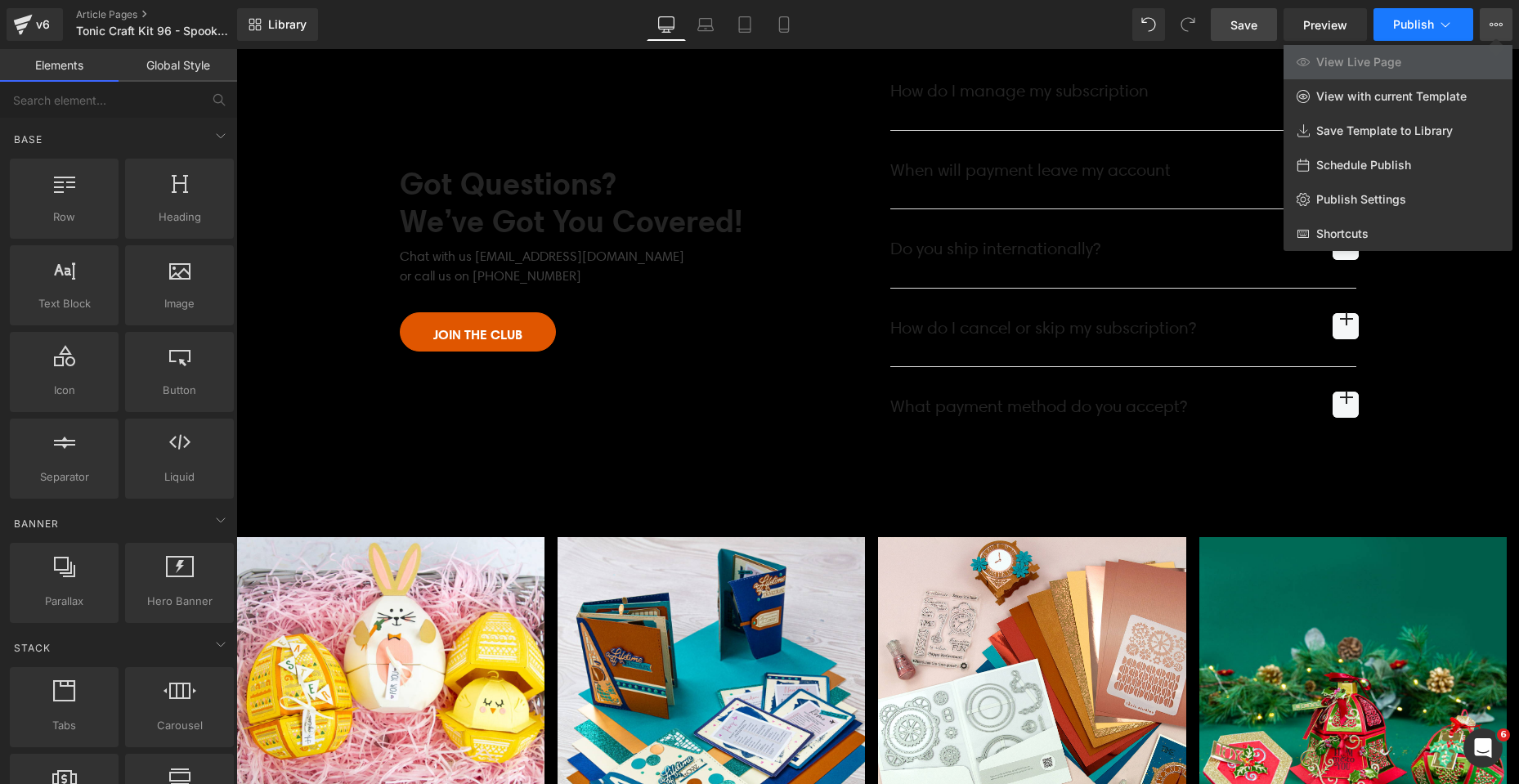
click at [1451, 32] on icon at bounding box center [1445, 24] width 16 height 16
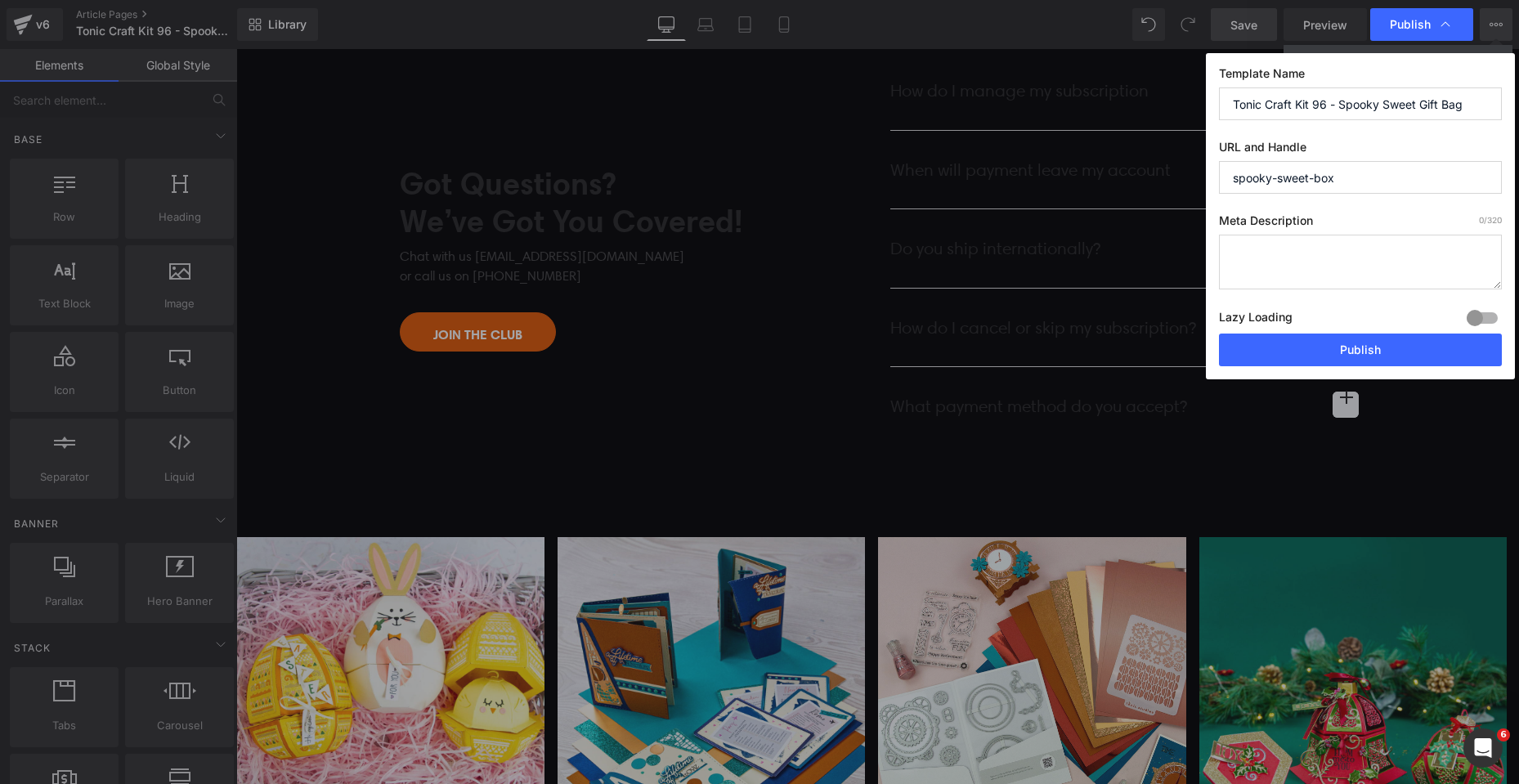
drag, startPoint x: 1338, startPoint y: 103, endPoint x: 1466, endPoint y: 103, distance: 128.0
click at [1466, 103] on input "Tonic Craft Kit 96 - Spooky Sweet Gift Bag" at bounding box center [1360, 103] width 283 height 33
drag, startPoint x: 1345, startPoint y: 180, endPoint x: 1185, endPoint y: 174, distance: 160.1
click at [1185, 174] on div "Publish Template Name Tonic Craft Kit 96 - Spooky Sweet Gift Bag URL and Handle…" at bounding box center [760, 392] width 1519 height 784
click at [1450, 22] on icon at bounding box center [1445, 24] width 16 height 16
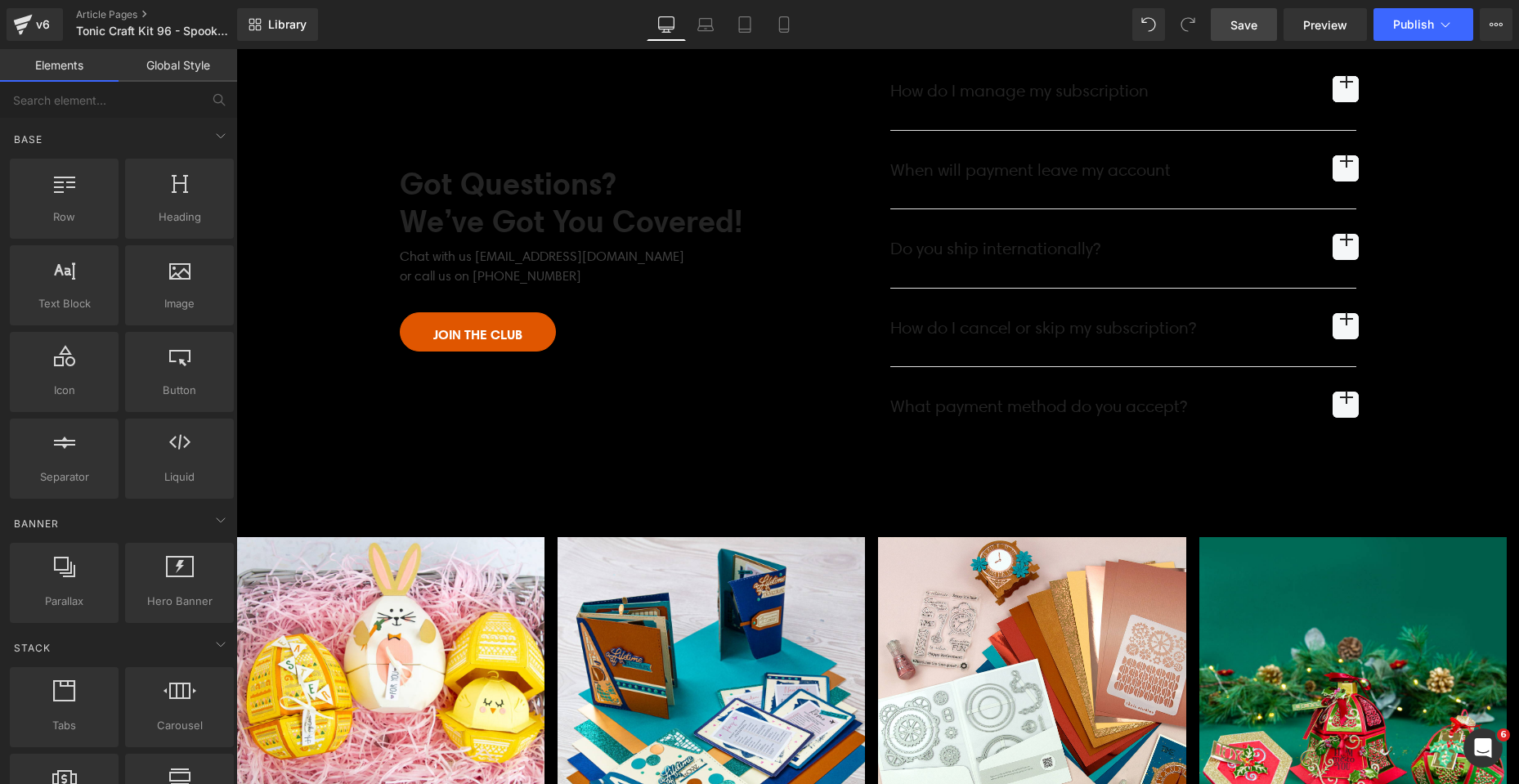
click at [1450, 22] on icon at bounding box center [1445, 24] width 16 height 16
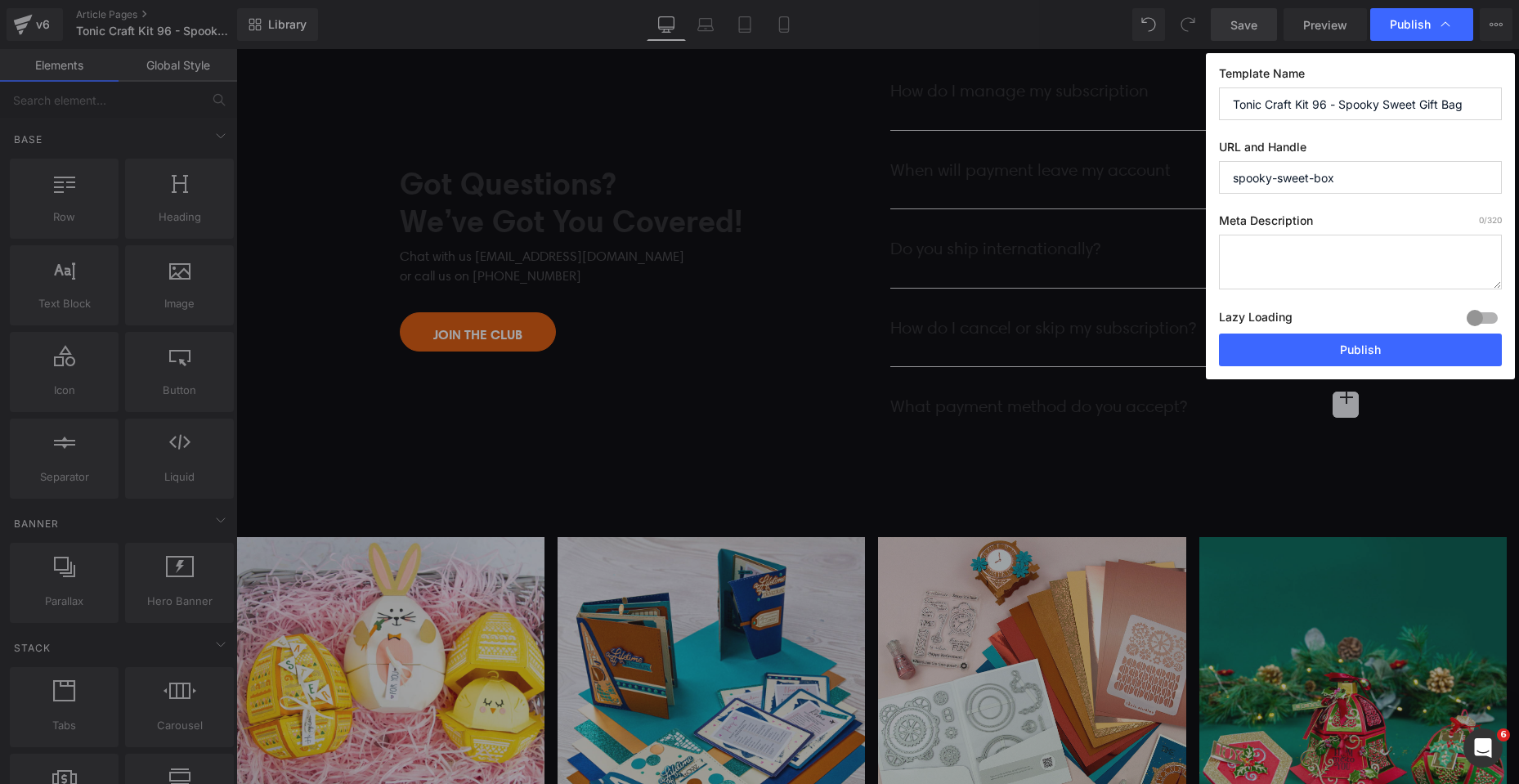
click at [1450, 22] on icon at bounding box center [1445, 24] width 16 height 16
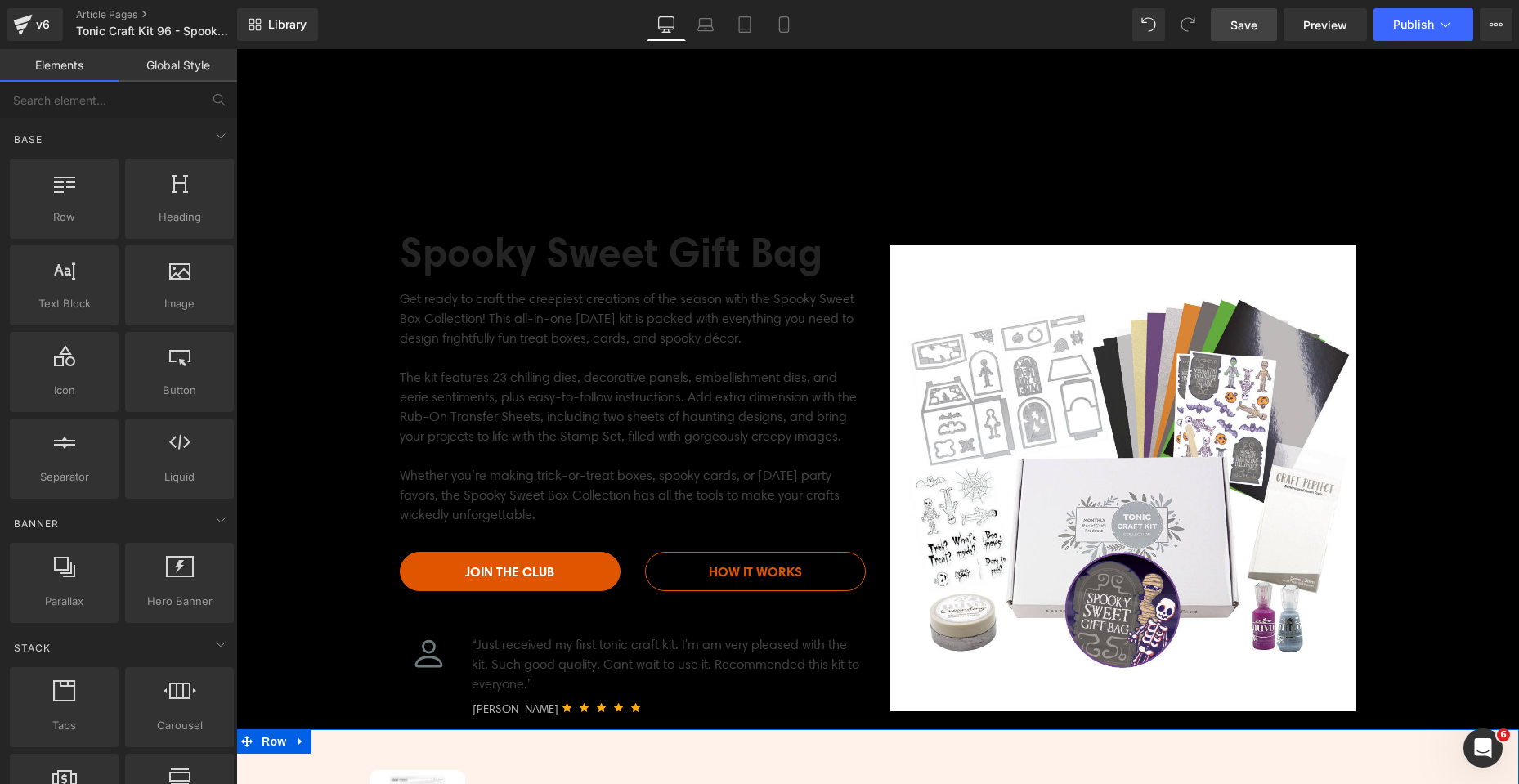
scroll to position [0, 0]
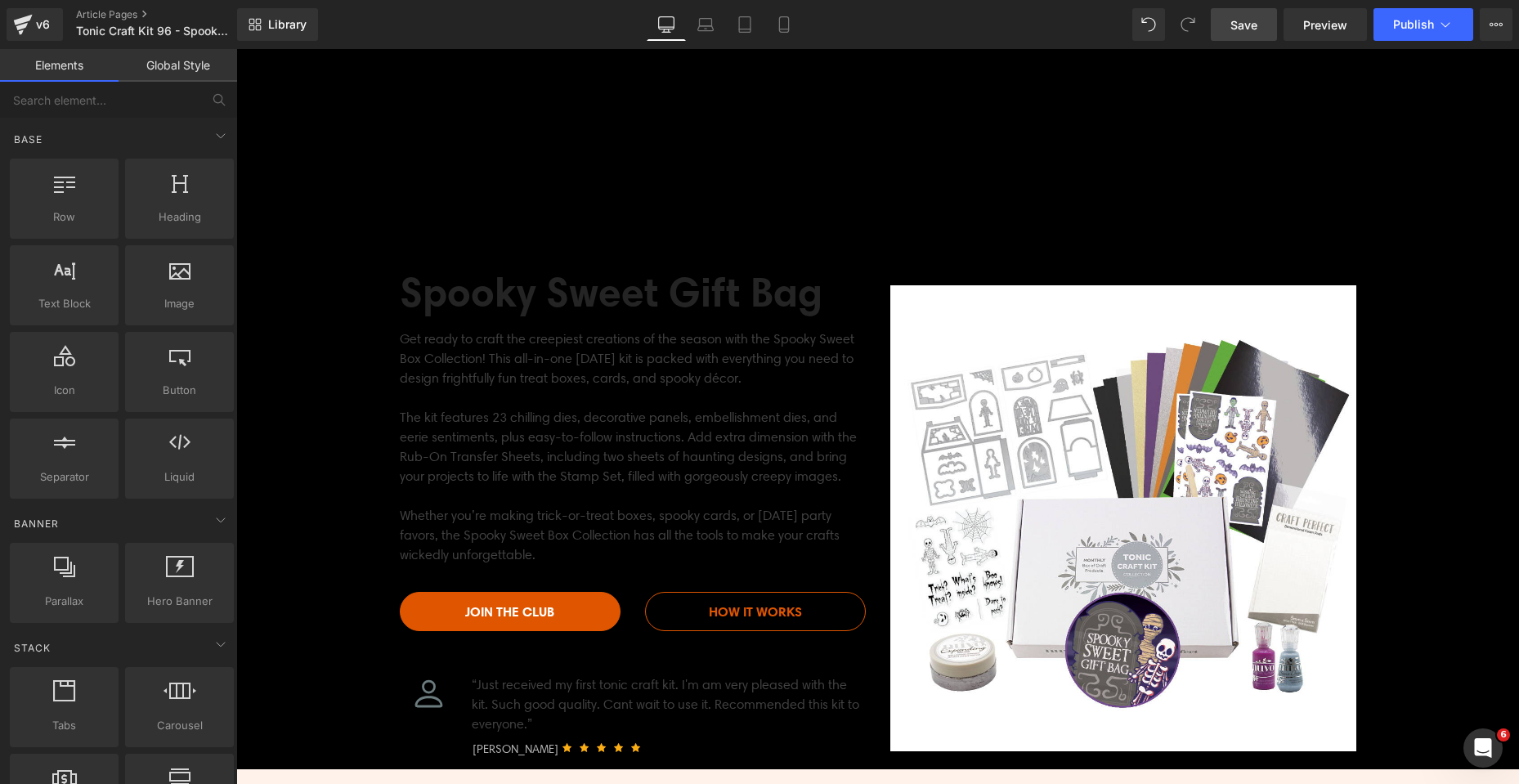
click at [1260, 34] on link "Save" at bounding box center [1244, 25] width 66 height 33
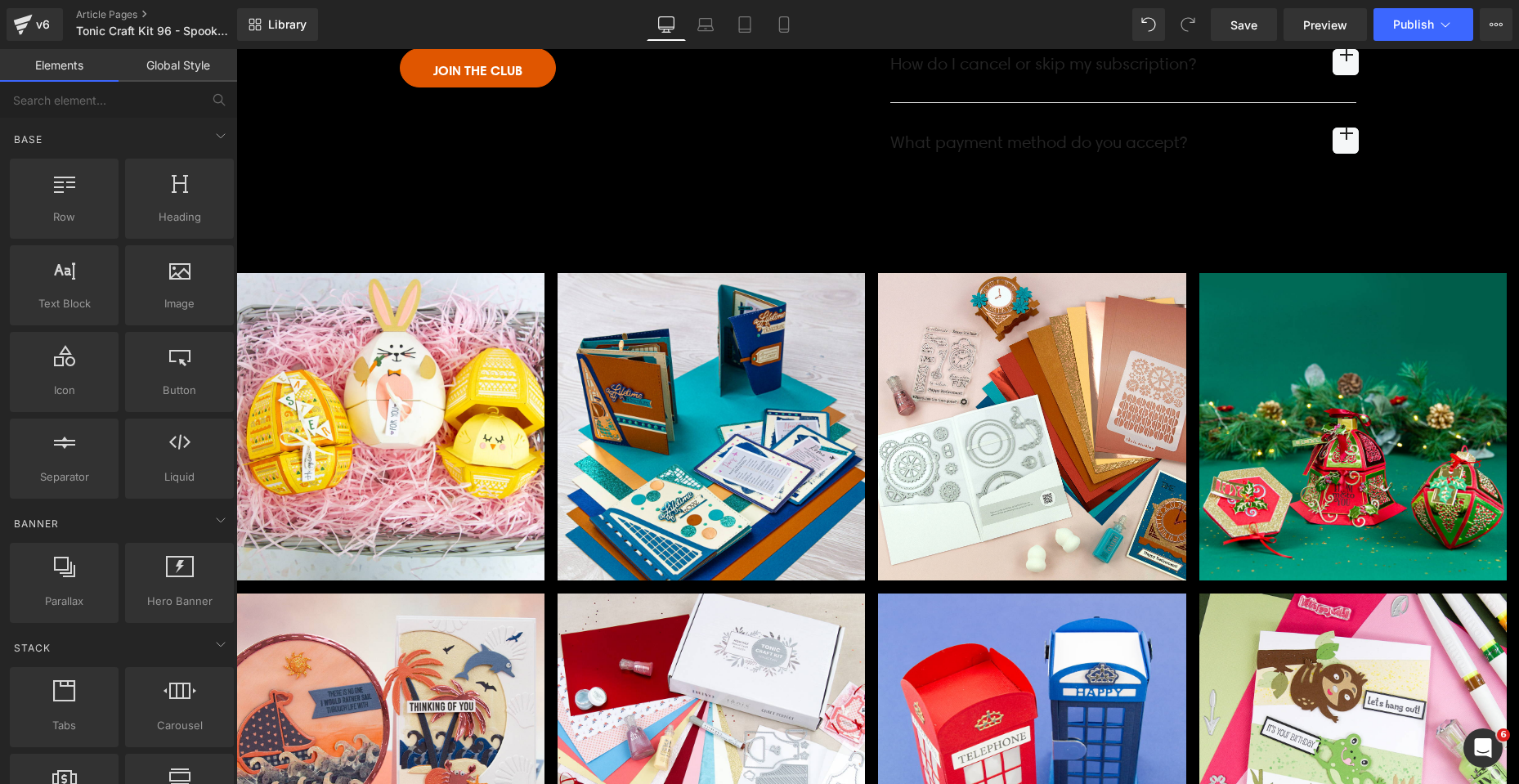
scroll to position [7276, 0]
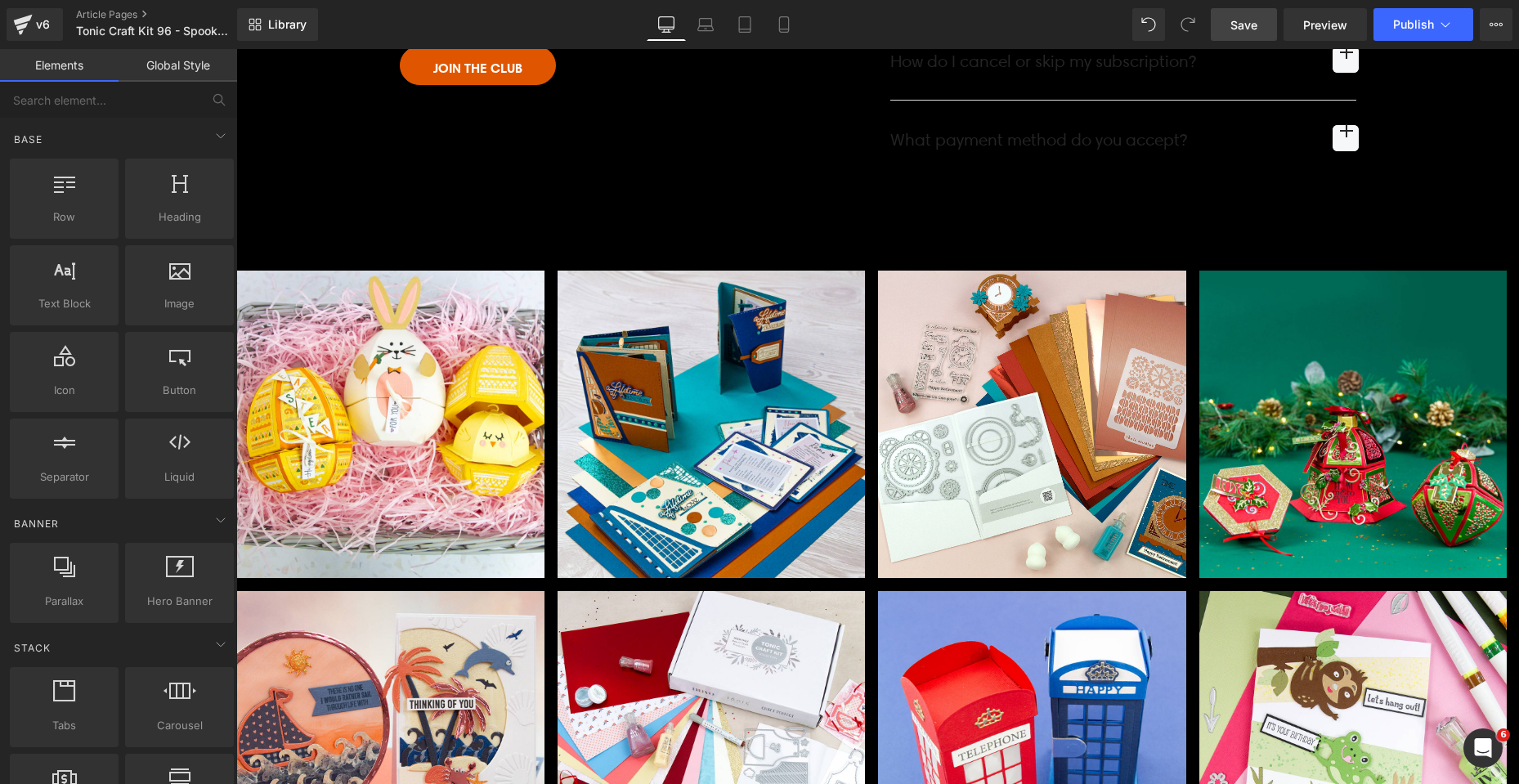
drag, startPoint x: 1248, startPoint y: 31, endPoint x: 990, endPoint y: 75, distance: 261.7
click at [1248, 31] on span "Save" at bounding box center [1244, 25] width 27 height 17
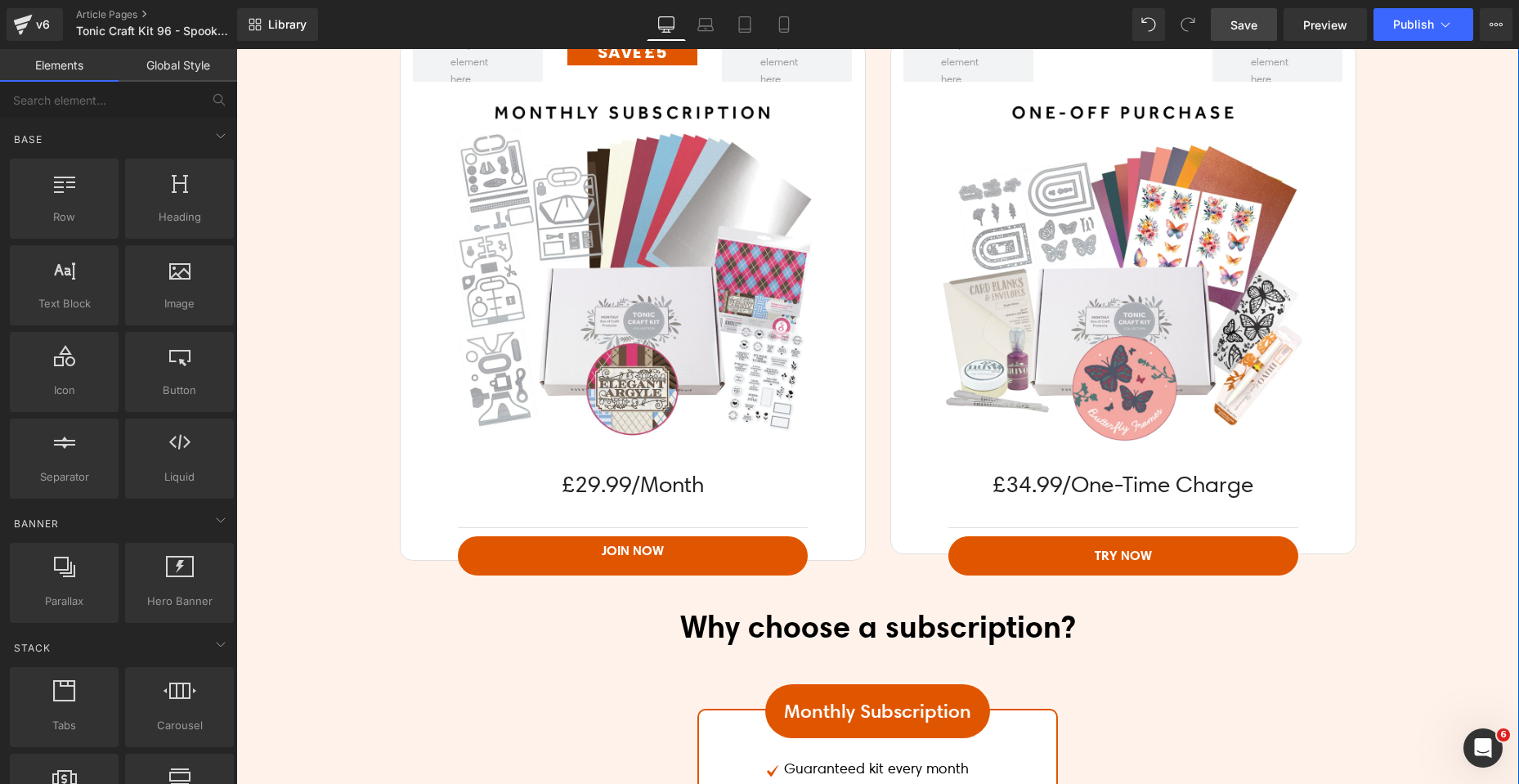
scroll to position [3597, 0]
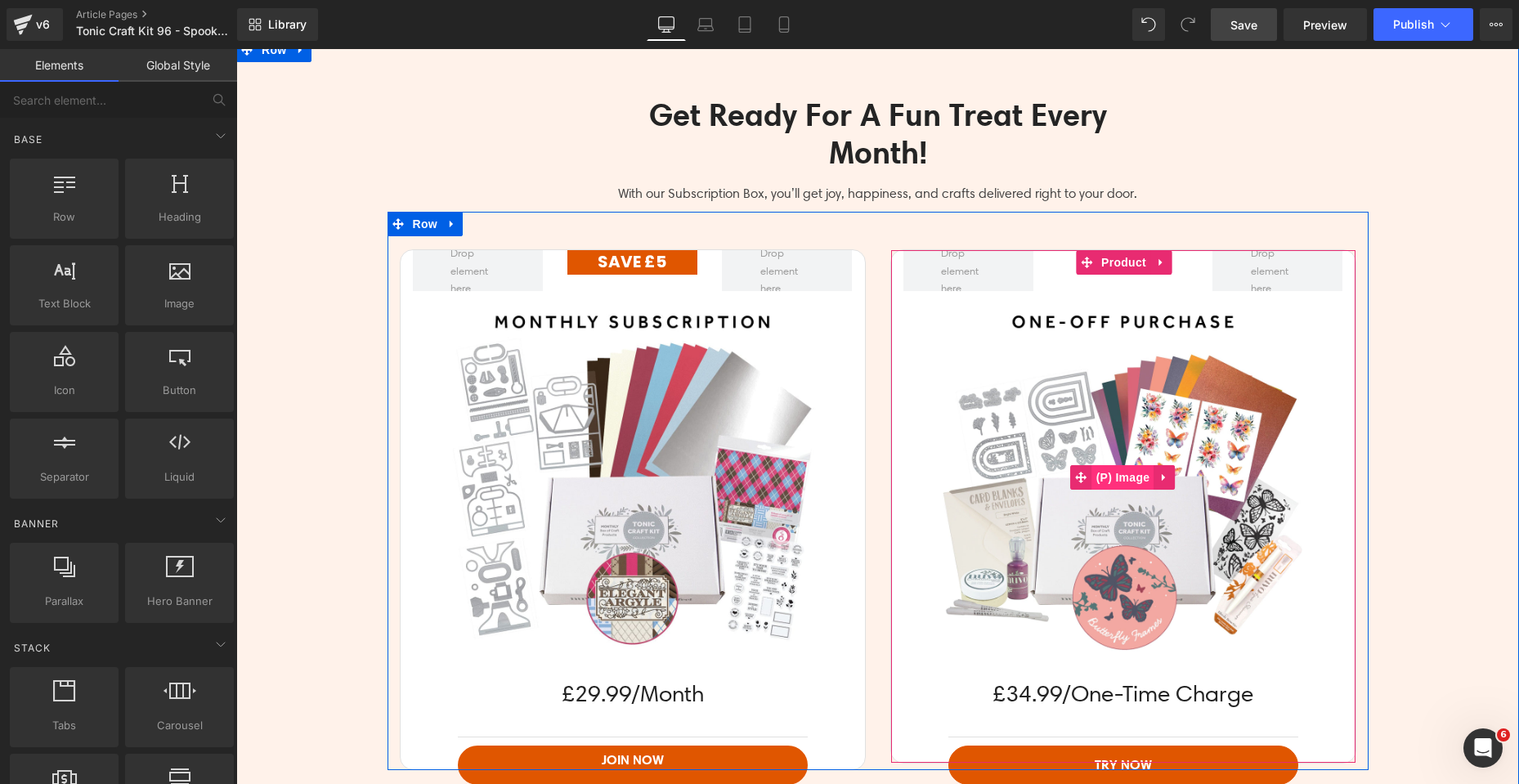
click at [1121, 475] on span "(P) Image" at bounding box center [1123, 477] width 62 height 25
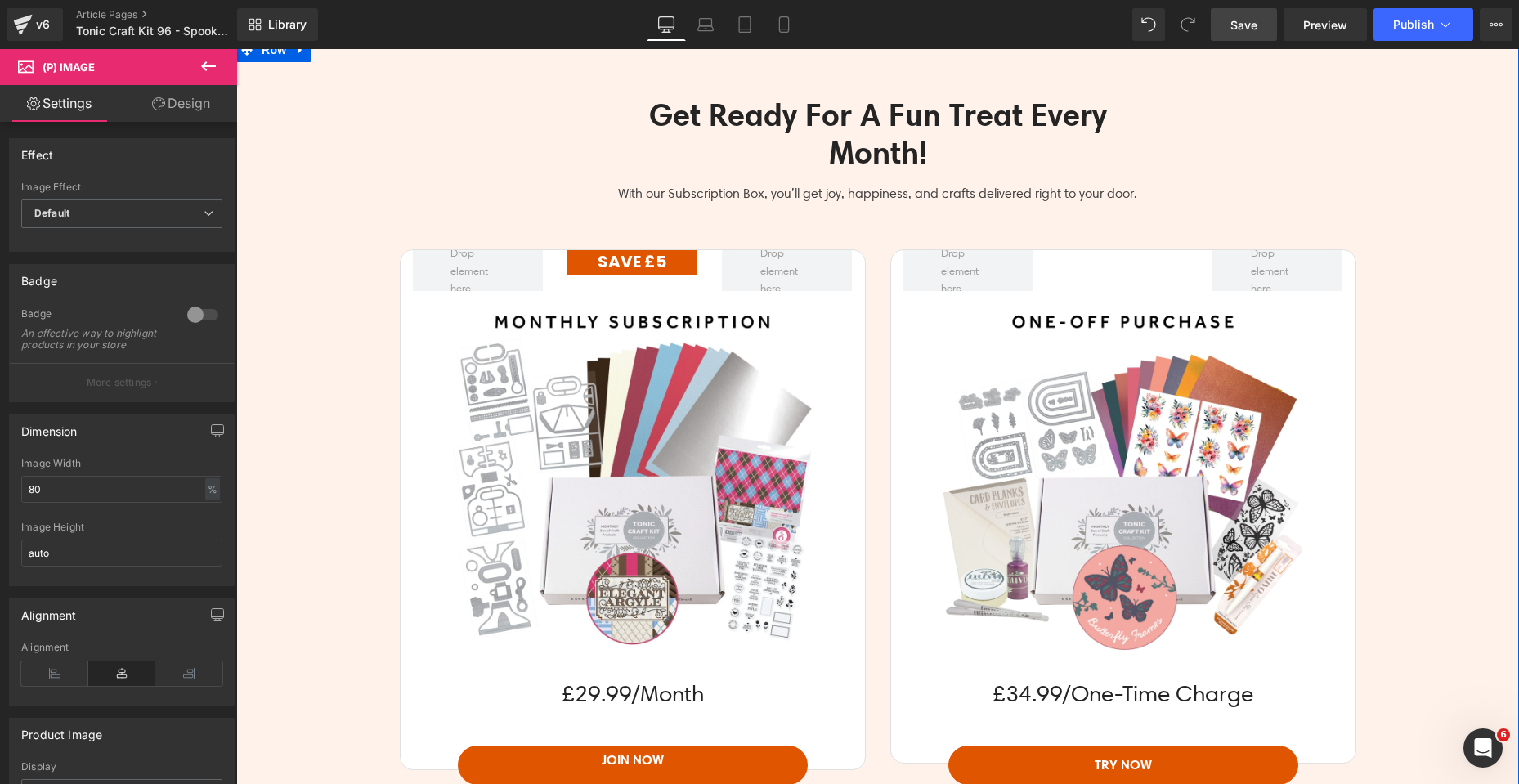
click at [1415, 270] on div "Get Ready For A Fun Treat Every Month! Heading Row With our Subscription Box, y…" at bounding box center [878, 663] width 1283 height 1182
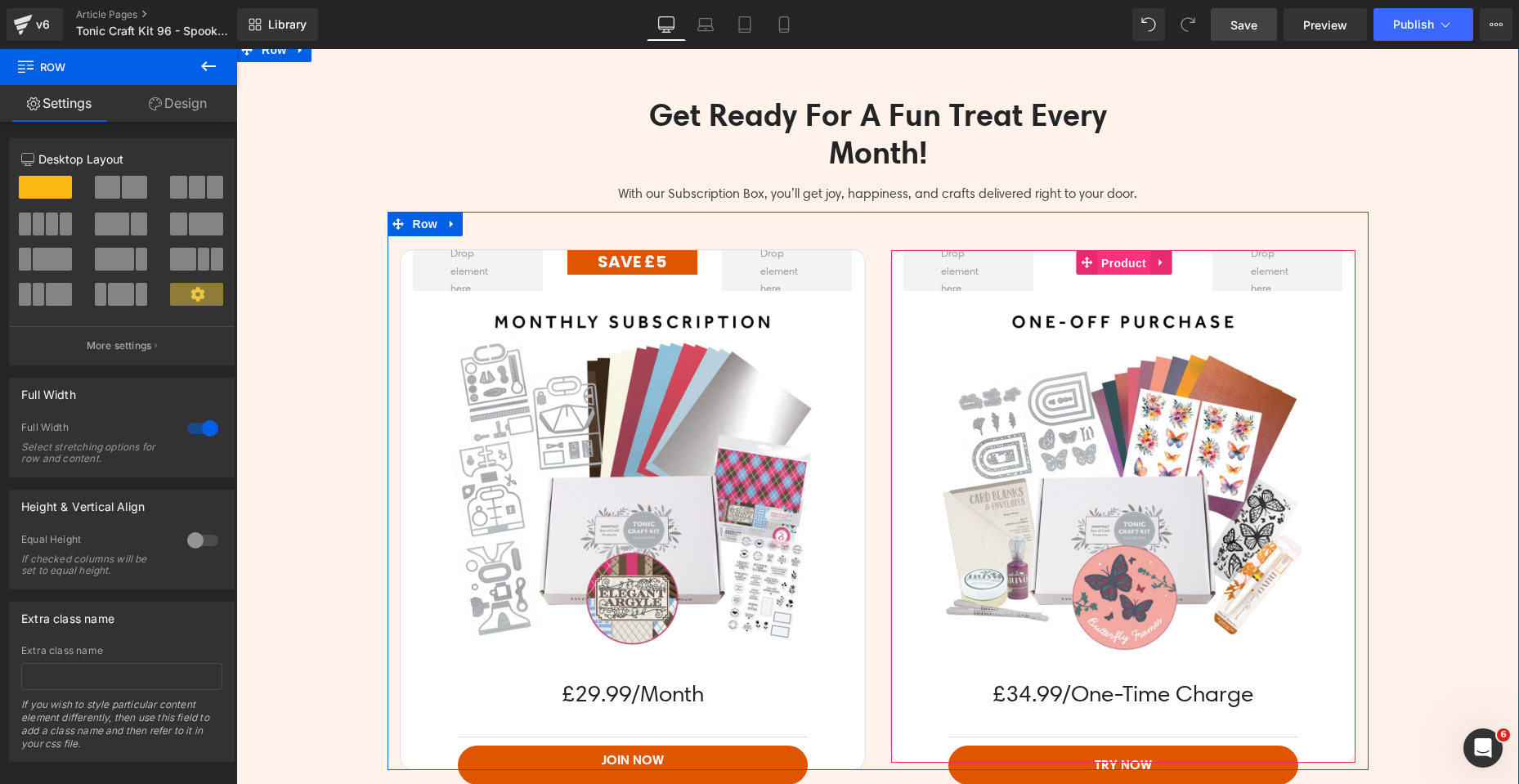
click at [1102, 266] on span "Product" at bounding box center [1124, 263] width 53 height 25
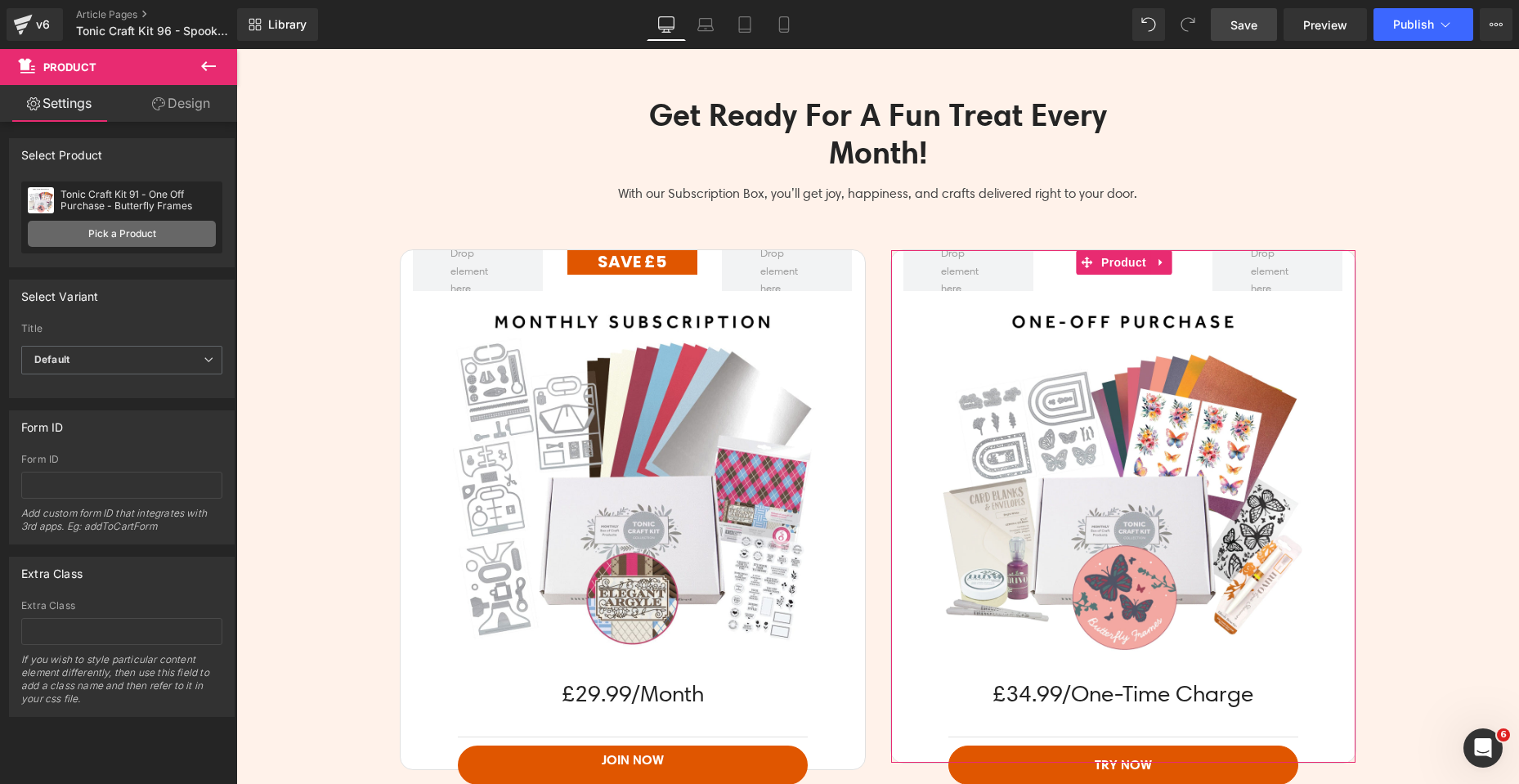
click at [168, 237] on link "Pick a Product" at bounding box center [122, 233] width 188 height 26
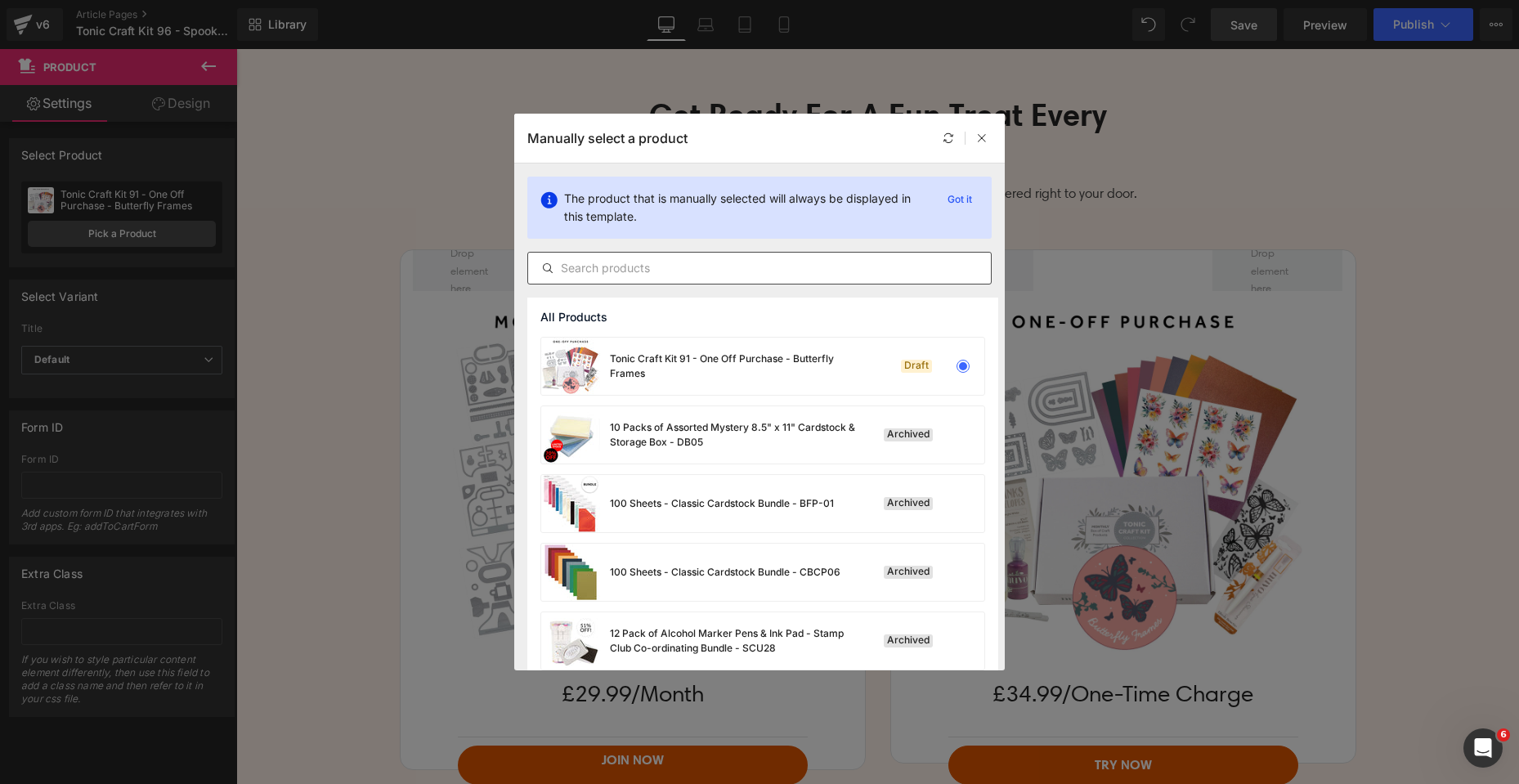
click at [666, 275] on input "text" at bounding box center [760, 268] width 463 height 19
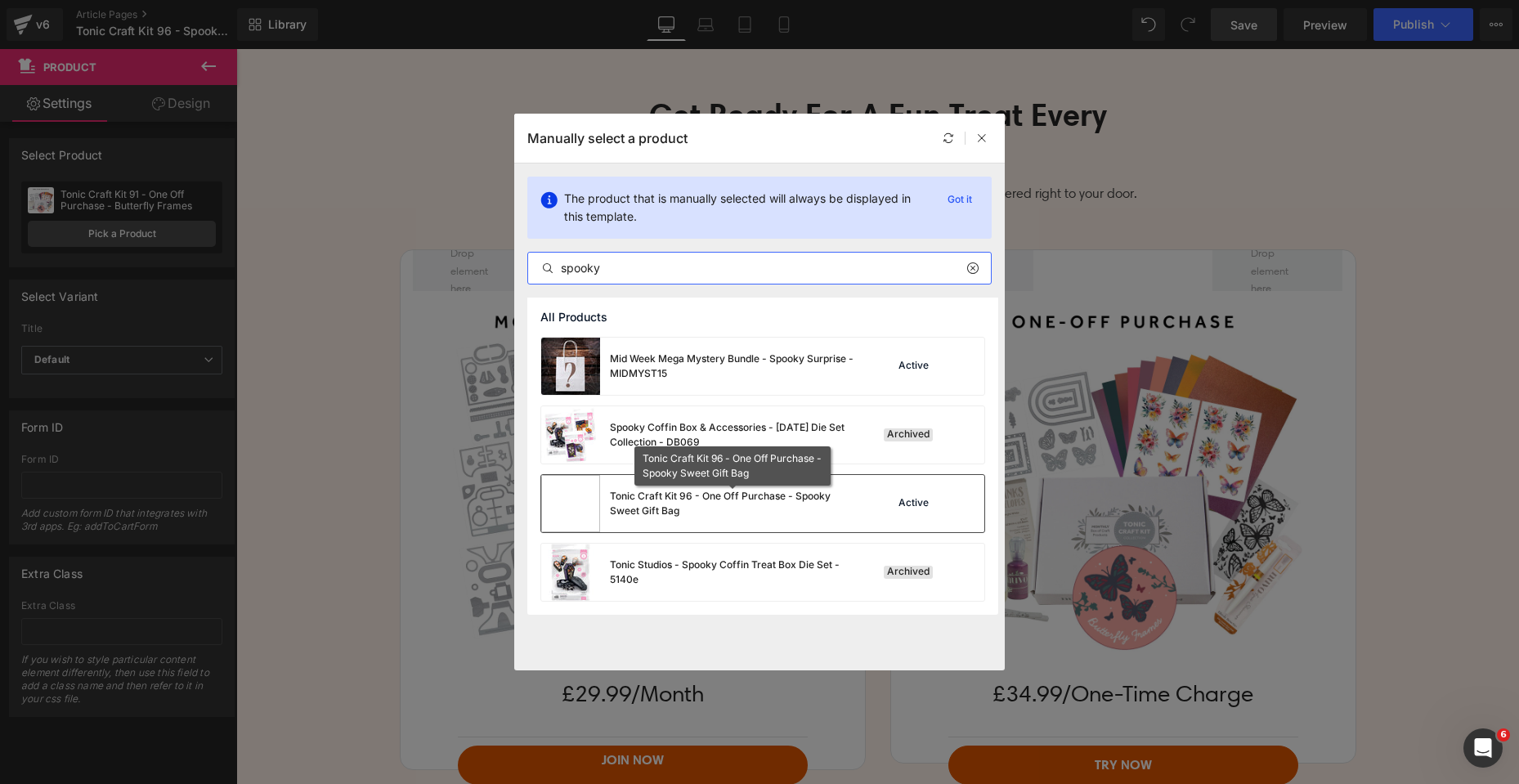
type input "spooky"
click at [772, 502] on div "Tonic Craft Kit 96 - One Off Purchase - Spooky Sweet Gift Bag" at bounding box center [732, 503] width 245 height 30
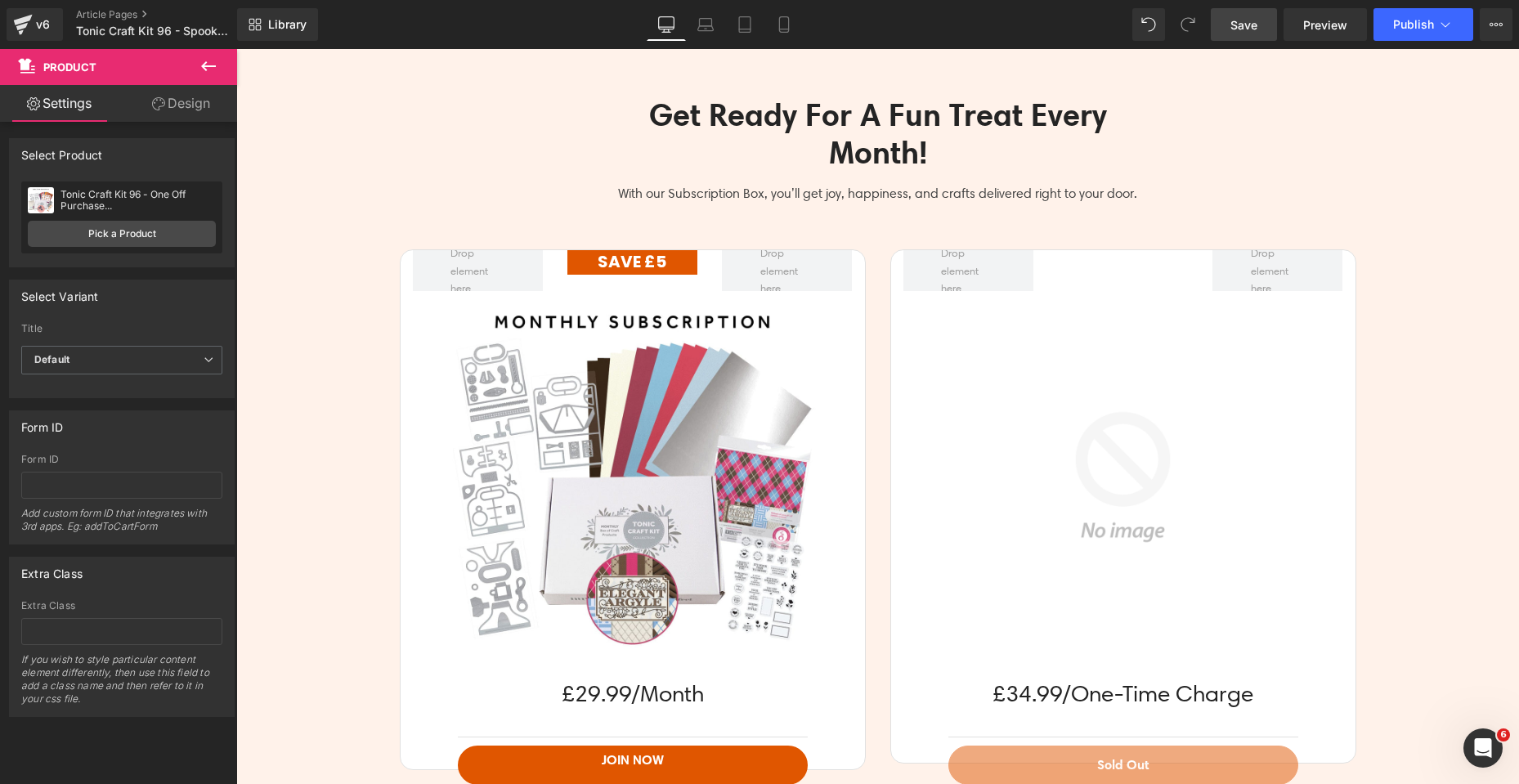
click at [1260, 35] on link "Save" at bounding box center [1244, 25] width 66 height 33
click at [1429, 336] on div "Get Ready For A Fun Treat Every Month! Heading Row With our Subscription Box, y…" at bounding box center [878, 663] width 1283 height 1182
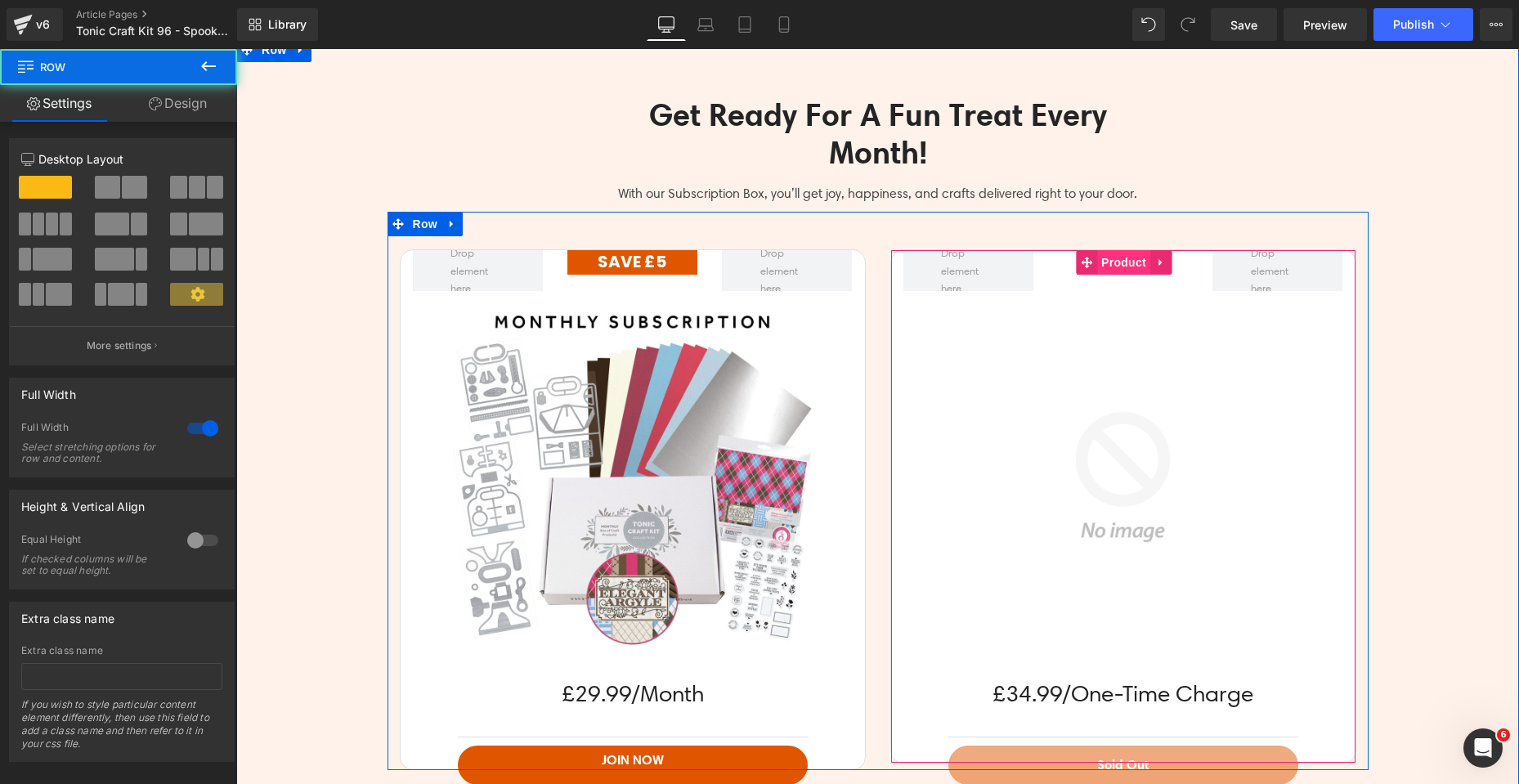
click at [1115, 264] on span "Product" at bounding box center [1124, 262] width 53 height 25
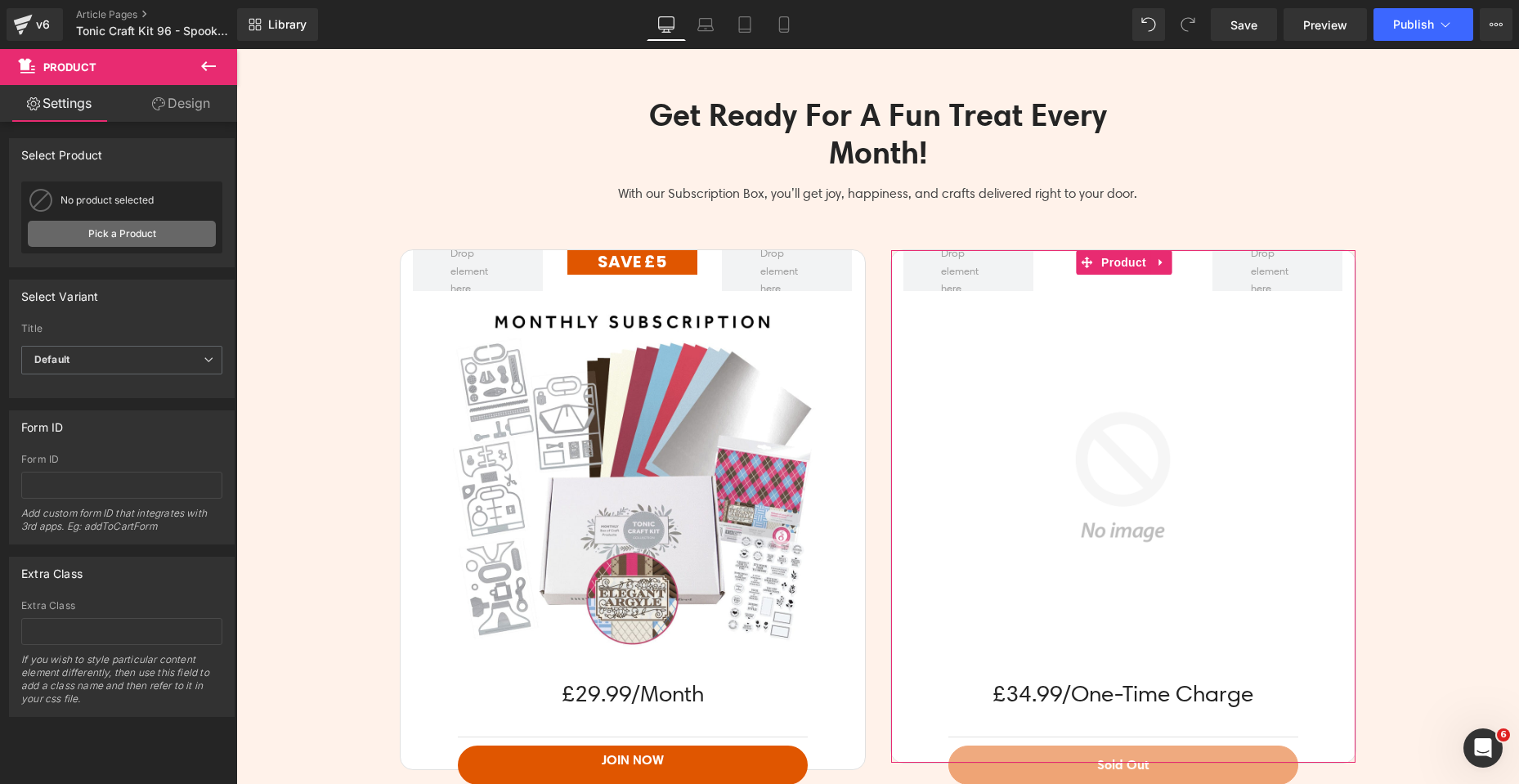
click at [133, 236] on link "Pick a Product" at bounding box center [122, 233] width 188 height 26
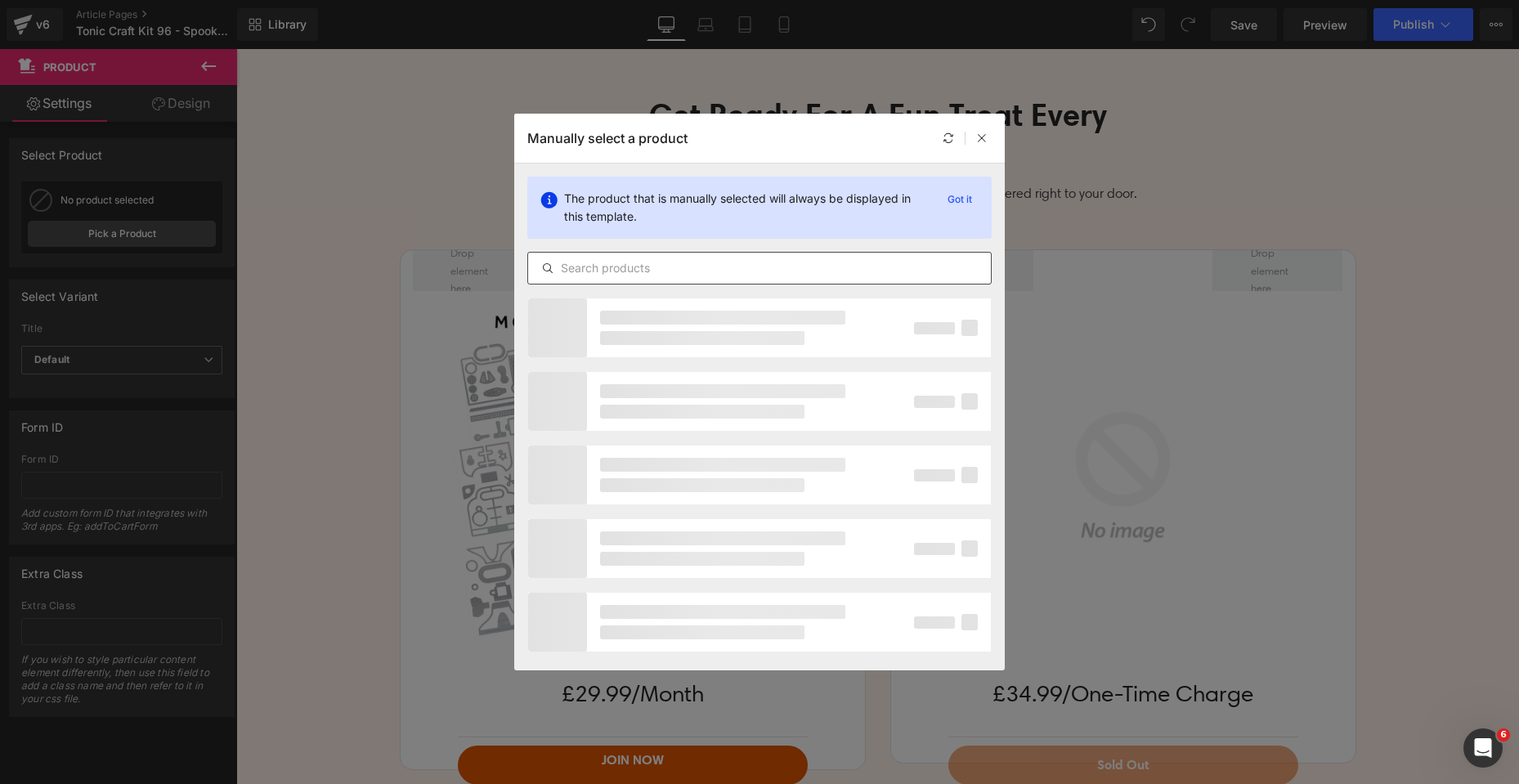
click at [636, 268] on input "text" at bounding box center [760, 268] width 463 height 19
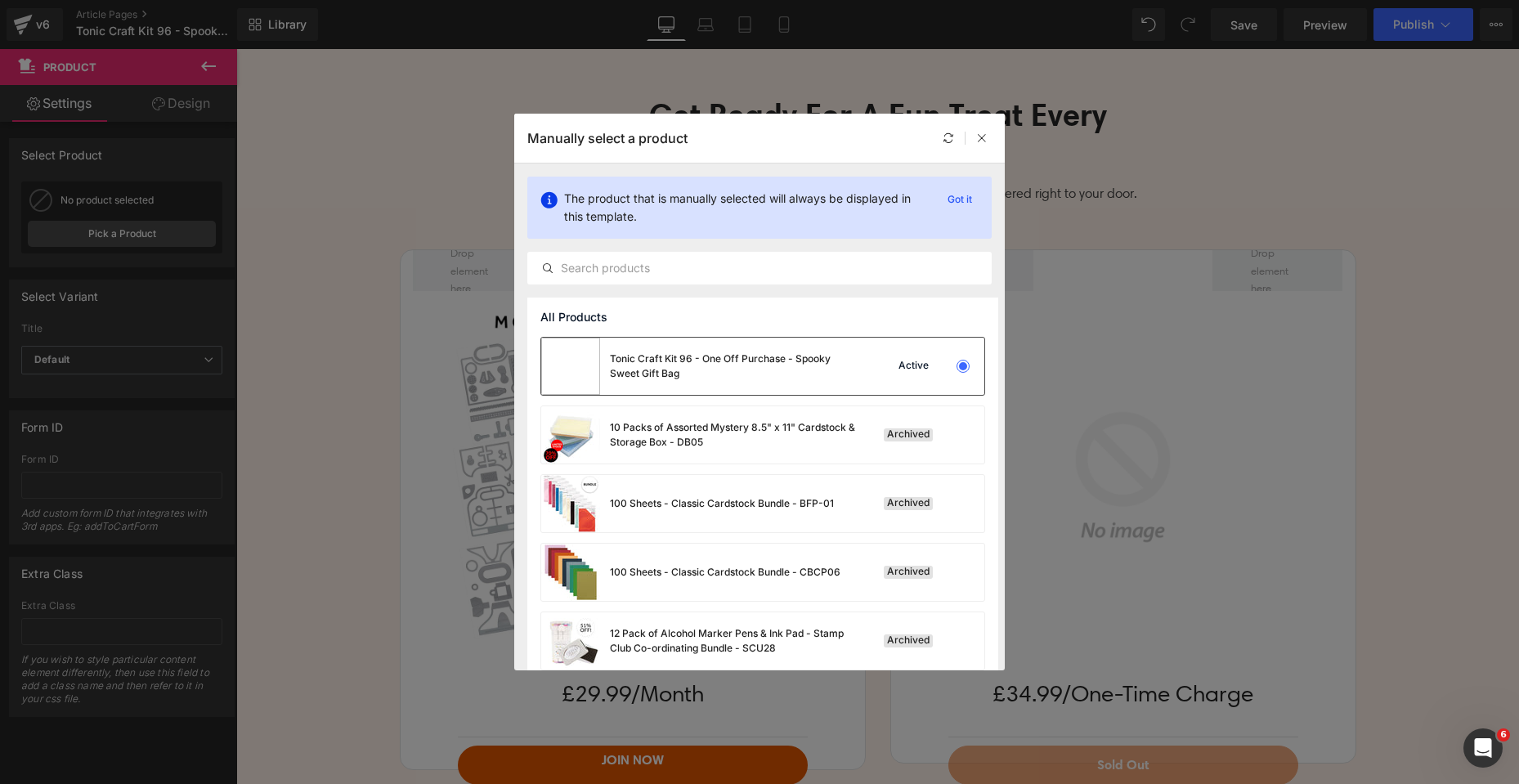
click at [787, 367] on div "Tonic Craft Kit 96 - One Off Purchase - Spooky Sweet Gift Bag" at bounding box center [732, 366] width 245 height 30
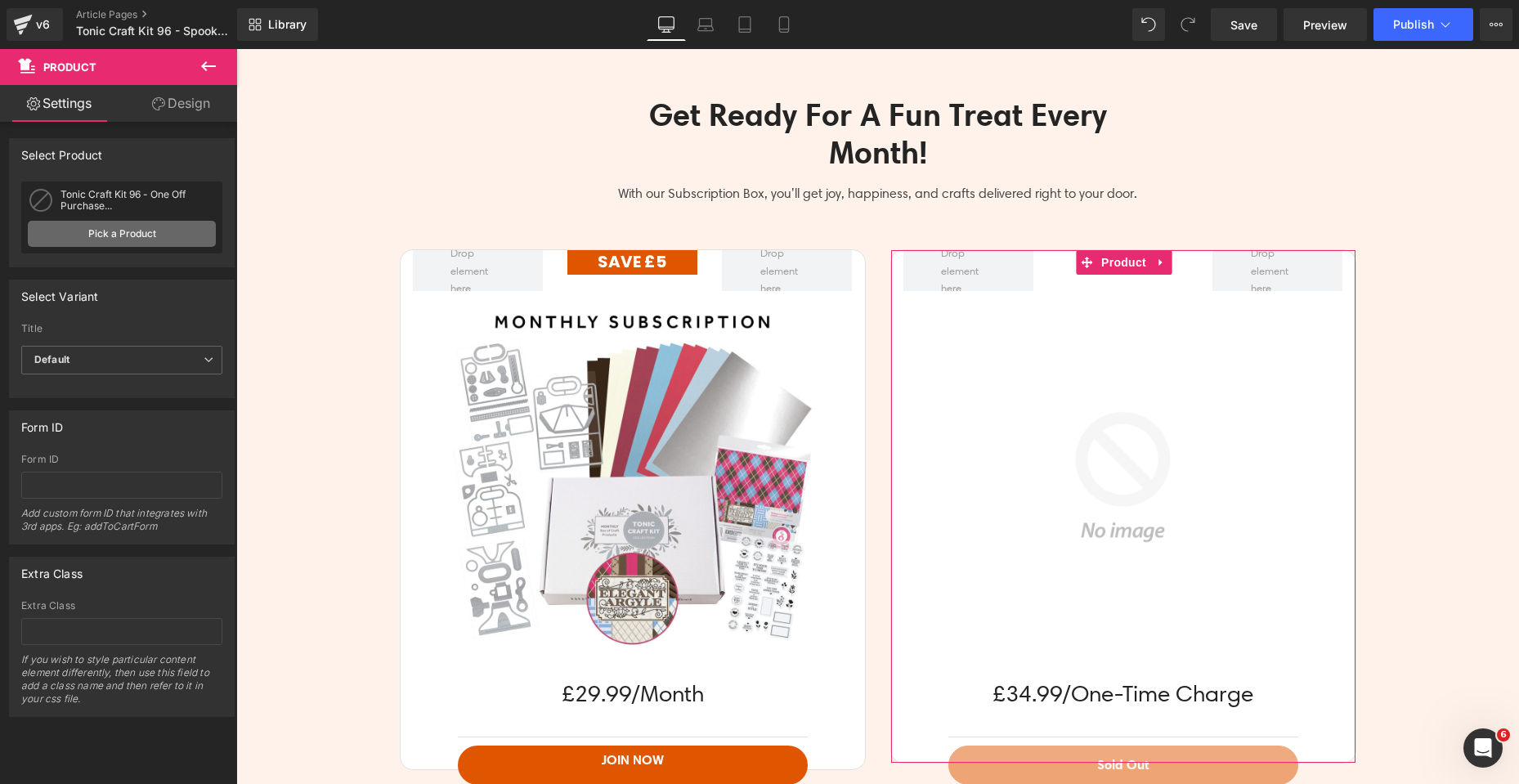
click at [140, 231] on link "Pick a Product" at bounding box center [122, 233] width 188 height 26
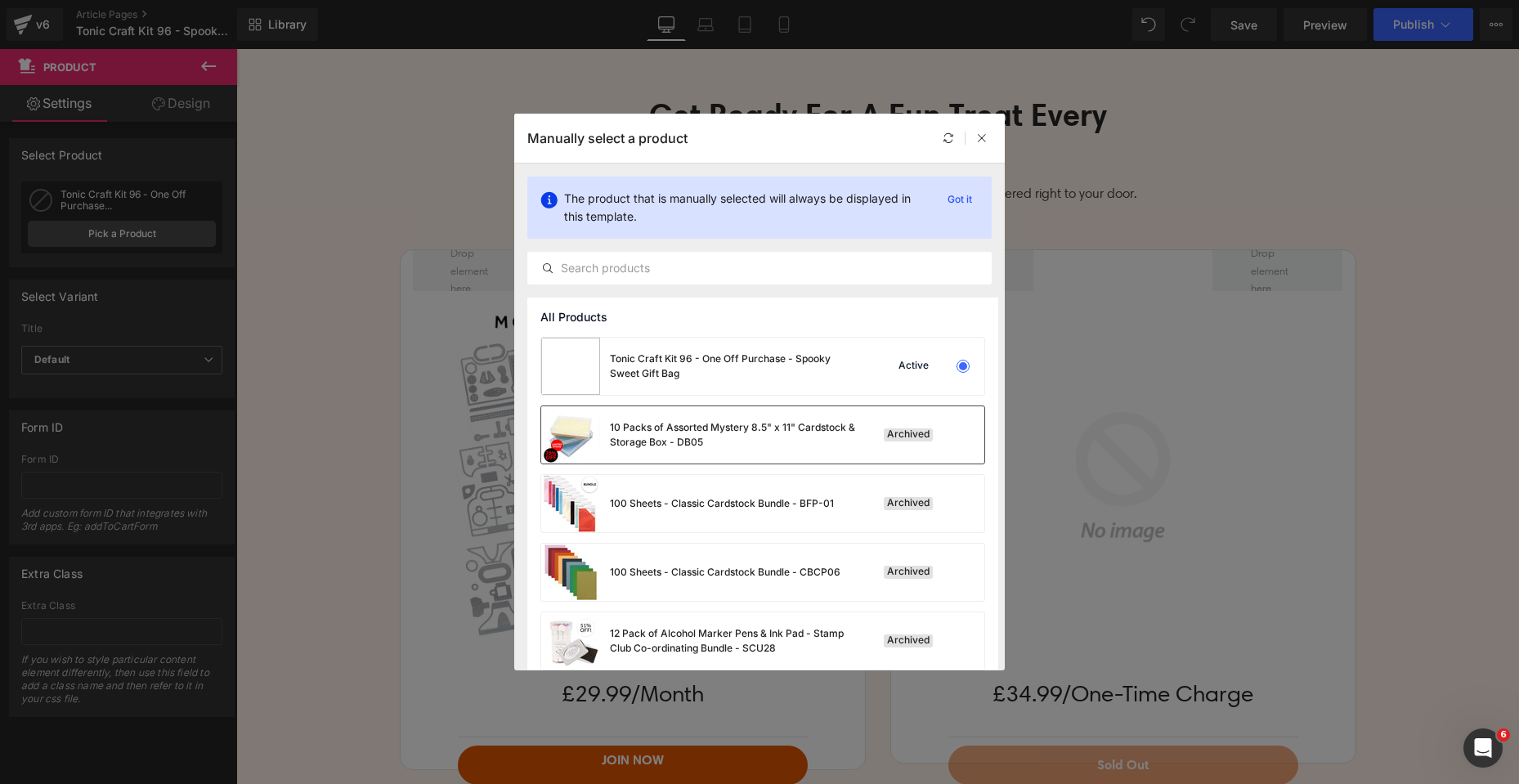
click at [752, 449] on div "10 Packs of Assorted Mystery 8.5" x 11" Cardstock & Storage Box - DB05" at bounding box center [732, 435] width 245 height 30
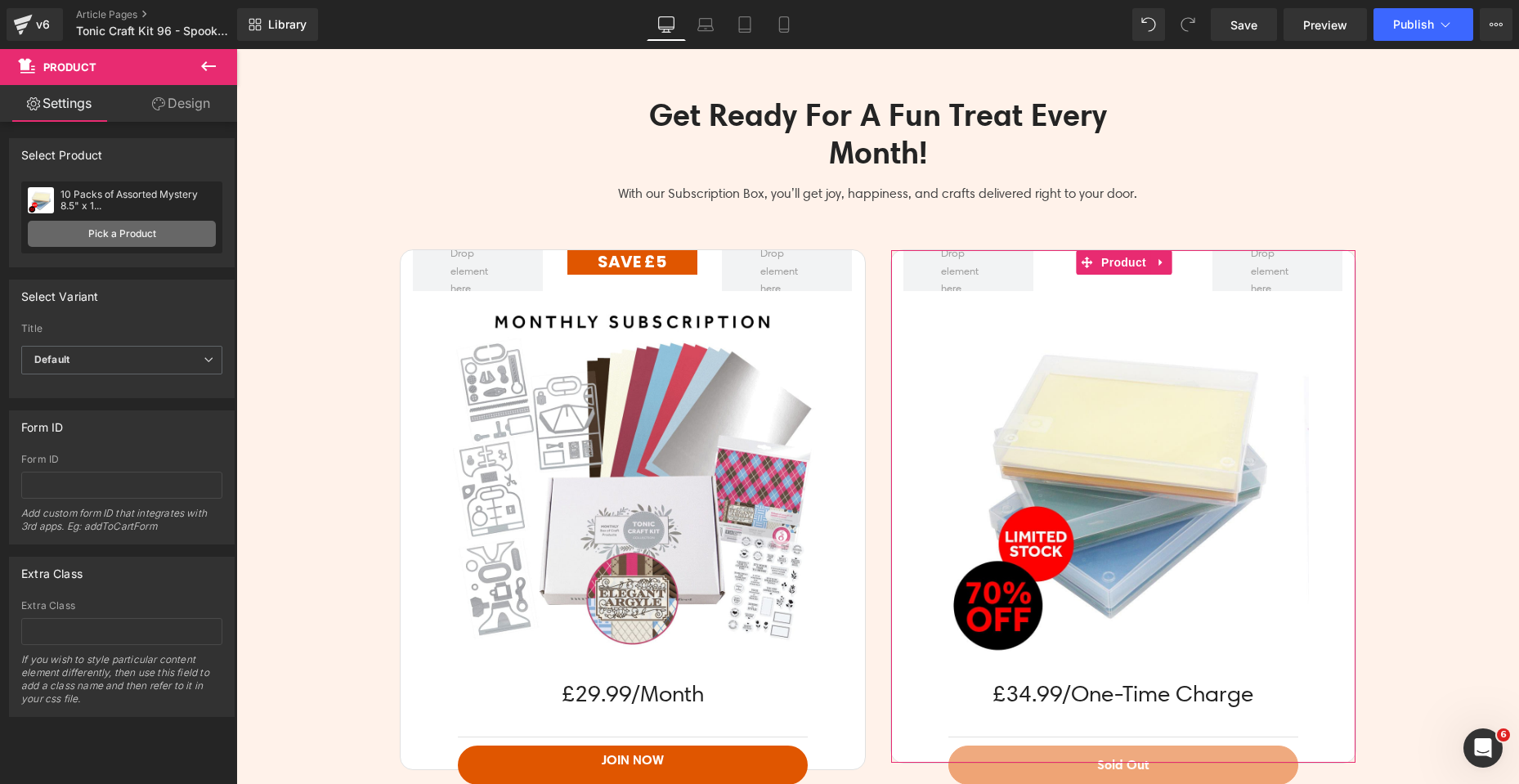
click at [122, 234] on link "Pick a Product" at bounding box center [122, 233] width 188 height 26
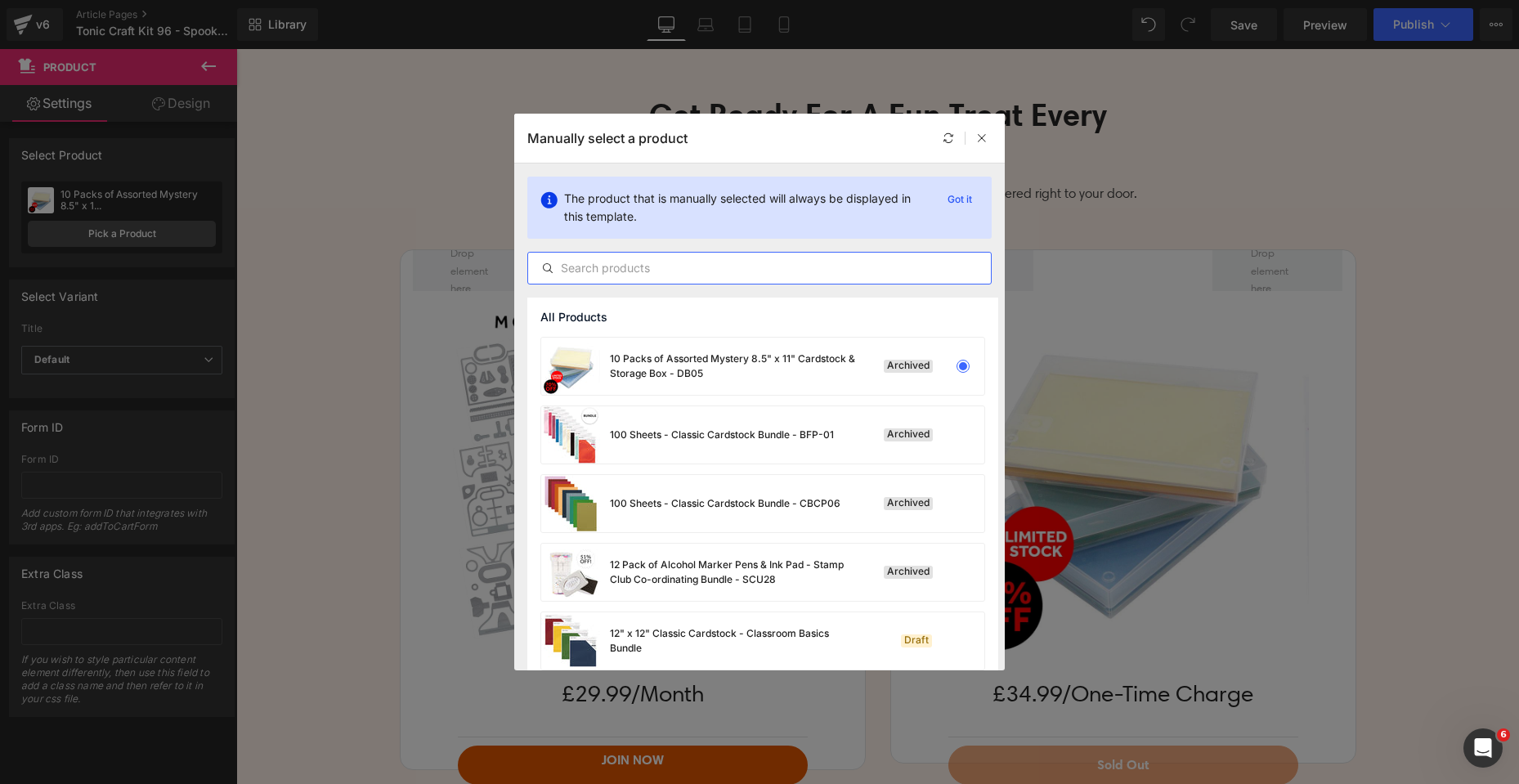
click at [634, 263] on input "text" at bounding box center [760, 268] width 463 height 19
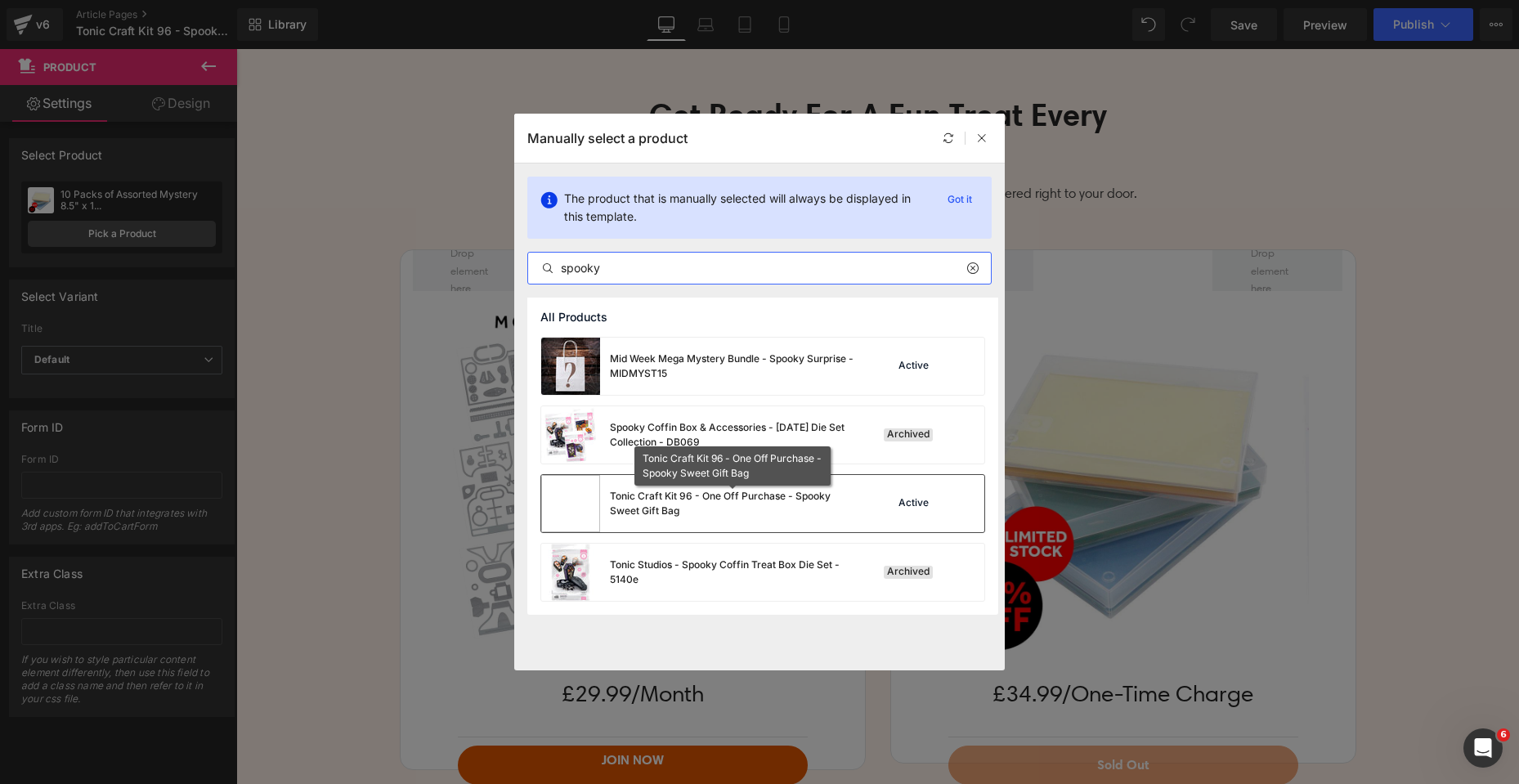
type input "spooky"
click at [666, 501] on div "Tonic Craft Kit 96 - One Off Purchase - Spooky Sweet Gift Bag" at bounding box center [732, 503] width 245 height 30
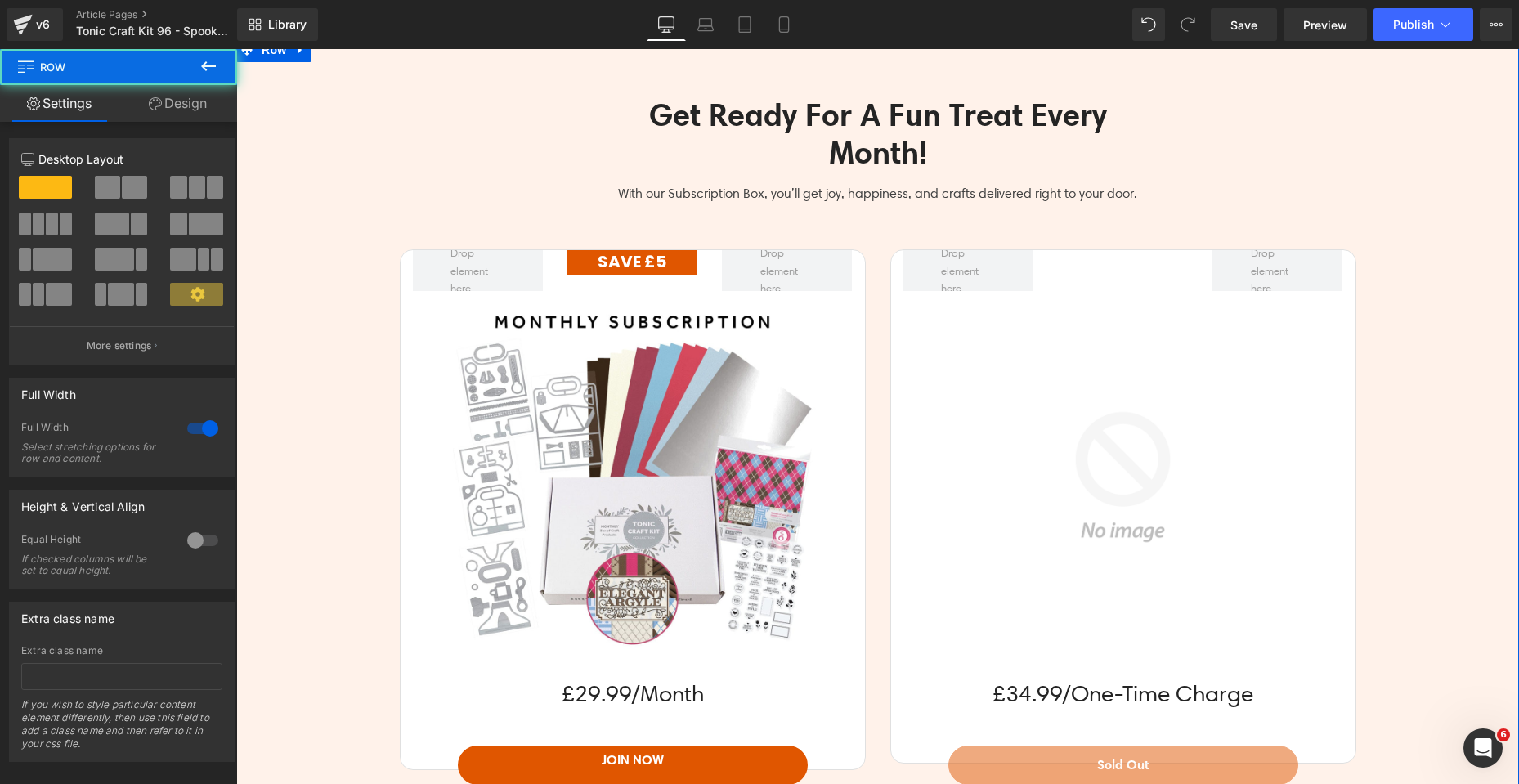
click at [353, 192] on div "Get Ready For A Fun Treat Every Month! Heading Row With our Subscription Box, y…" at bounding box center [878, 663] width 1283 height 1182
click at [1445, 289] on div "Get Ready For A Fun Treat Every Month! Heading Row With our Subscription Box, y…" at bounding box center [878, 663] width 1283 height 1182
click at [1243, 32] on span "Save" at bounding box center [1244, 25] width 27 height 17
click at [1426, 253] on div "Get Ready For A Fun Treat Every Month! Heading Row With our Subscription Box, y…" at bounding box center [878, 663] width 1283 height 1182
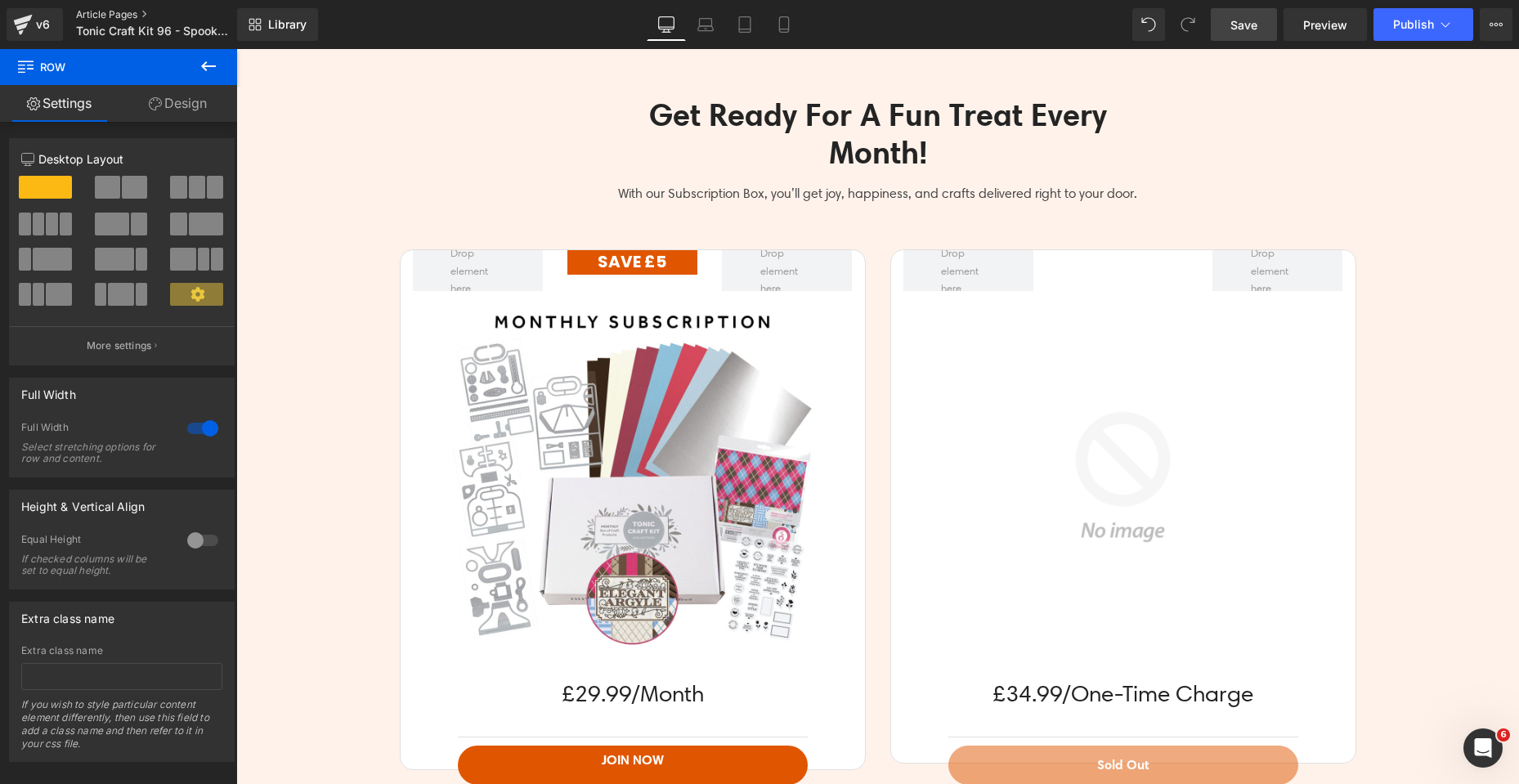
click at [108, 11] on link "Article Pages" at bounding box center [170, 14] width 188 height 13
